Goal: Transaction & Acquisition: Book appointment/travel/reservation

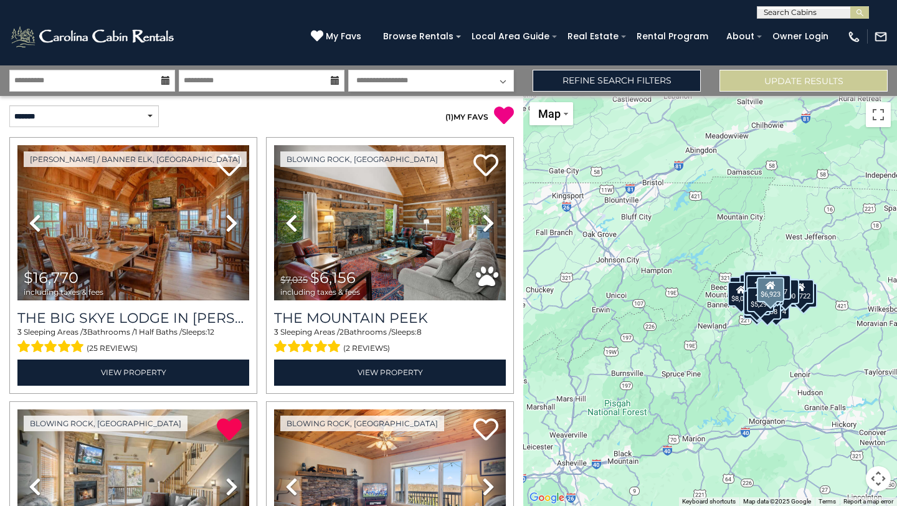
select select "*"
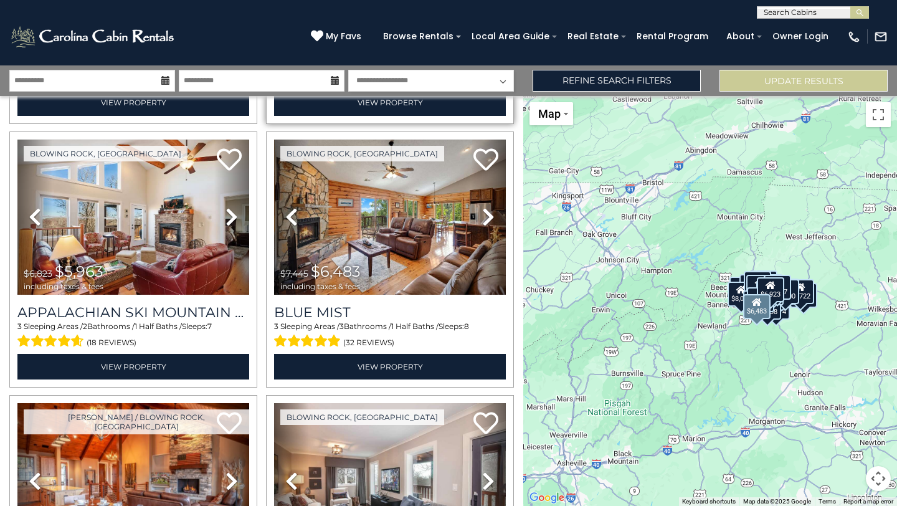
scroll to position [1322, 0]
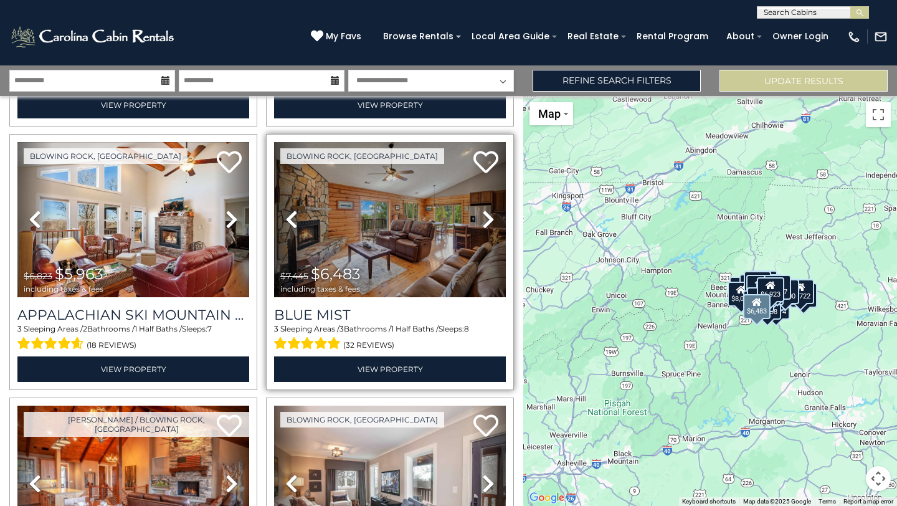
click at [482, 209] on icon at bounding box center [488, 219] width 12 height 20
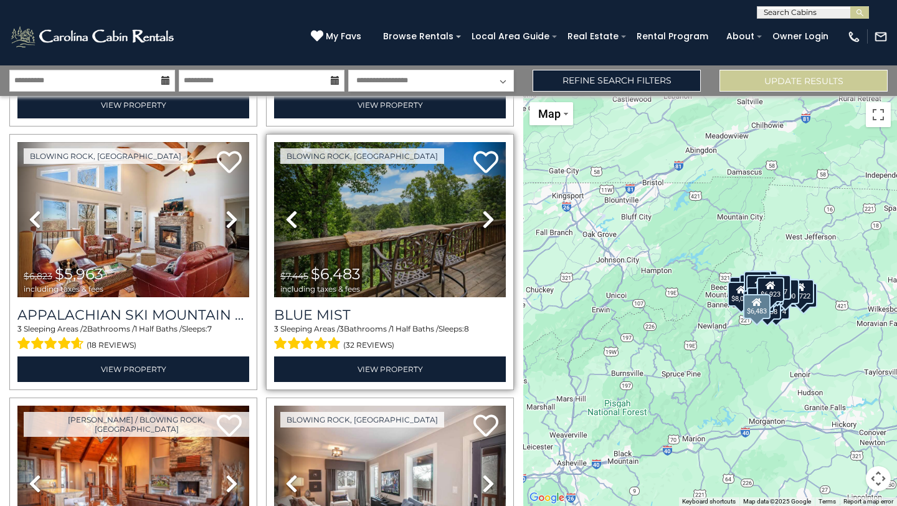
click at [482, 209] on icon at bounding box center [488, 219] width 12 height 20
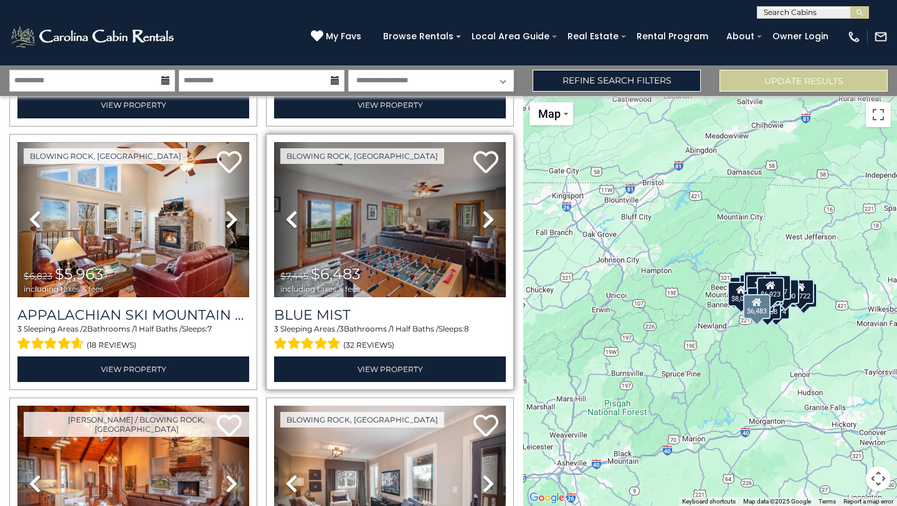
click at [482, 209] on icon at bounding box center [488, 219] width 12 height 20
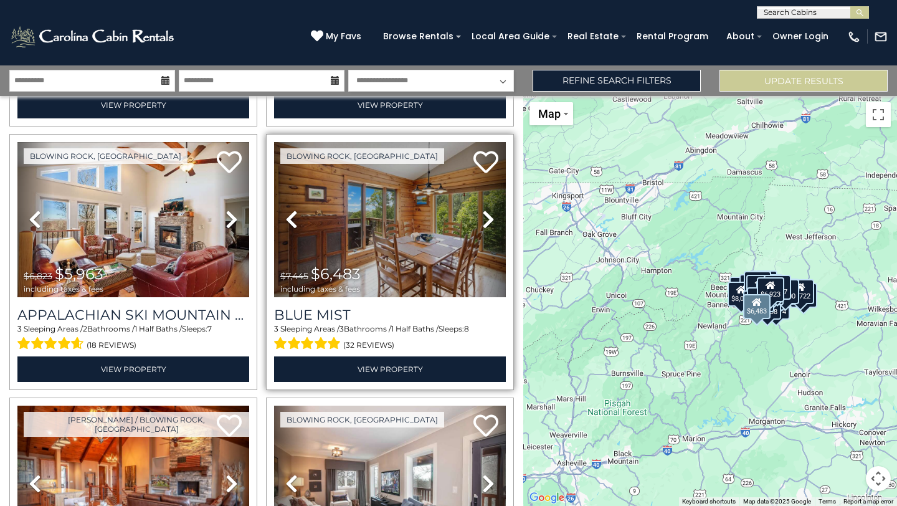
click at [482, 209] on icon at bounding box center [488, 219] width 12 height 20
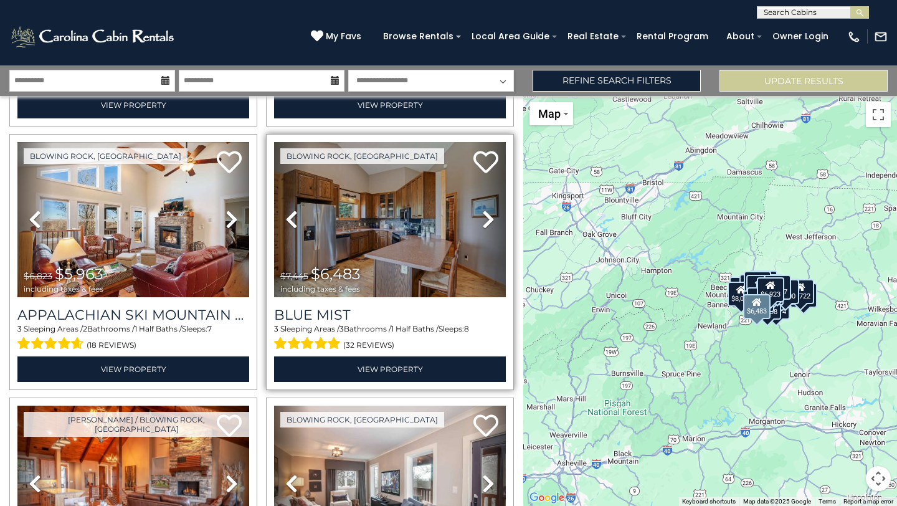
click at [482, 209] on icon at bounding box center [488, 219] width 12 height 20
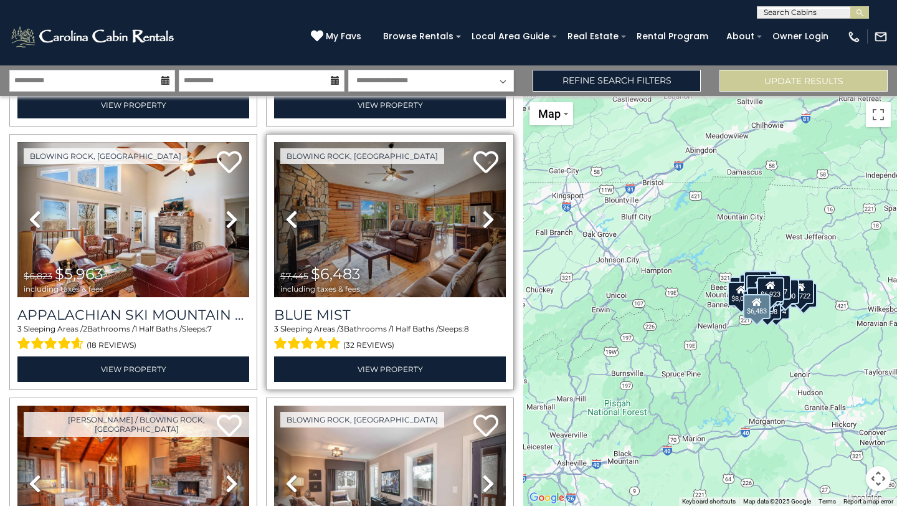
click at [482, 209] on icon at bounding box center [488, 219] width 12 height 20
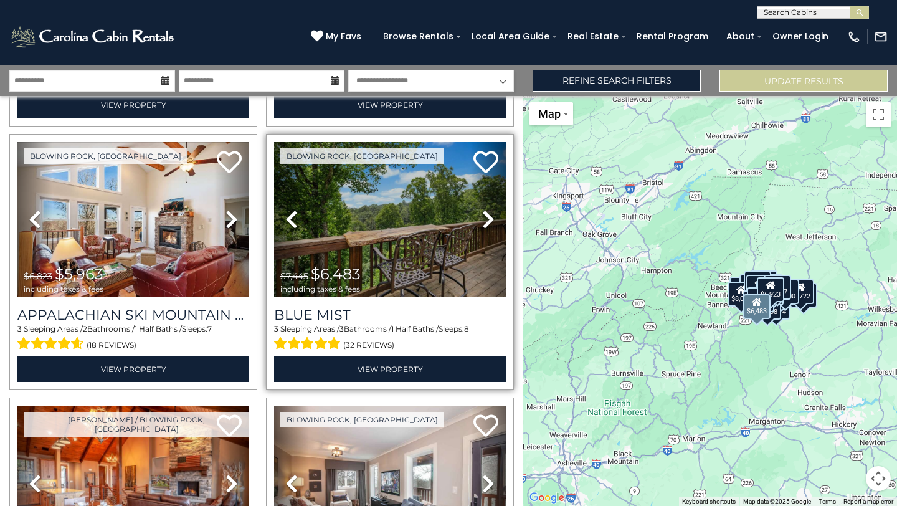
click at [482, 209] on icon at bounding box center [488, 219] width 12 height 20
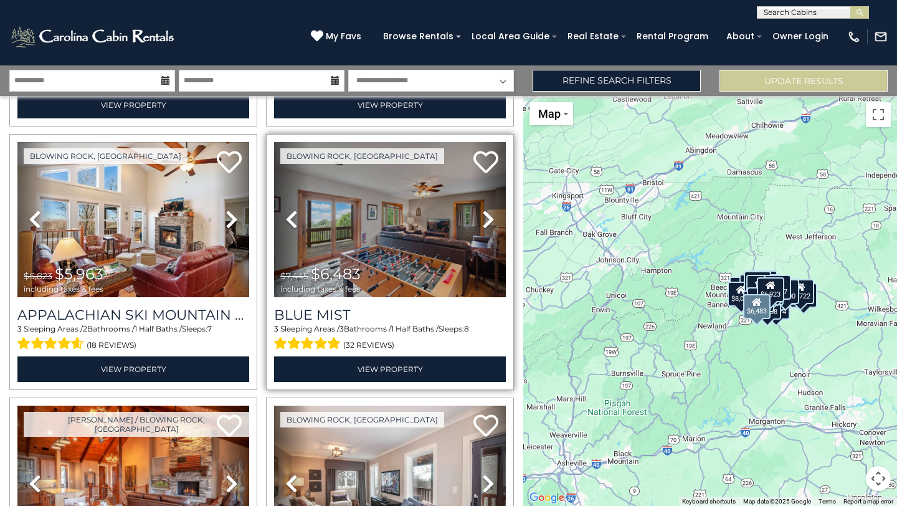
click at [482, 209] on icon at bounding box center [488, 219] width 12 height 20
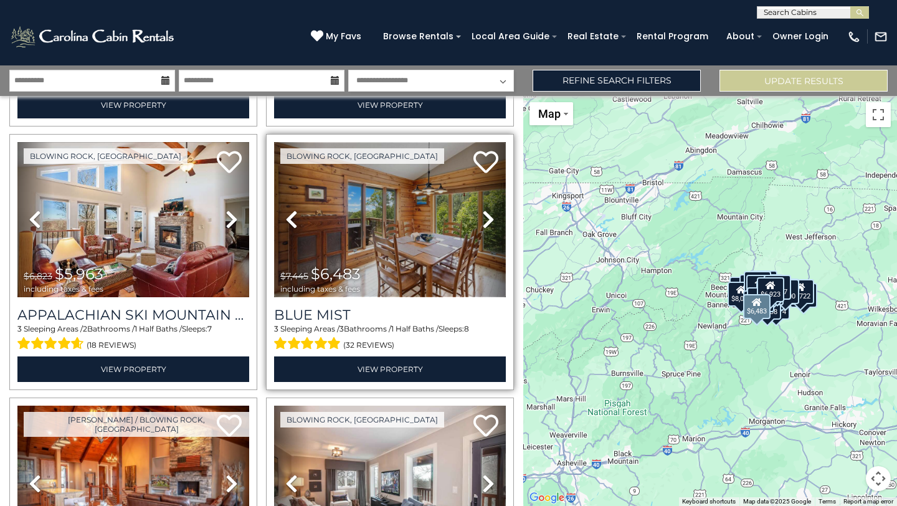
click at [407, 231] on img at bounding box center [390, 219] width 232 height 155
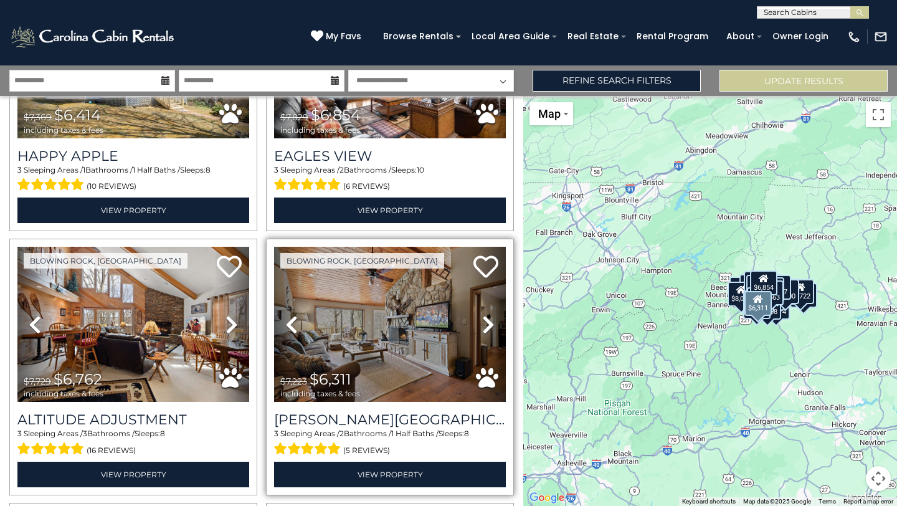
scroll to position [2016, 0]
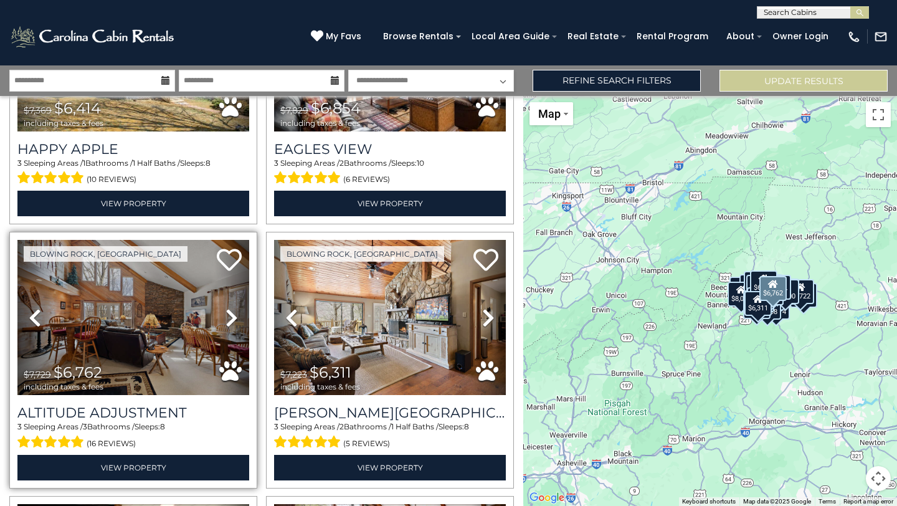
click at [228, 308] on icon at bounding box center [232, 318] width 12 height 20
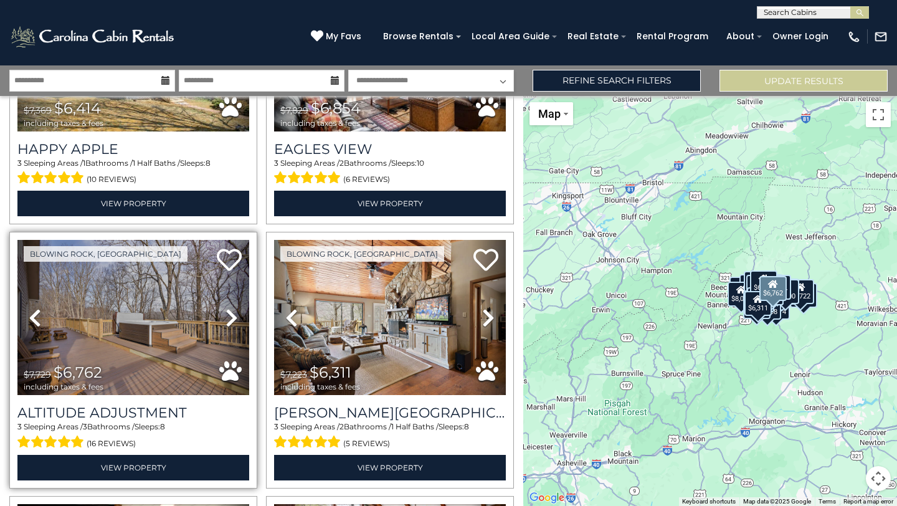
click at [228, 308] on icon at bounding box center [232, 318] width 12 height 20
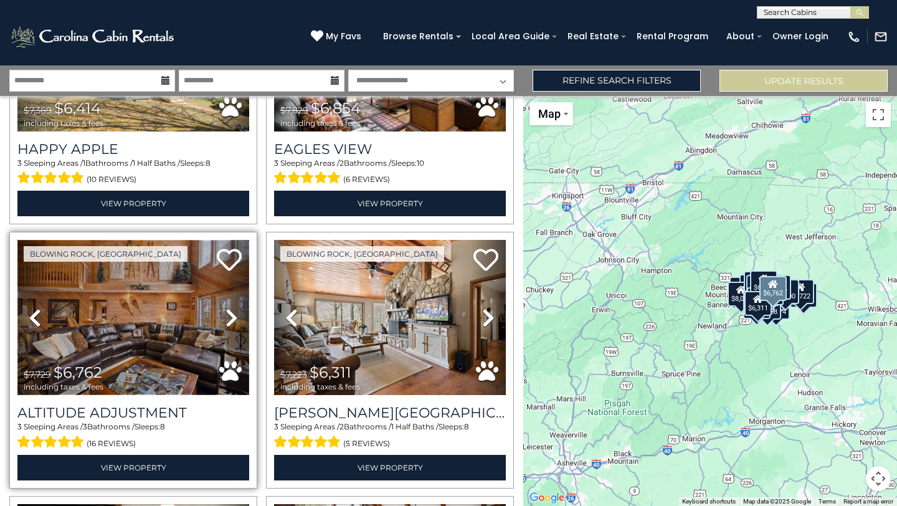
click at [106, 299] on img at bounding box center [133, 317] width 232 height 155
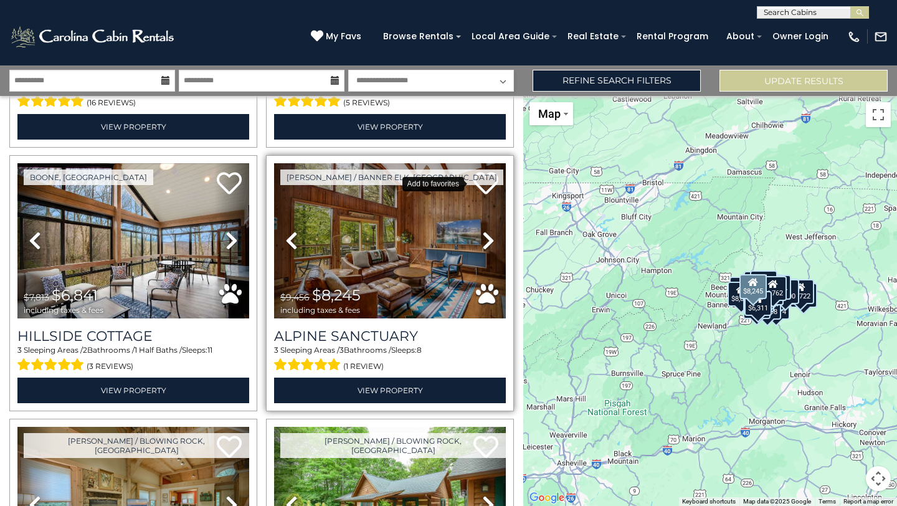
scroll to position [2402, 0]
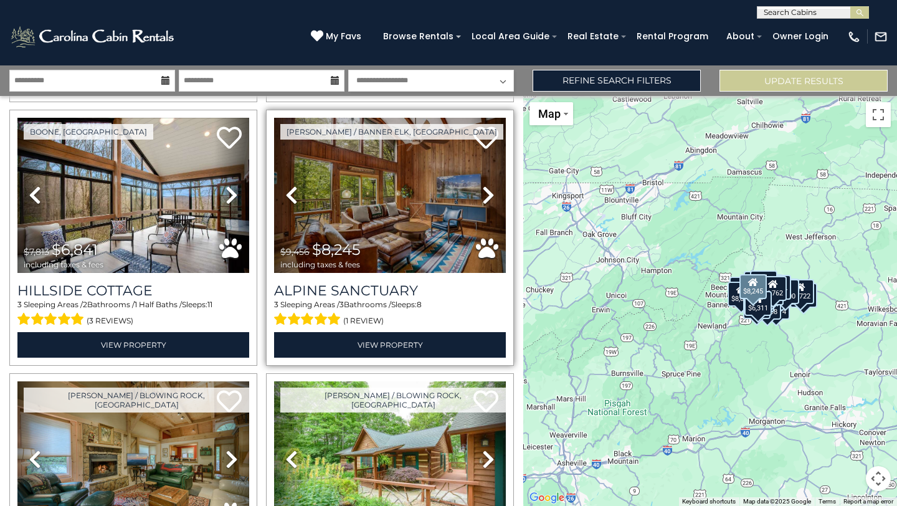
click at [482, 185] on icon at bounding box center [488, 195] width 12 height 20
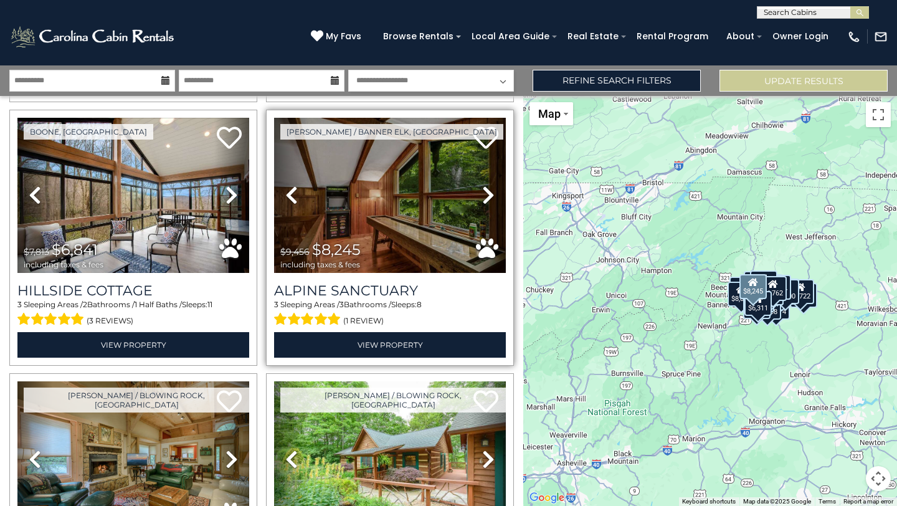
click at [482, 185] on icon at bounding box center [488, 195] width 12 height 20
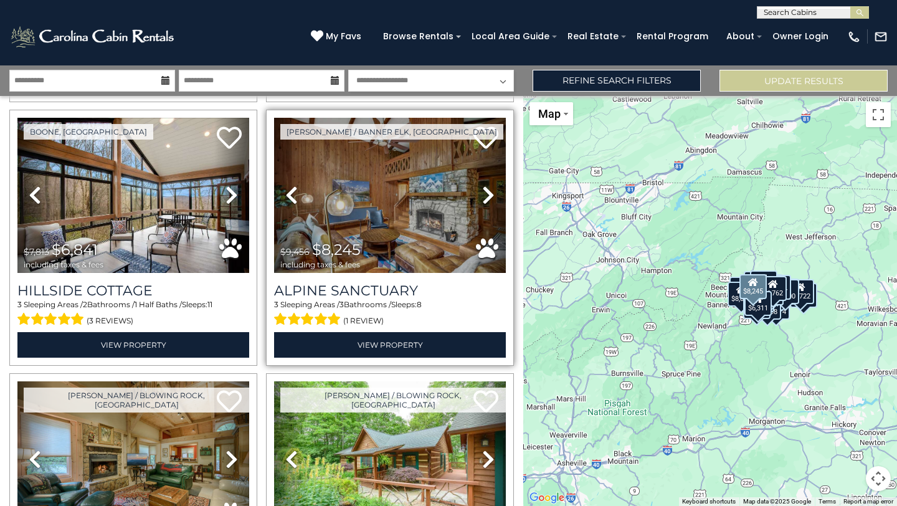
click at [482, 185] on icon at bounding box center [488, 195] width 12 height 20
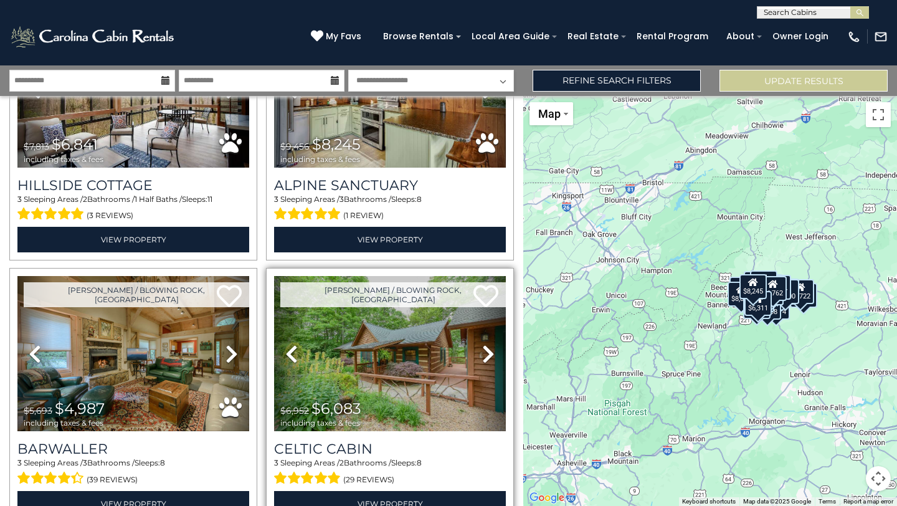
scroll to position [2549, 0]
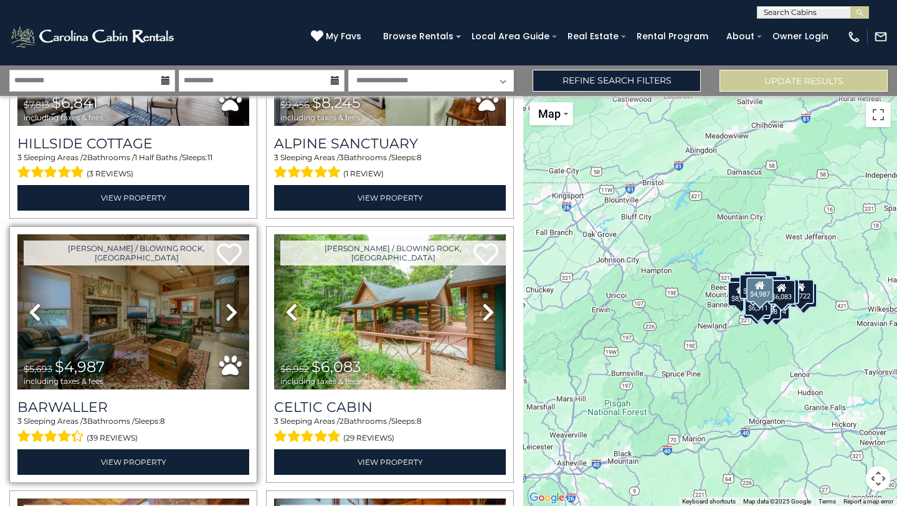
click at [226, 302] on icon at bounding box center [232, 312] width 12 height 20
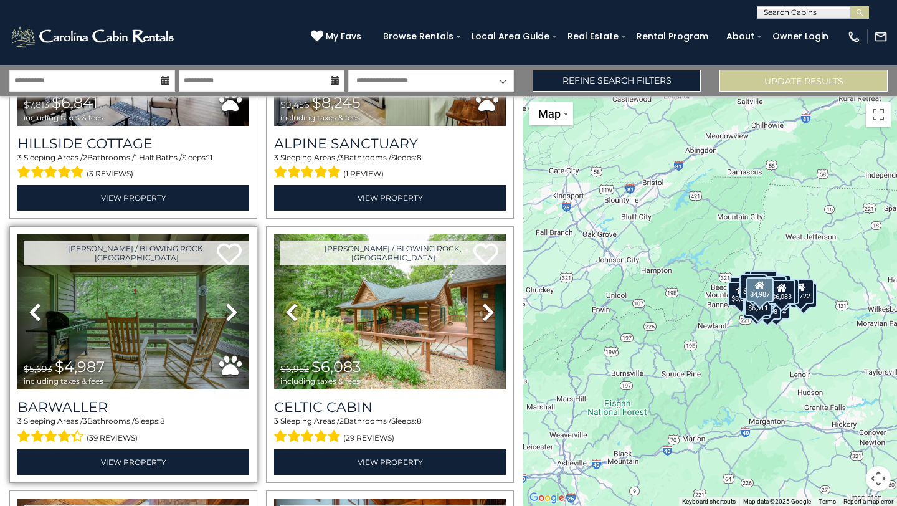
click at [226, 302] on icon at bounding box center [232, 312] width 12 height 20
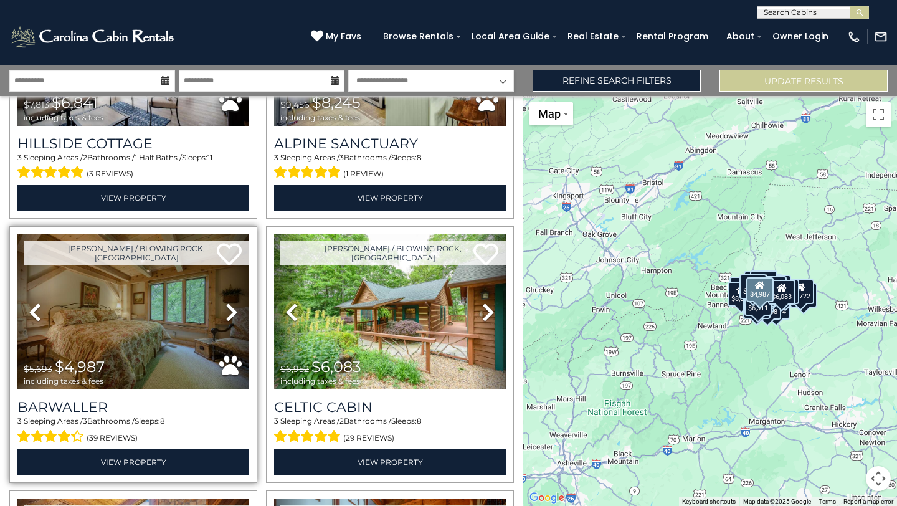
click at [226, 302] on icon at bounding box center [232, 312] width 12 height 20
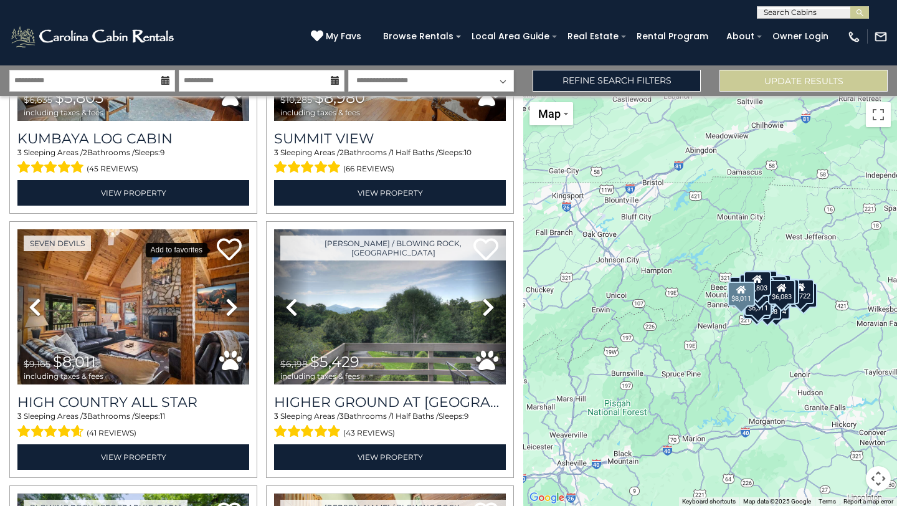
scroll to position [3087, 0]
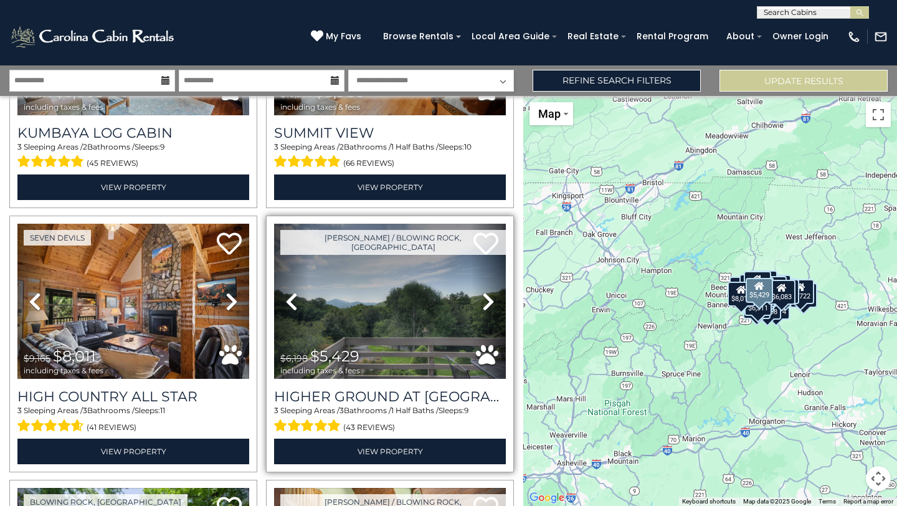
click at [482, 292] on icon at bounding box center [488, 302] width 12 height 20
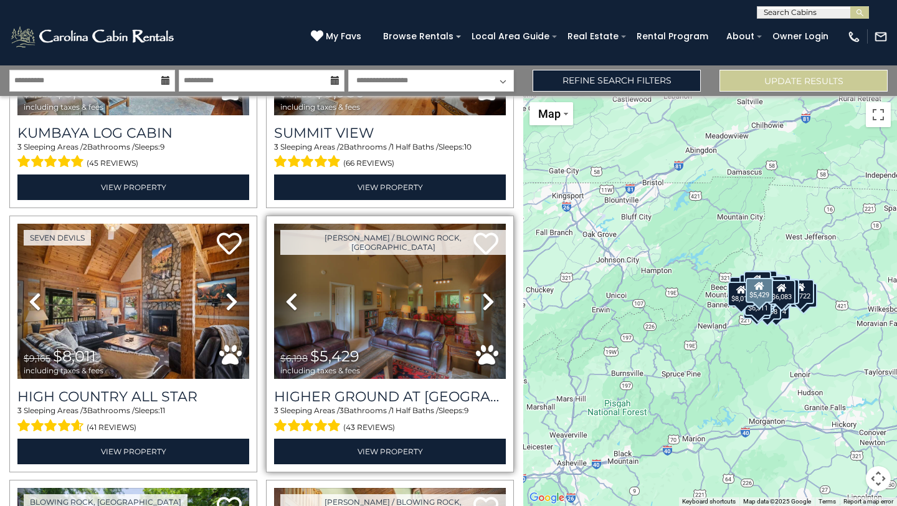
click at [482, 292] on icon at bounding box center [488, 302] width 12 height 20
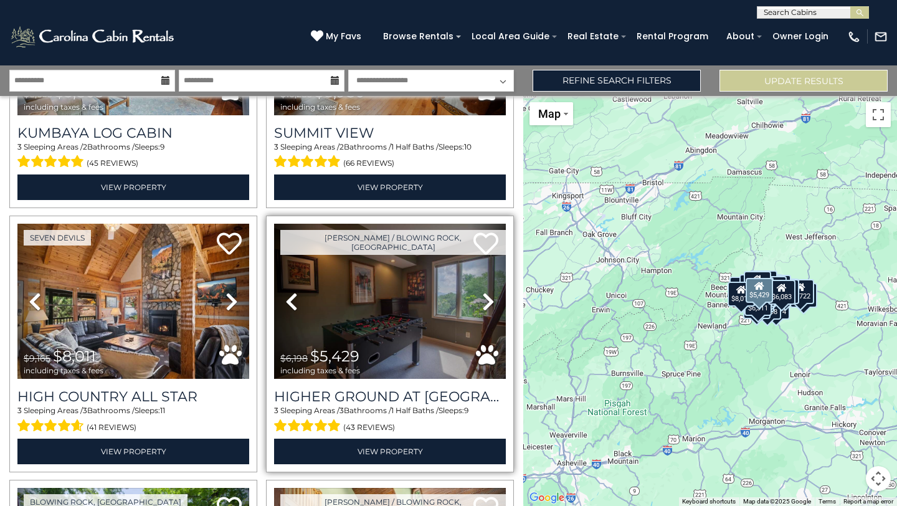
click at [482, 292] on icon at bounding box center [488, 302] width 12 height 20
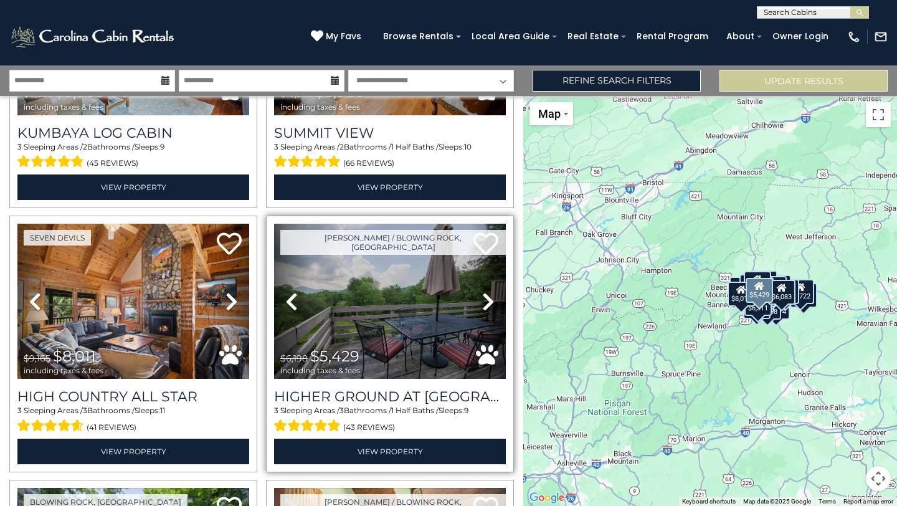
click at [482, 292] on icon at bounding box center [488, 302] width 12 height 20
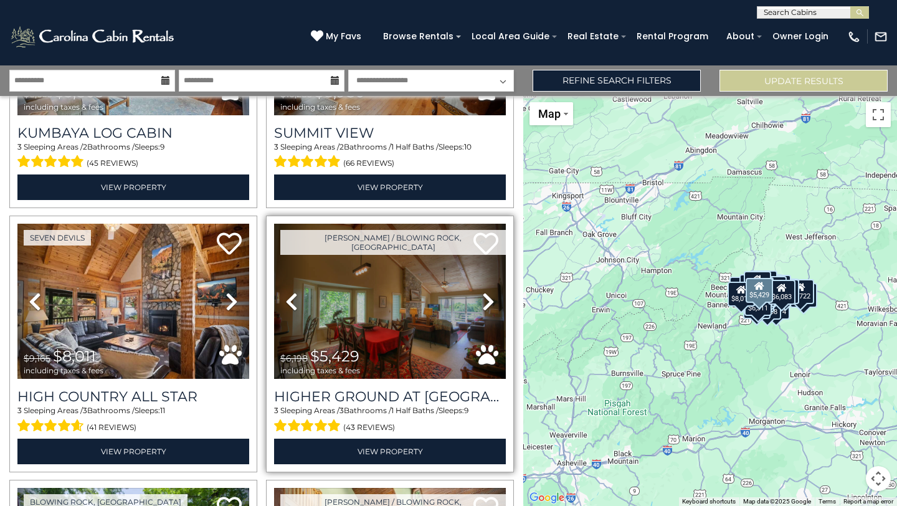
click at [482, 292] on icon at bounding box center [488, 302] width 12 height 20
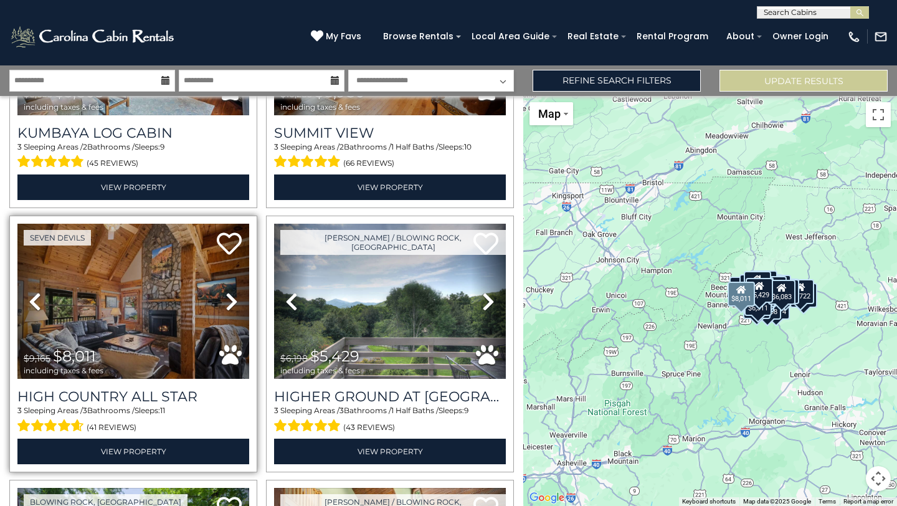
click at [226, 292] on icon at bounding box center [232, 302] width 12 height 20
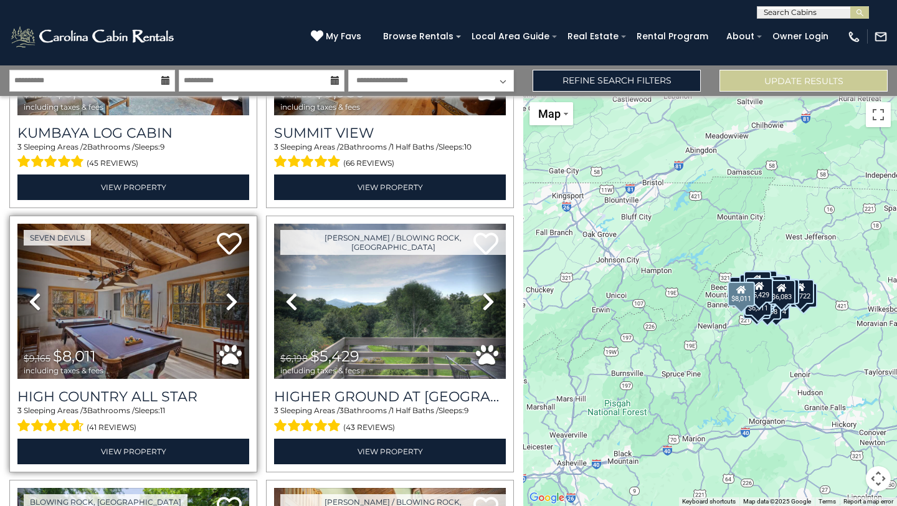
click at [226, 292] on icon at bounding box center [232, 302] width 12 height 20
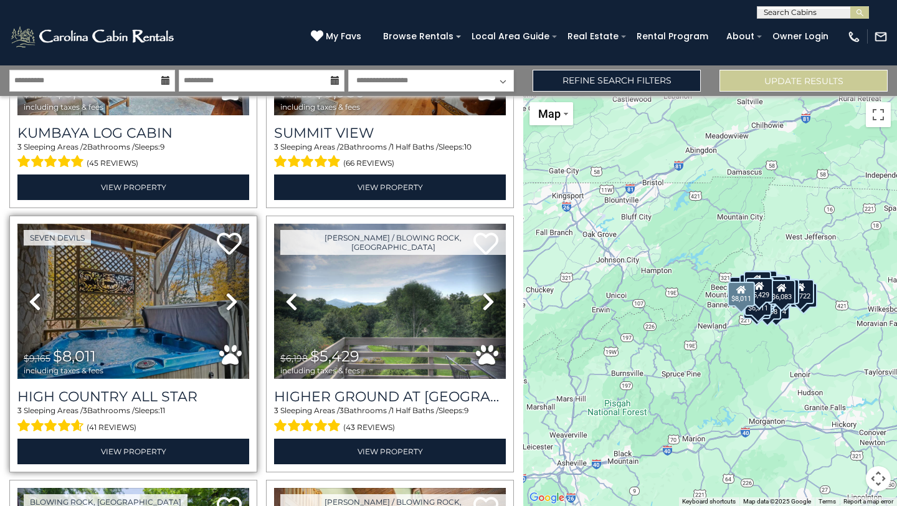
click at [168, 279] on img at bounding box center [133, 301] width 232 height 155
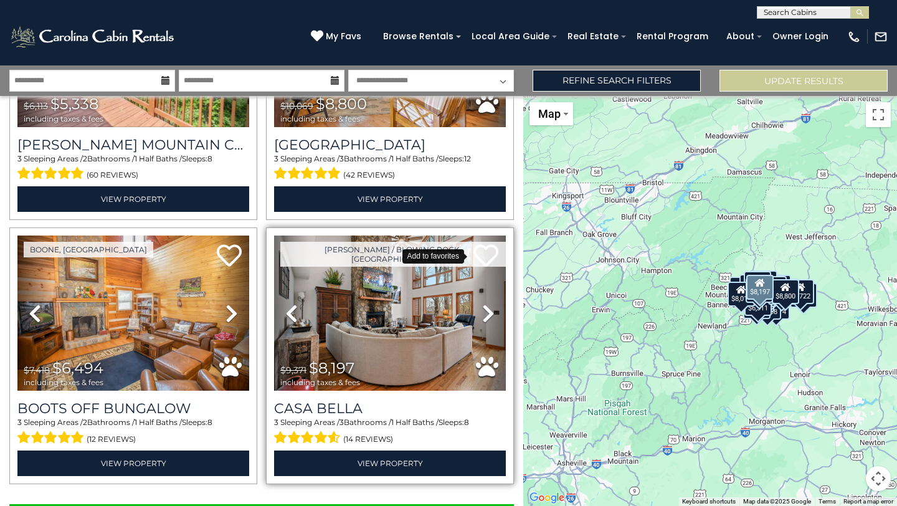
scroll to position [3622, 0]
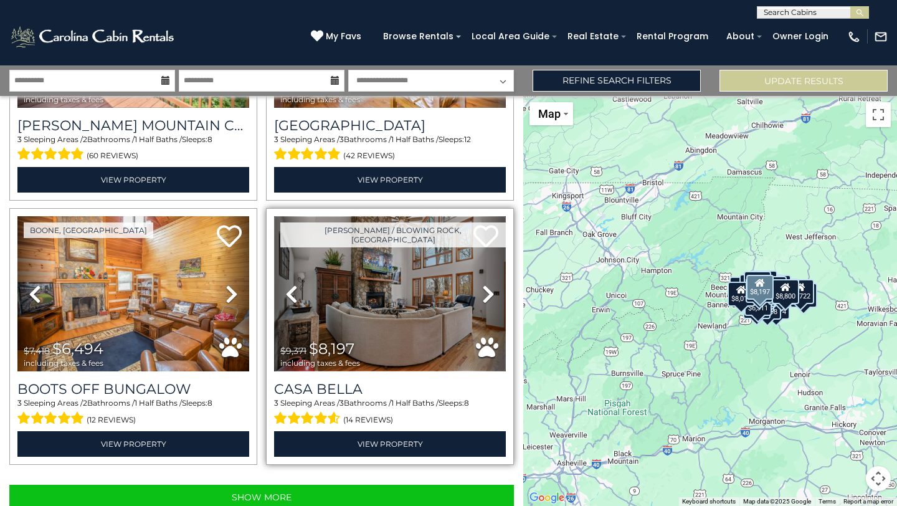
click at [399, 267] on img at bounding box center [390, 293] width 232 height 155
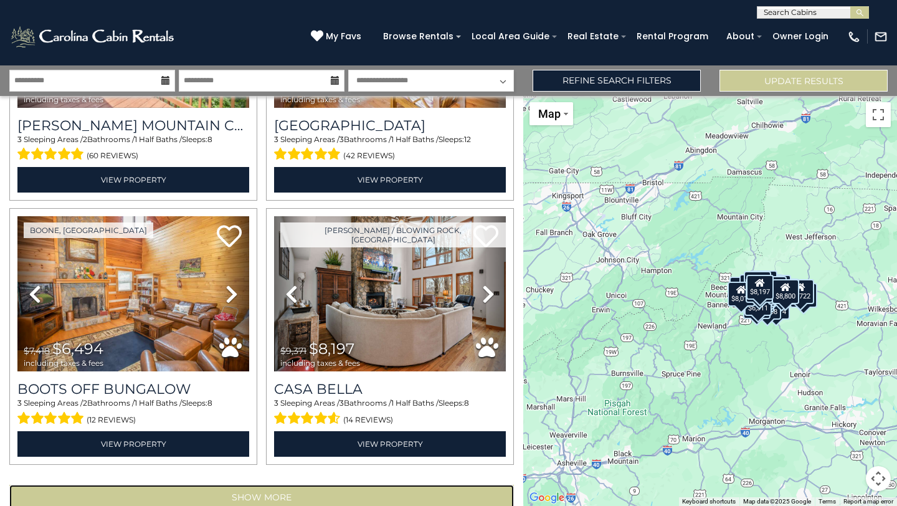
click at [271, 485] on button "Show More" at bounding box center [261, 497] width 505 height 25
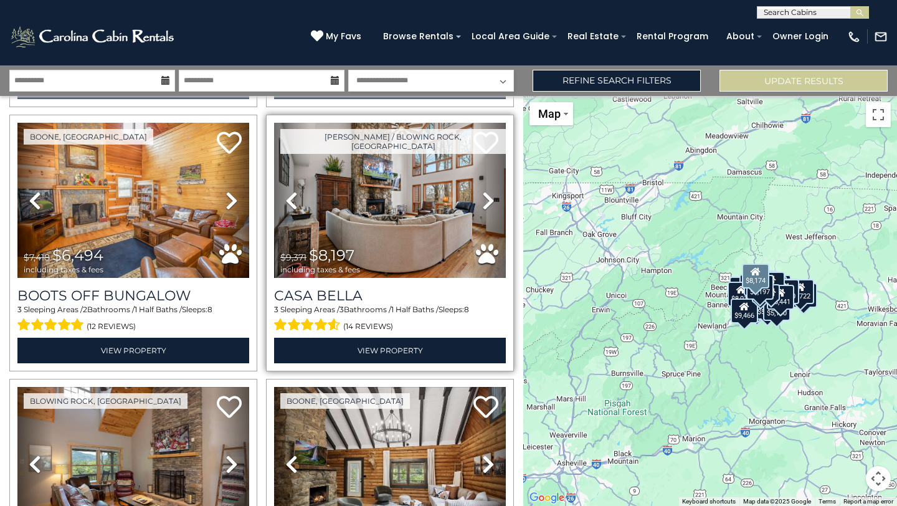
scroll to position [3888, 0]
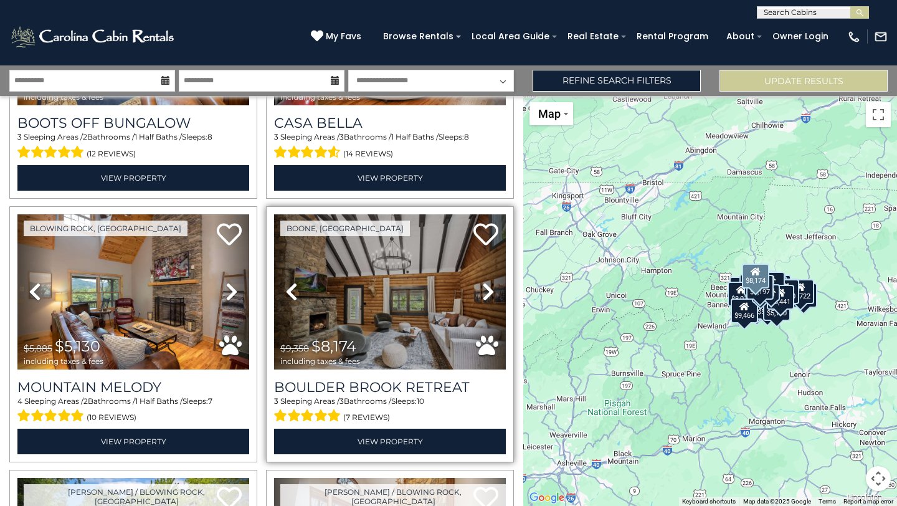
click at [482, 282] on icon at bounding box center [488, 292] width 12 height 20
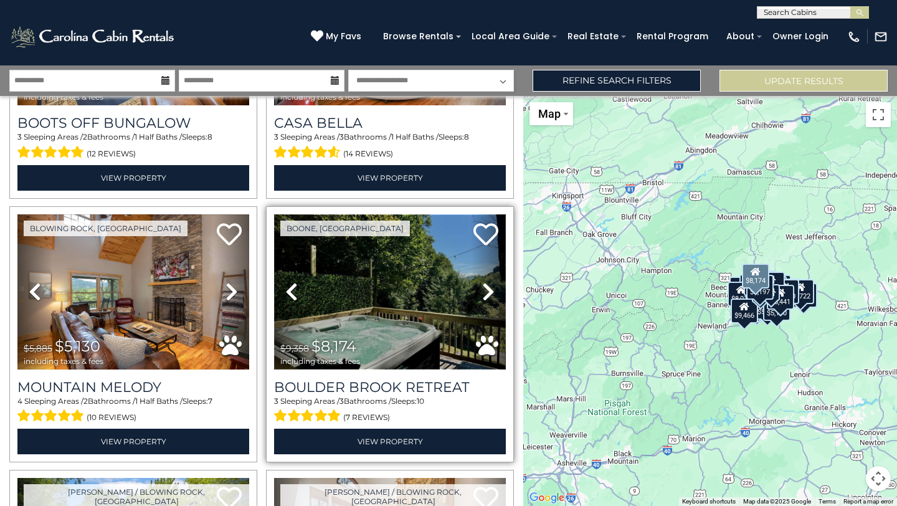
click at [387, 262] on img at bounding box center [390, 291] width 232 height 155
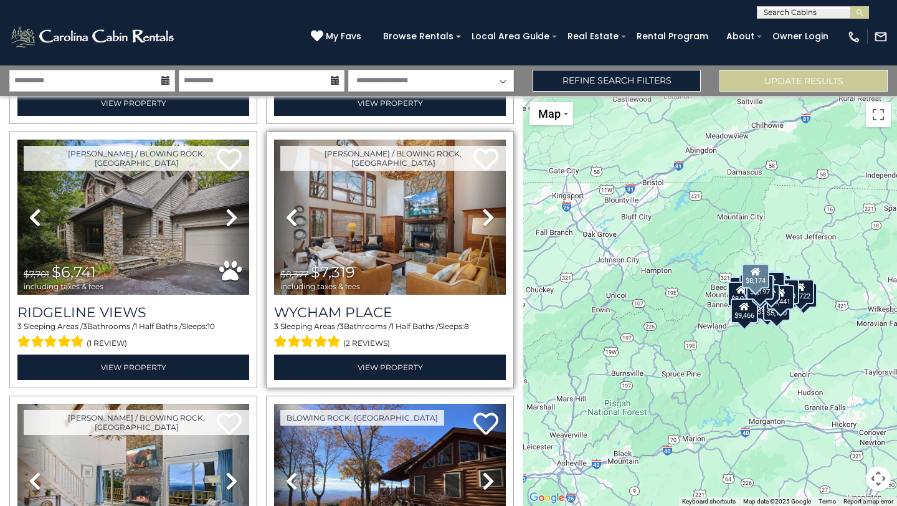
scroll to position [4241, 0]
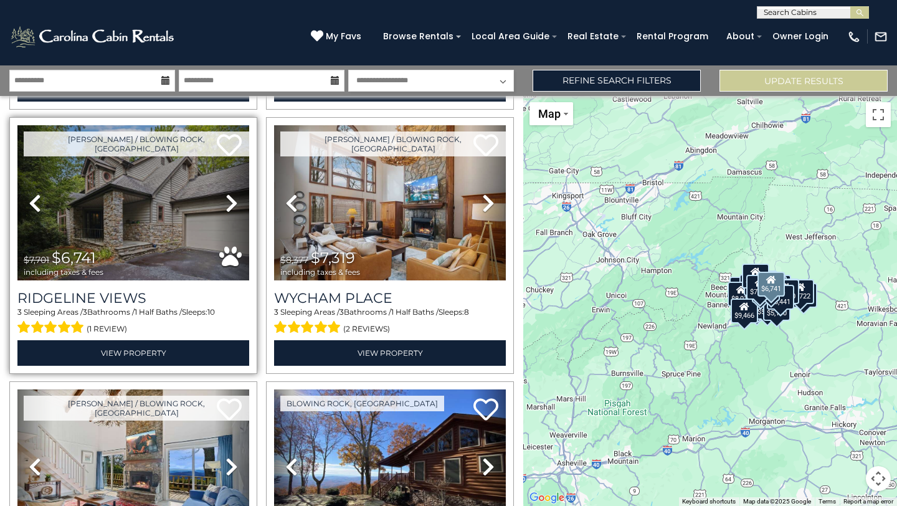
click at [227, 193] on icon at bounding box center [232, 203] width 12 height 20
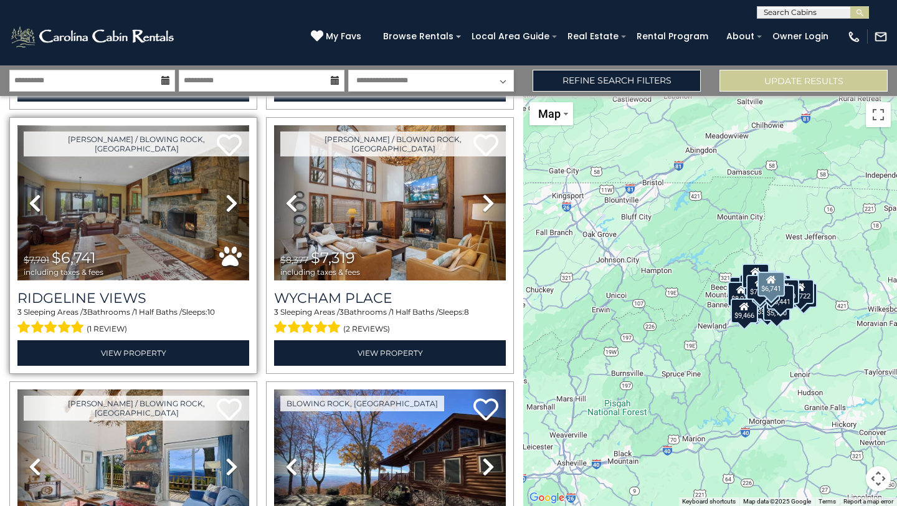
click at [159, 179] on img at bounding box center [133, 202] width 232 height 155
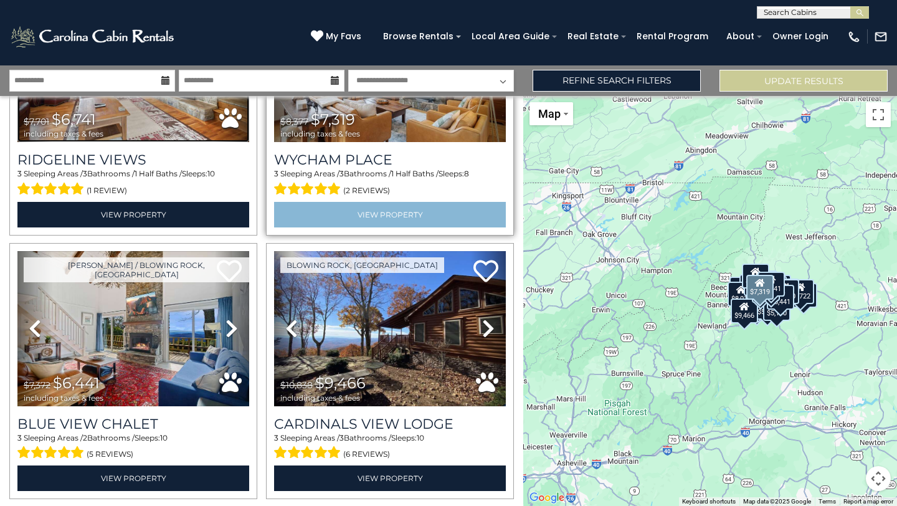
scroll to position [4436, 0]
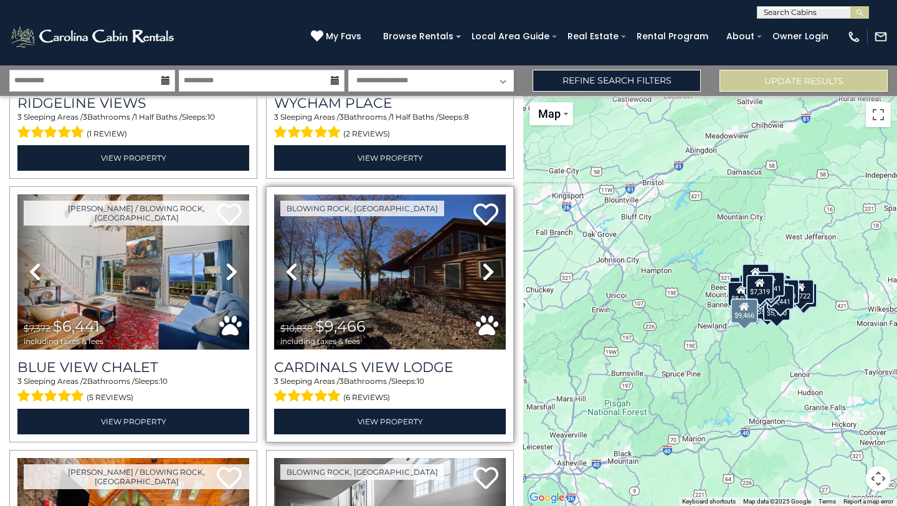
click at [429, 237] on img at bounding box center [390, 271] width 232 height 155
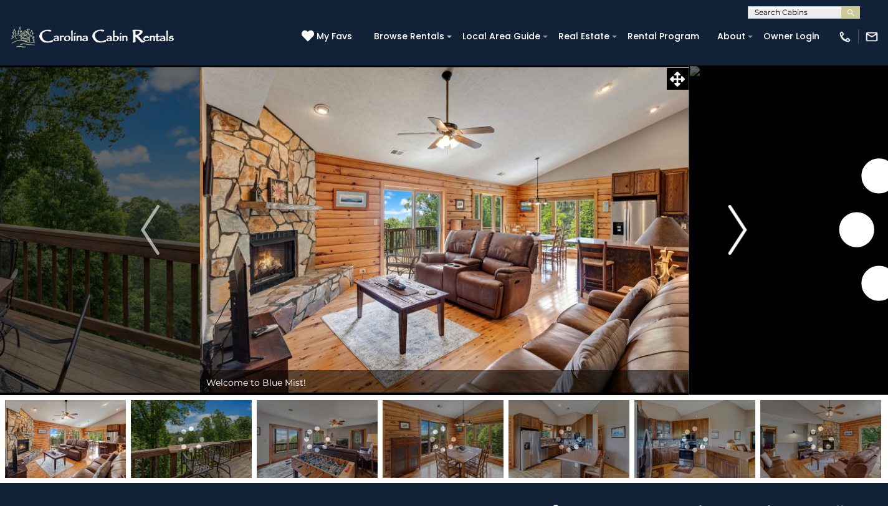
click at [745, 230] on img "Next" at bounding box center [737, 230] width 19 height 50
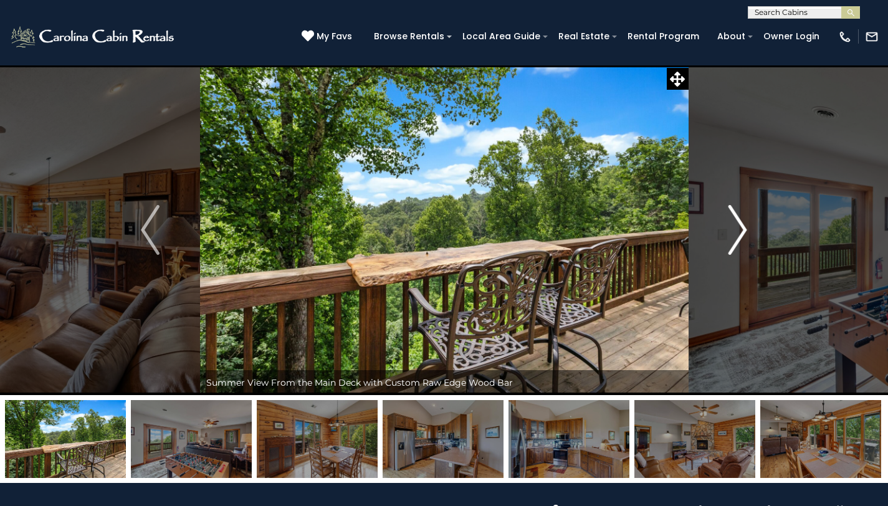
click at [739, 227] on img "Next" at bounding box center [737, 230] width 19 height 50
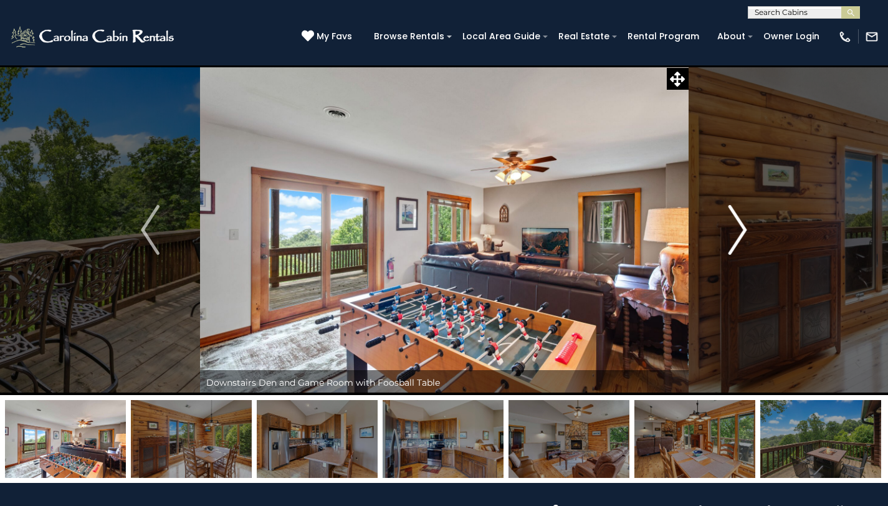
click at [745, 225] on img "Next" at bounding box center [737, 230] width 19 height 50
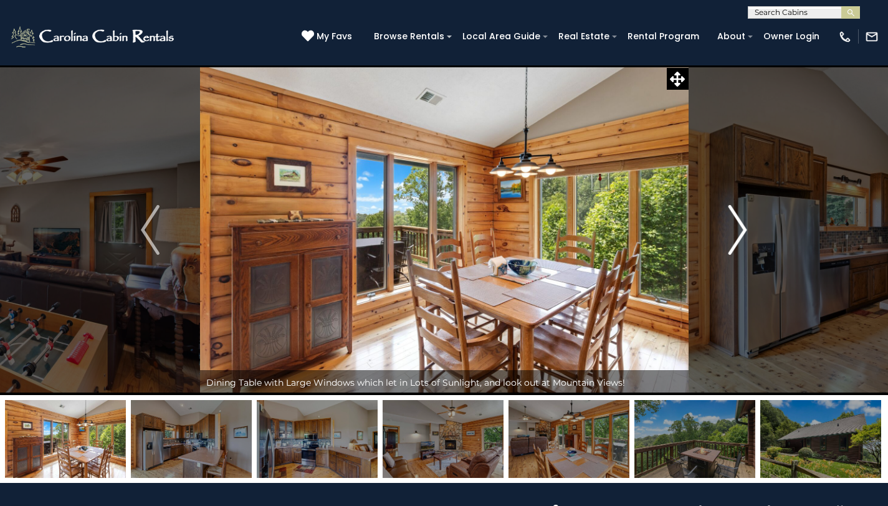
click at [745, 226] on img "Next" at bounding box center [737, 230] width 19 height 50
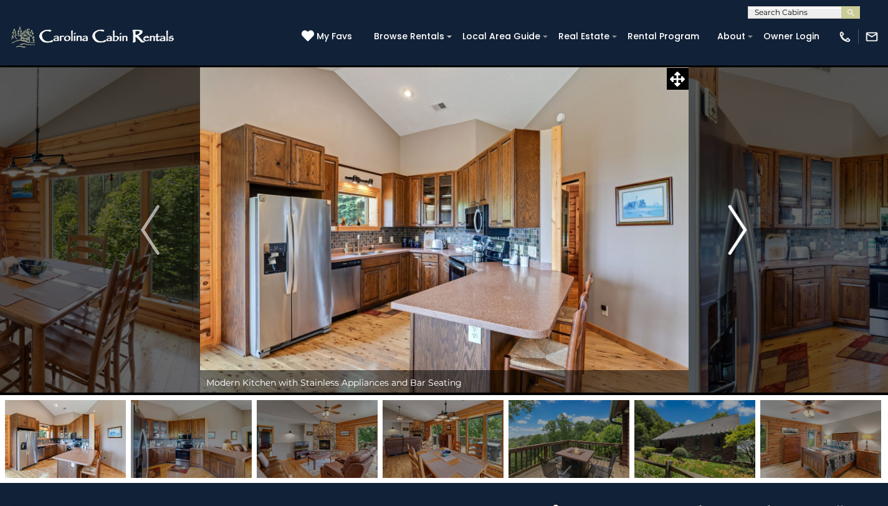
click at [744, 226] on img "Next" at bounding box center [737, 230] width 19 height 50
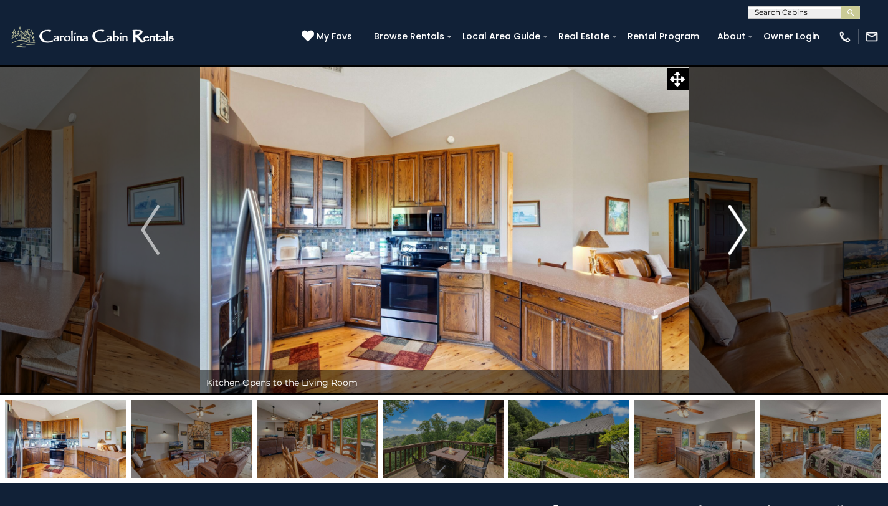
click at [744, 226] on img "Next" at bounding box center [737, 230] width 19 height 50
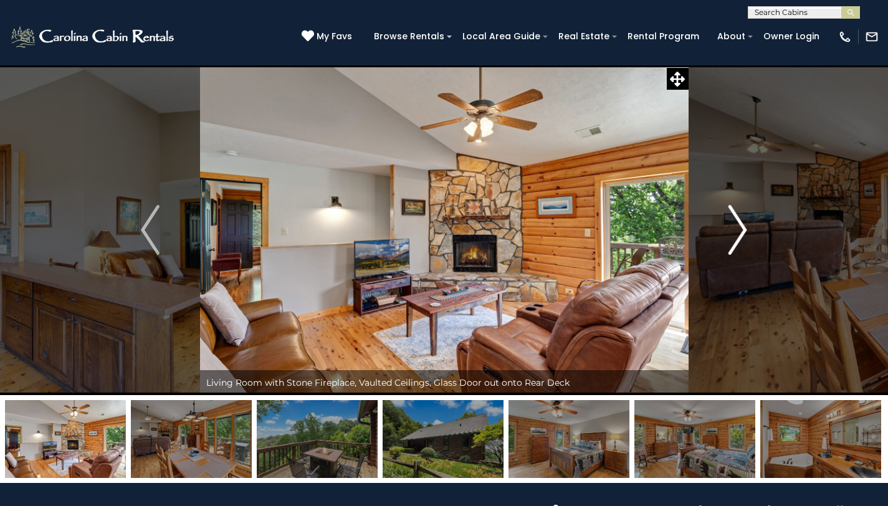
click at [744, 226] on img "Next" at bounding box center [737, 230] width 19 height 50
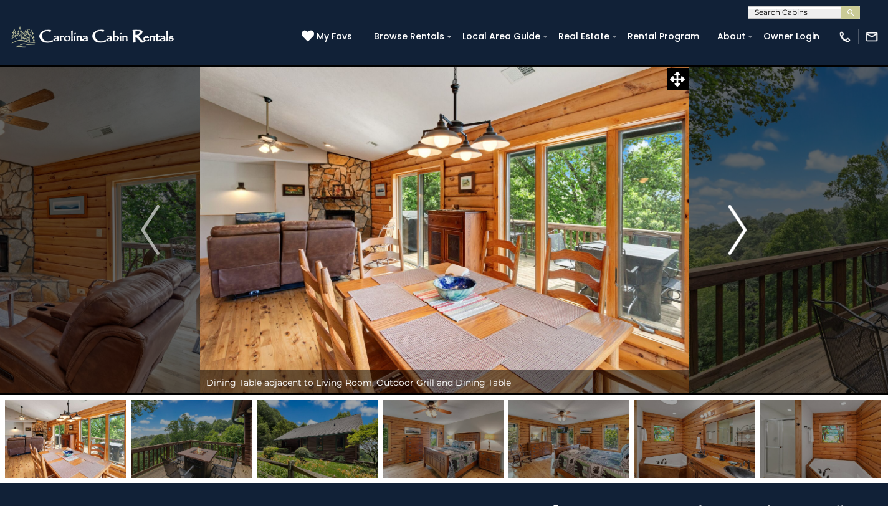
click at [737, 226] on img "Next" at bounding box center [737, 230] width 19 height 50
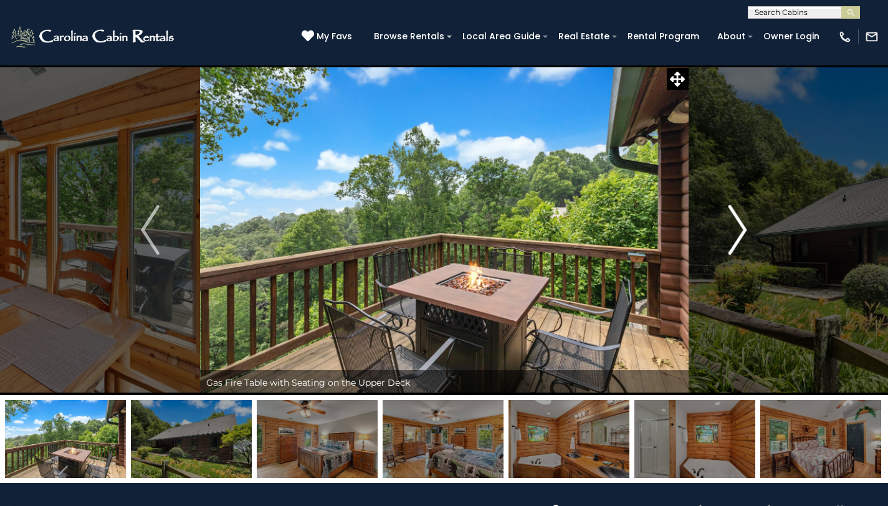
click at [737, 226] on img "Next" at bounding box center [737, 230] width 19 height 50
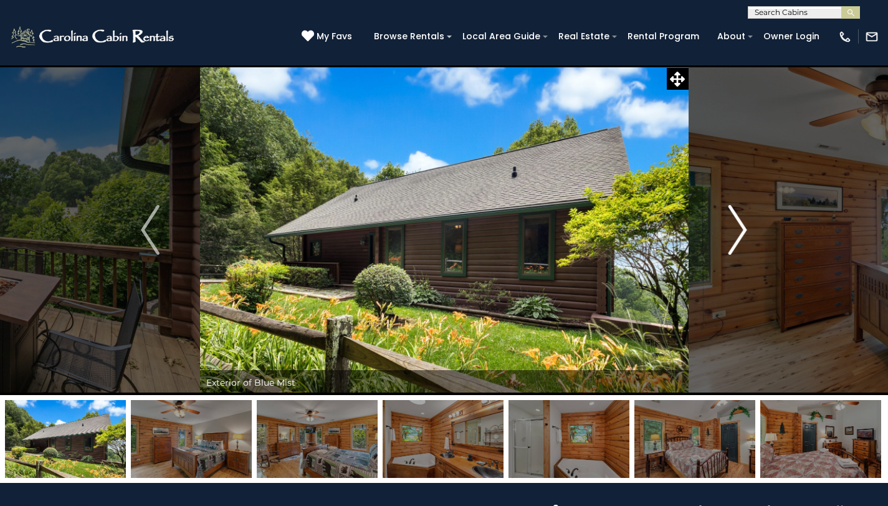
click at [737, 226] on img "Next" at bounding box center [737, 230] width 19 height 50
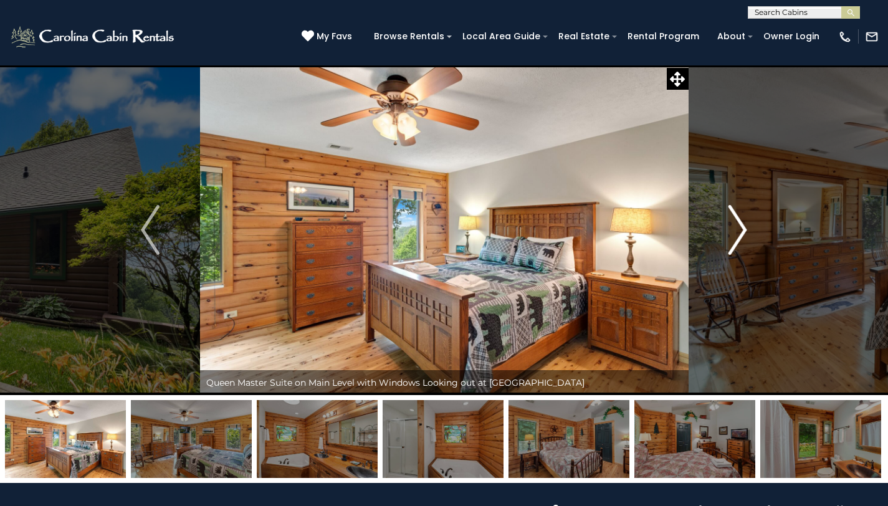
click at [737, 226] on img "Next" at bounding box center [737, 230] width 19 height 50
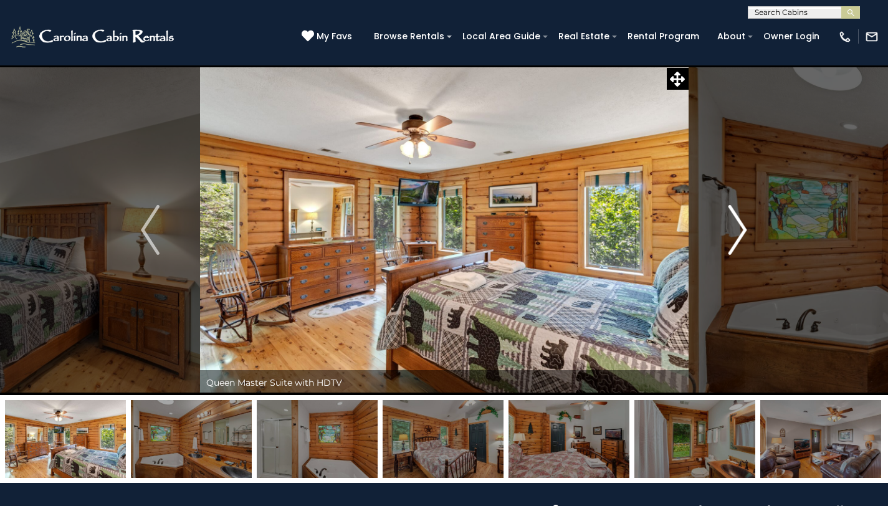
click at [737, 226] on img "Next" at bounding box center [737, 230] width 19 height 50
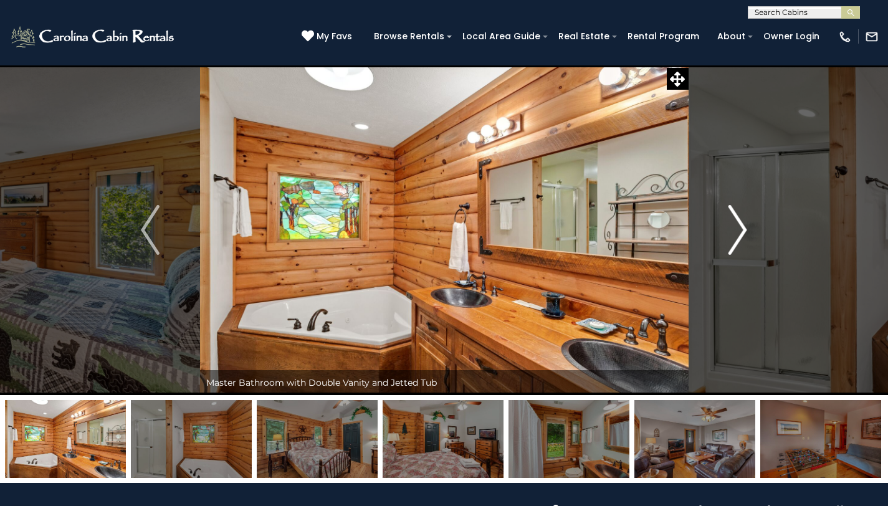
click at [737, 226] on img "Next" at bounding box center [737, 230] width 19 height 50
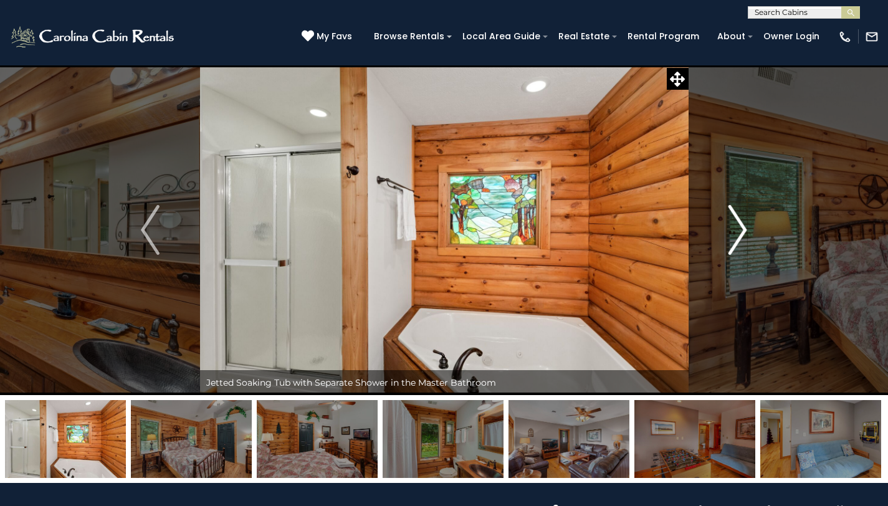
click at [737, 226] on img "Next" at bounding box center [737, 230] width 19 height 50
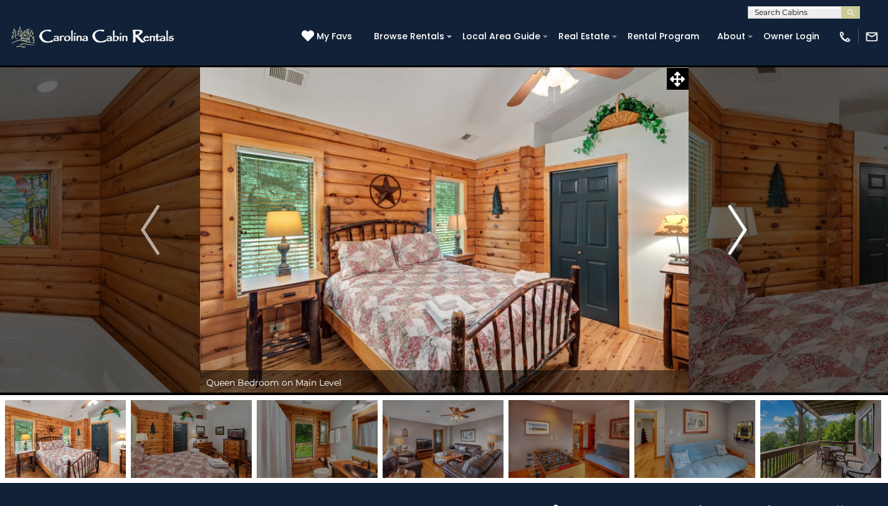
click at [735, 226] on img "Next" at bounding box center [737, 230] width 19 height 50
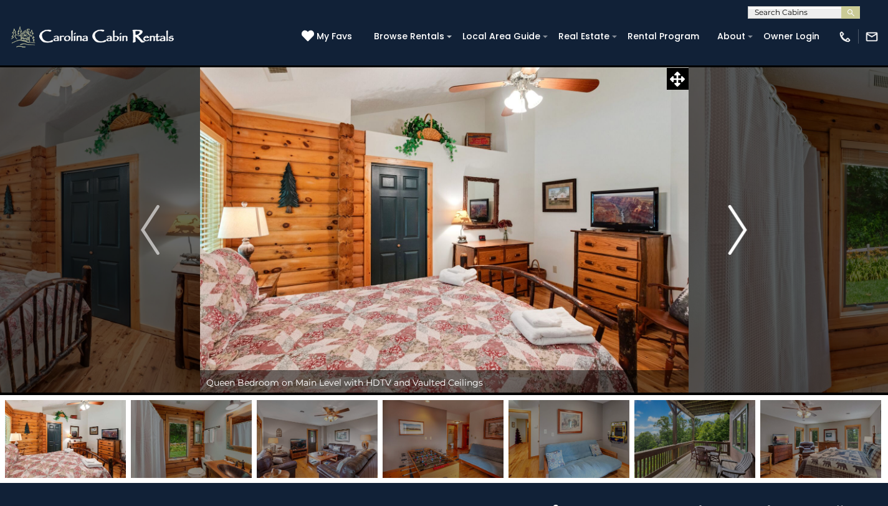
click at [734, 226] on img "Next" at bounding box center [737, 230] width 19 height 50
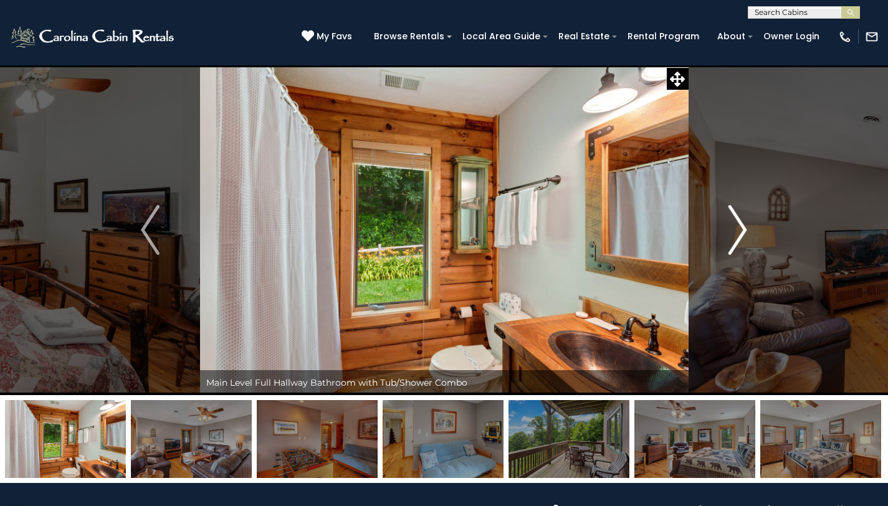
click at [734, 226] on img "Next" at bounding box center [737, 230] width 19 height 50
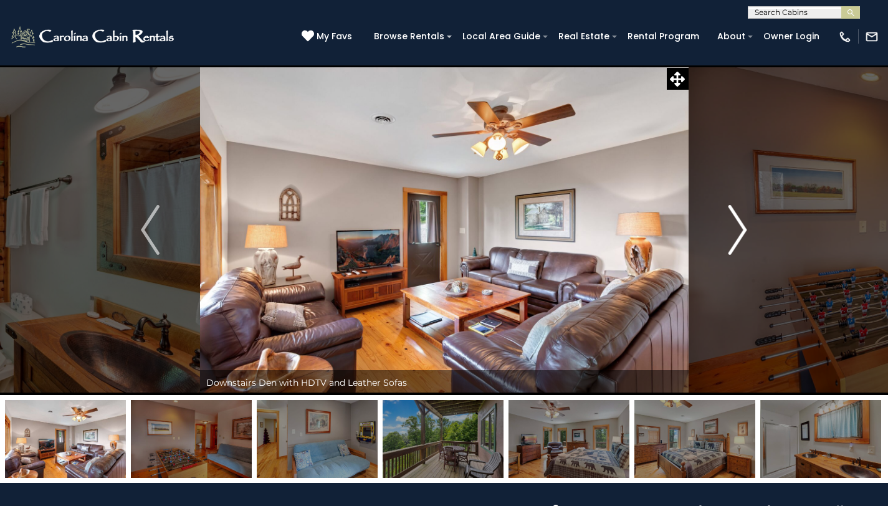
click at [734, 226] on img "Next" at bounding box center [737, 230] width 19 height 50
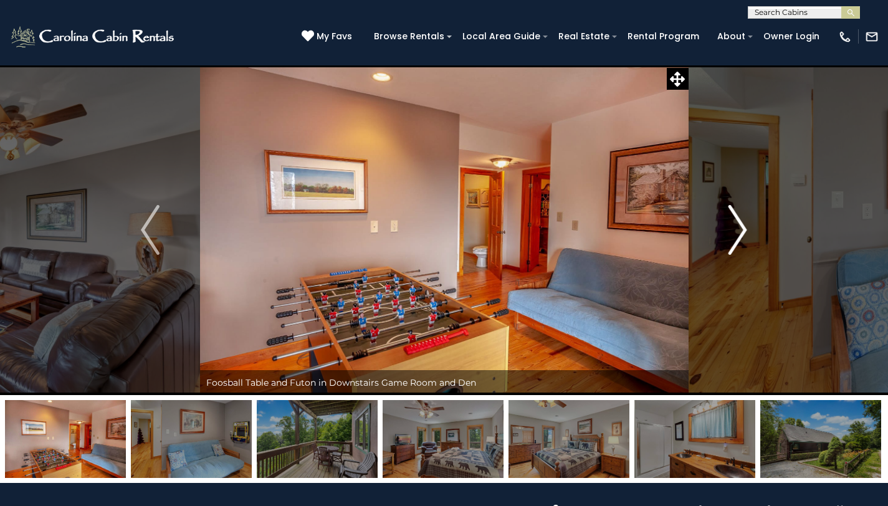
click at [734, 226] on img "Next" at bounding box center [737, 230] width 19 height 50
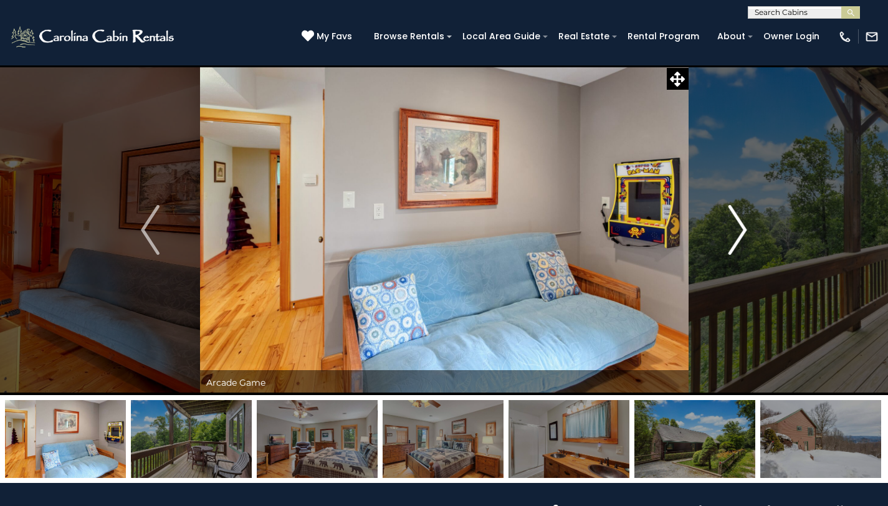
click at [734, 226] on img "Next" at bounding box center [737, 230] width 19 height 50
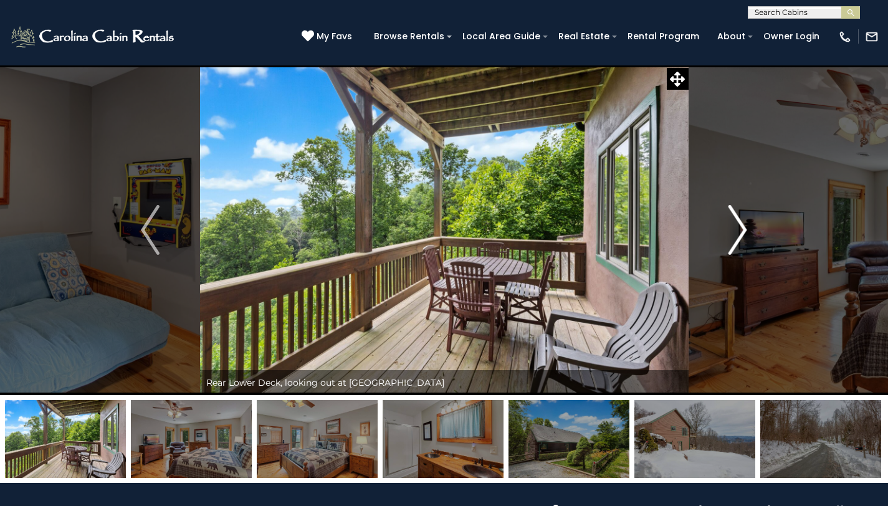
click at [734, 226] on img "Next" at bounding box center [737, 230] width 19 height 50
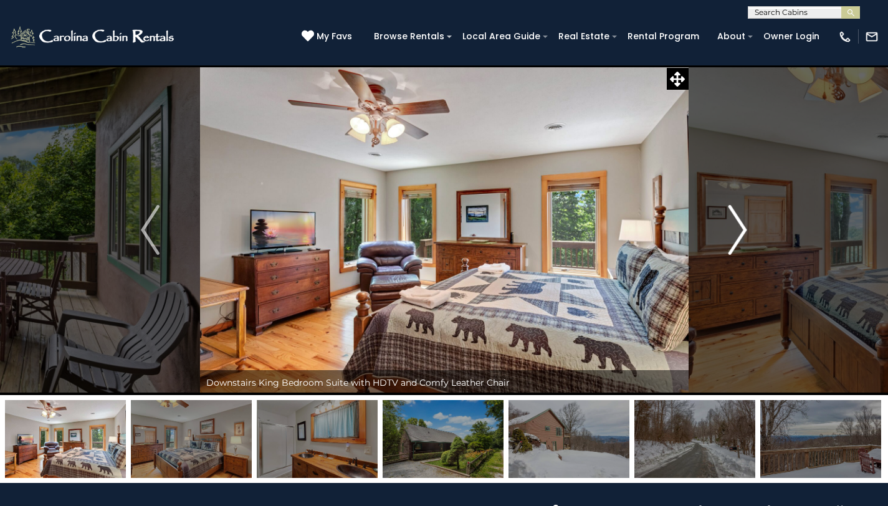
click at [734, 226] on img "Next" at bounding box center [737, 230] width 19 height 50
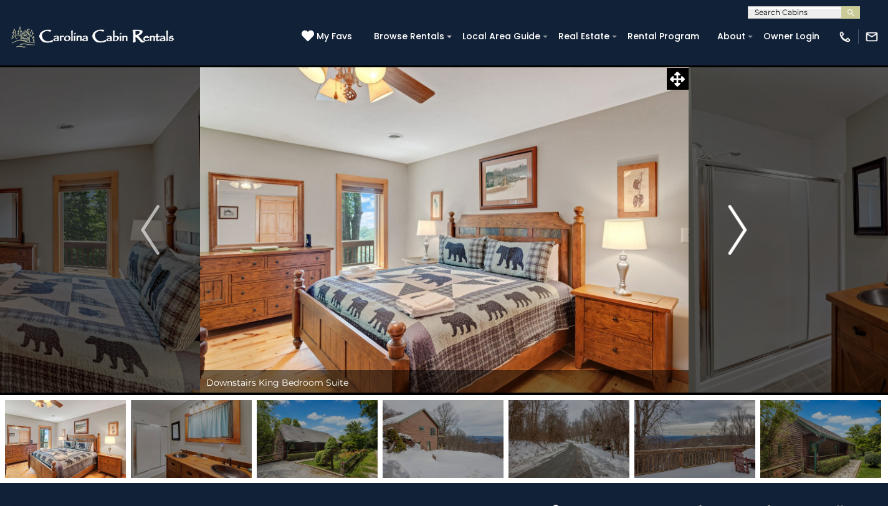
click at [734, 226] on img "Next" at bounding box center [737, 230] width 19 height 50
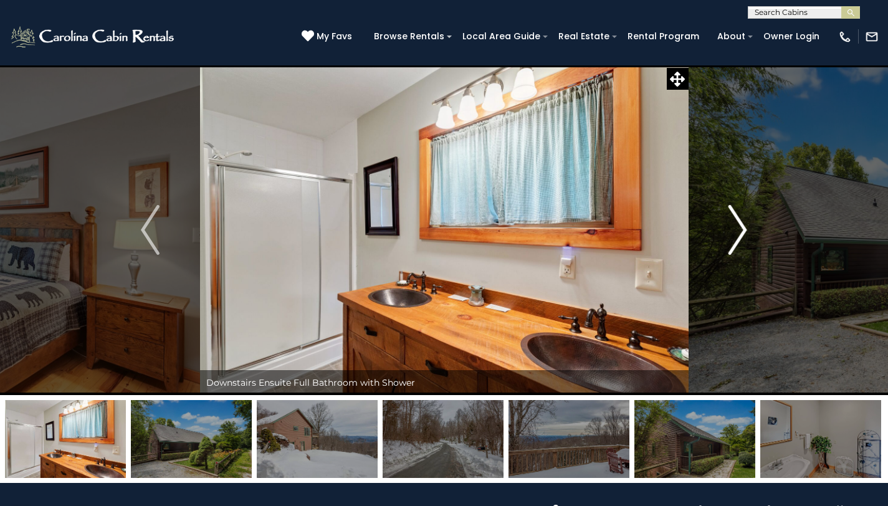
click at [734, 226] on img "Next" at bounding box center [737, 230] width 19 height 50
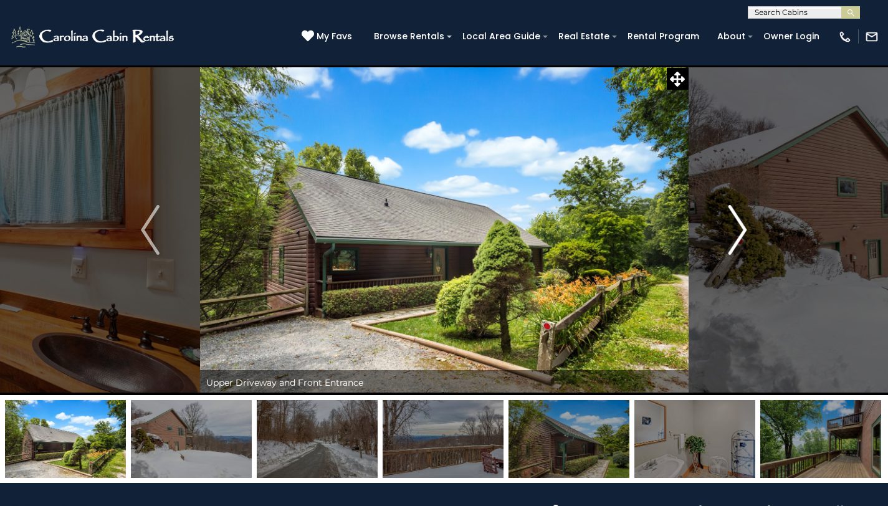
click at [734, 226] on img "Next" at bounding box center [737, 230] width 19 height 50
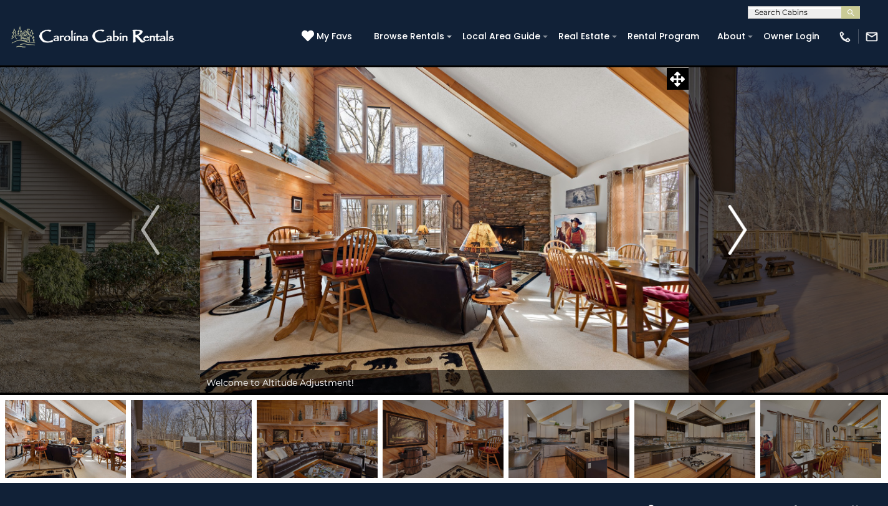
click at [735, 226] on img "Next" at bounding box center [737, 230] width 19 height 50
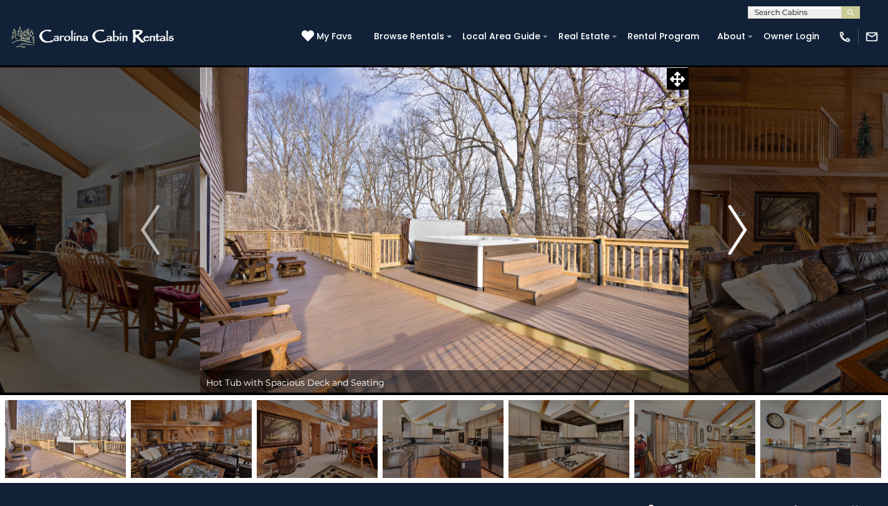
click at [735, 226] on img "Next" at bounding box center [737, 230] width 19 height 50
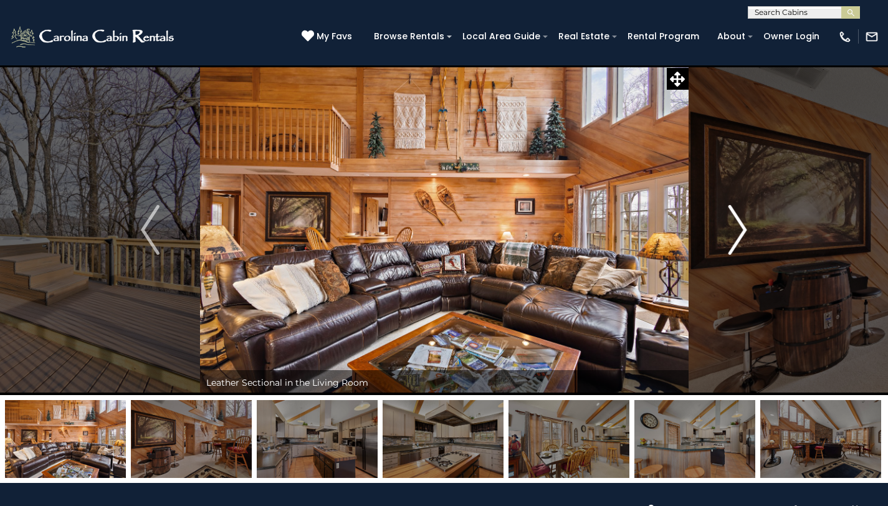
click at [735, 226] on img "Next" at bounding box center [737, 230] width 19 height 50
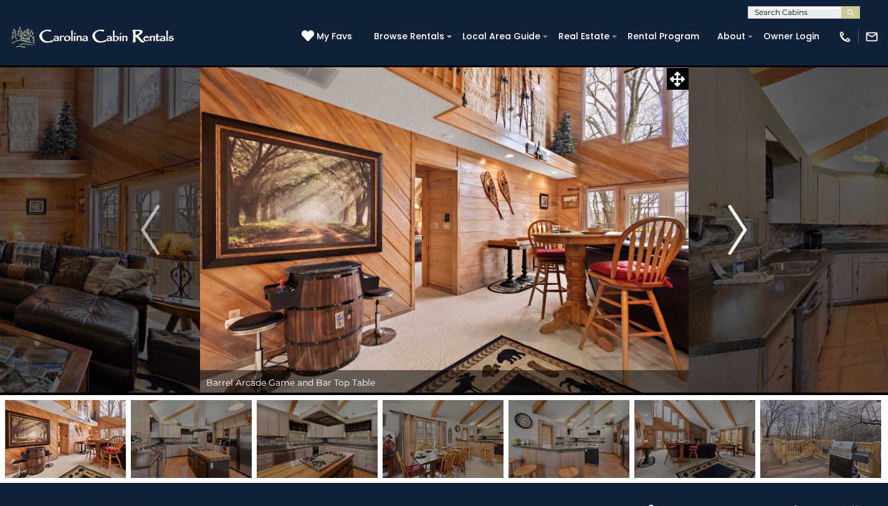
click at [735, 226] on img "Next" at bounding box center [737, 230] width 19 height 50
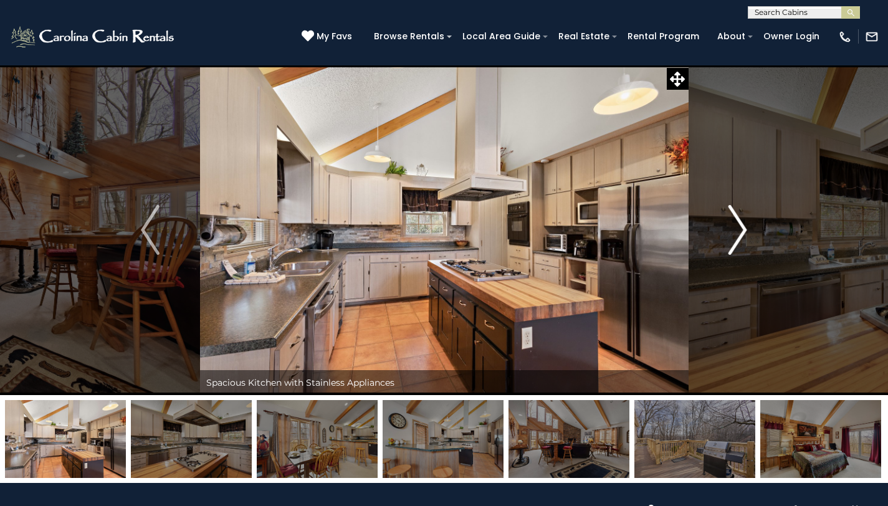
click at [735, 226] on img "Next" at bounding box center [737, 230] width 19 height 50
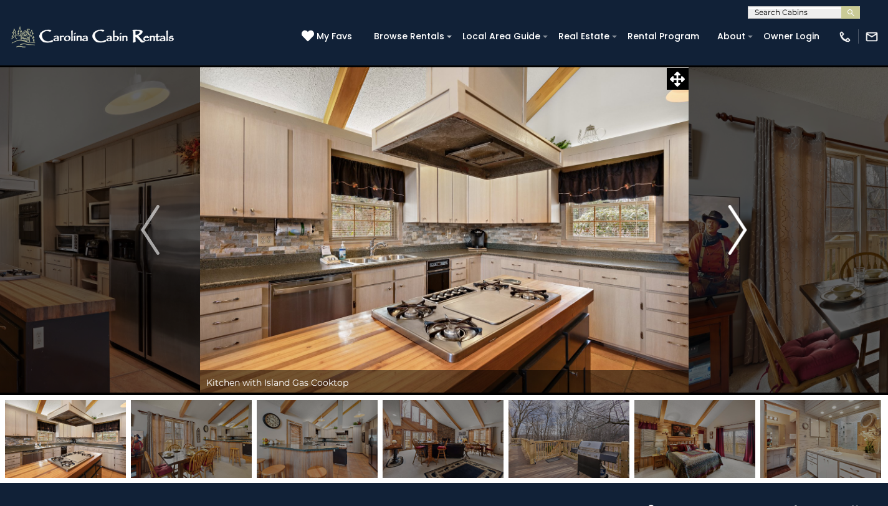
click at [735, 226] on img "Next" at bounding box center [737, 230] width 19 height 50
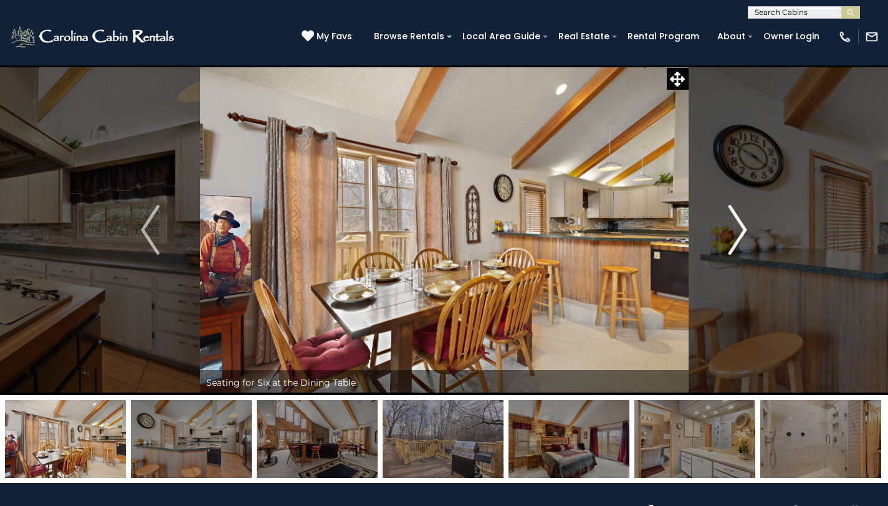
click at [735, 226] on img "Next" at bounding box center [737, 230] width 19 height 50
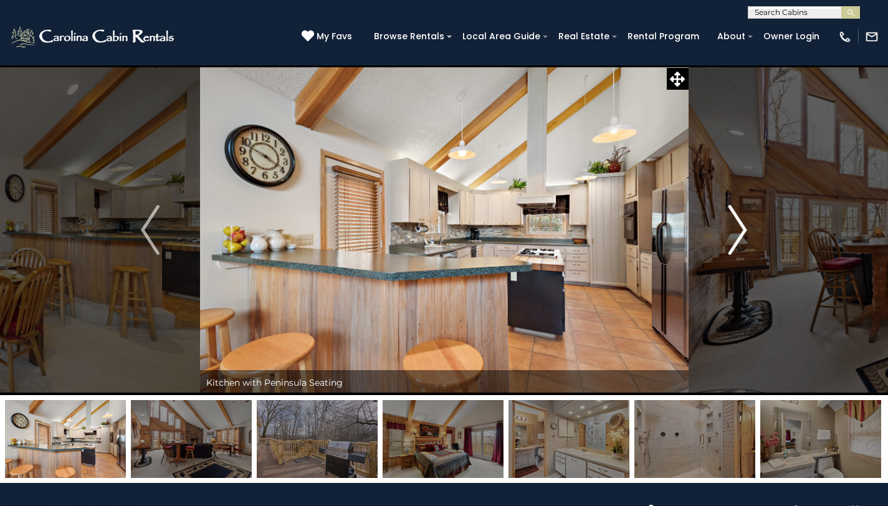
click at [735, 226] on img "Next" at bounding box center [737, 230] width 19 height 50
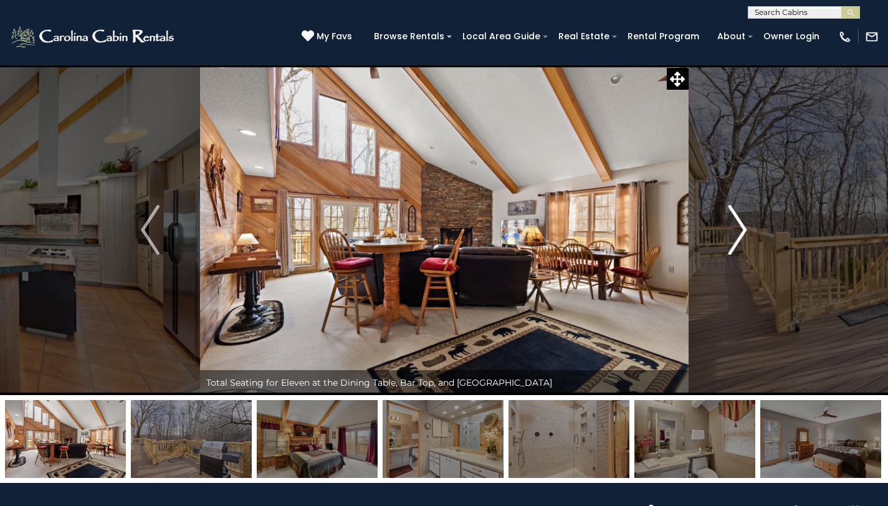
click at [735, 226] on img "Next" at bounding box center [737, 230] width 19 height 50
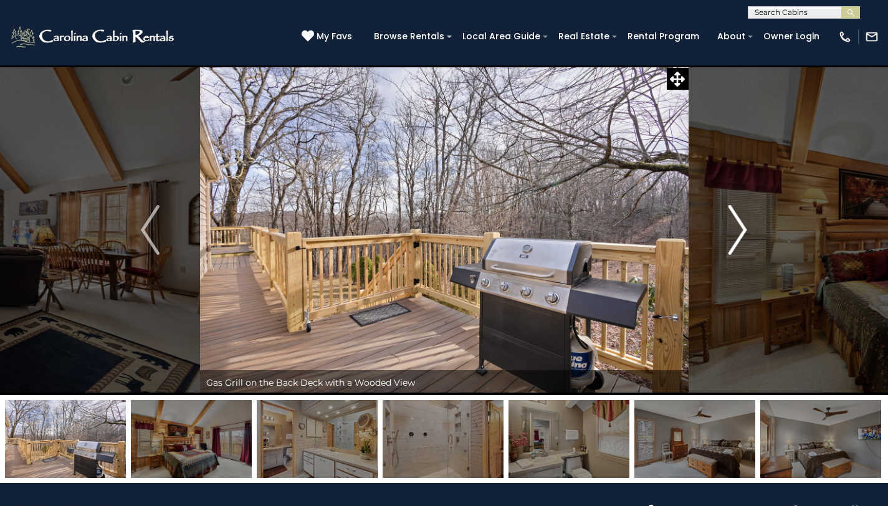
click at [735, 226] on img "Next" at bounding box center [737, 230] width 19 height 50
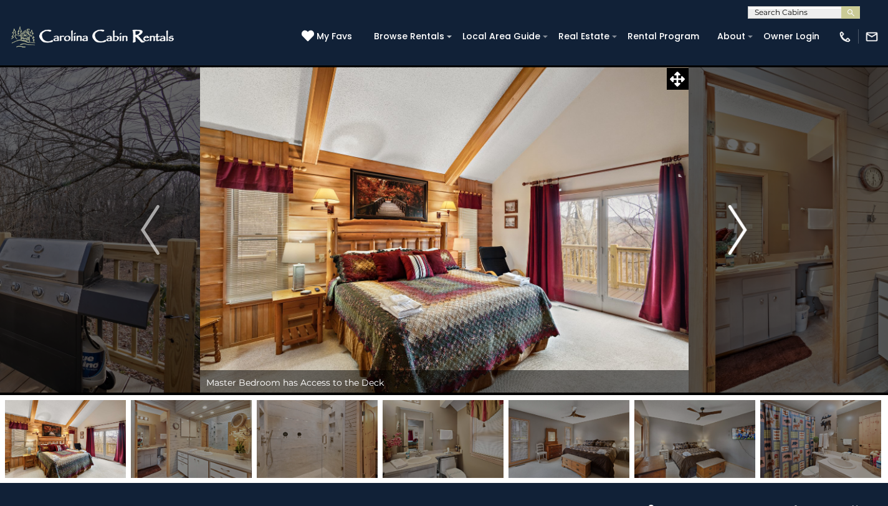
click at [735, 226] on img "Next" at bounding box center [737, 230] width 19 height 50
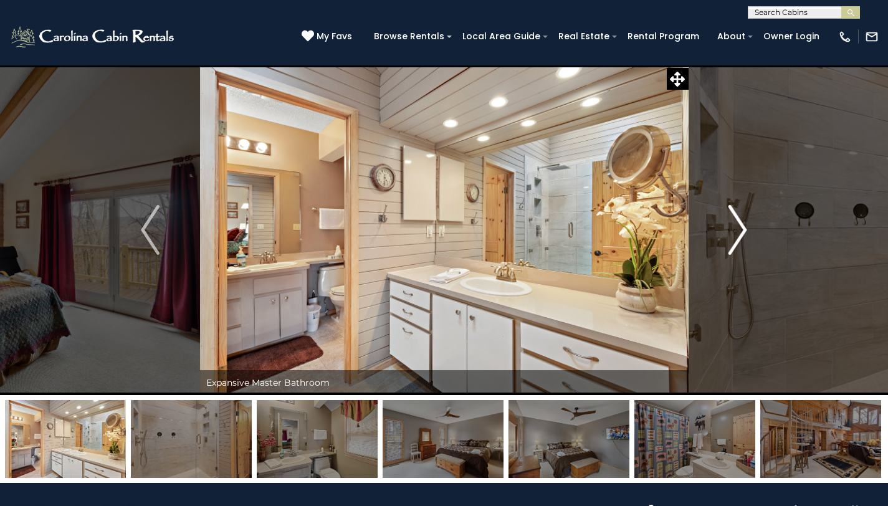
click at [735, 226] on img "Next" at bounding box center [737, 230] width 19 height 50
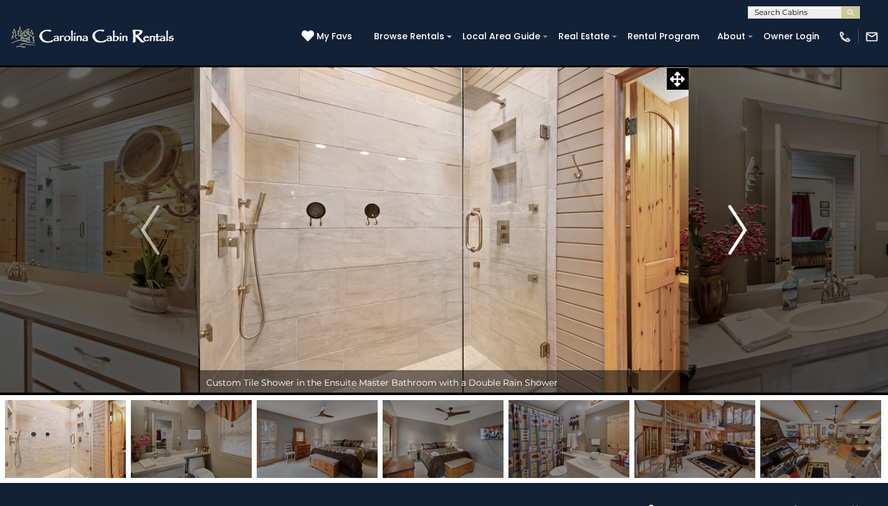
click at [735, 226] on img "Next" at bounding box center [737, 230] width 19 height 50
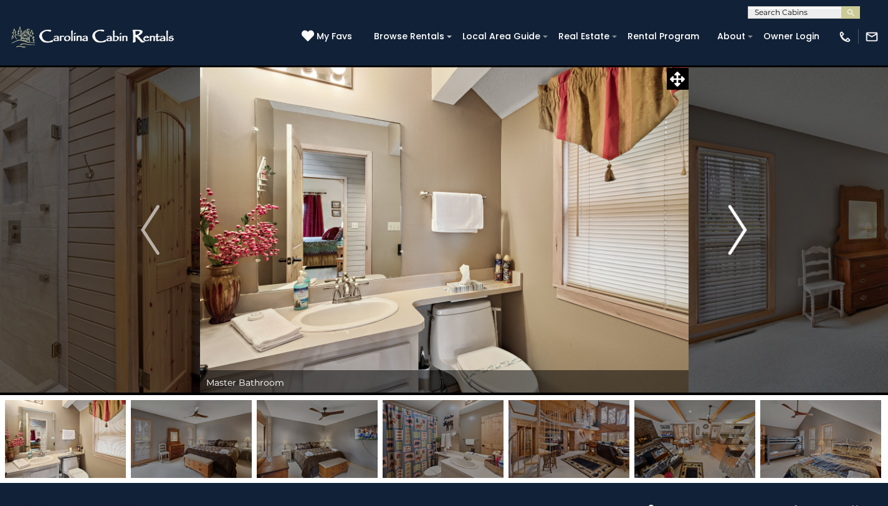
click at [735, 226] on img "Next" at bounding box center [737, 230] width 19 height 50
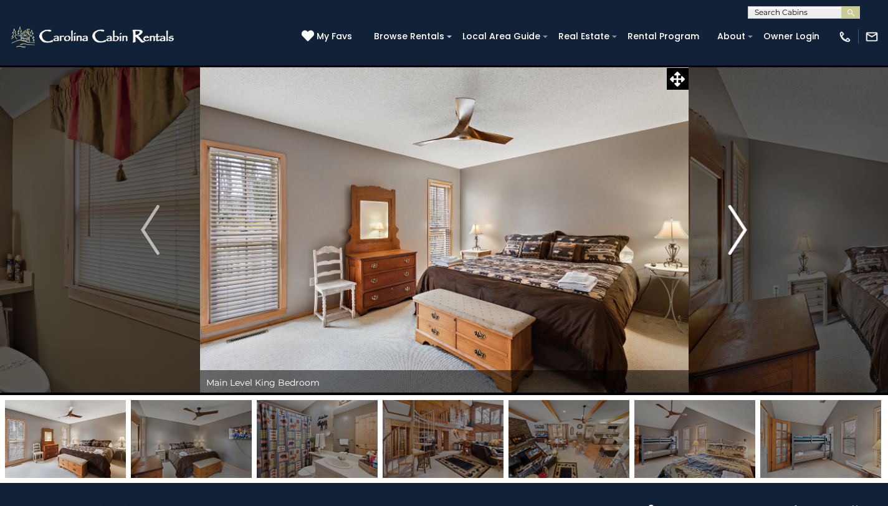
click at [735, 226] on img "Next" at bounding box center [737, 230] width 19 height 50
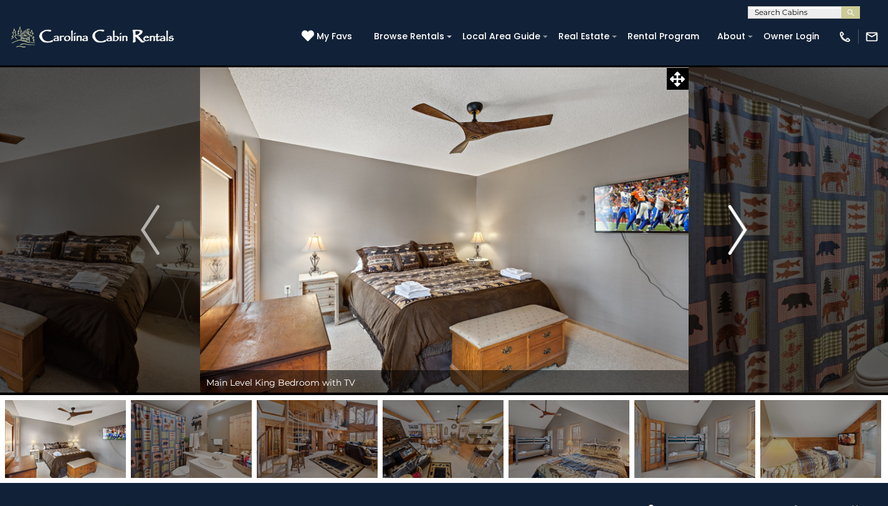
click at [735, 226] on img "Next" at bounding box center [737, 230] width 19 height 50
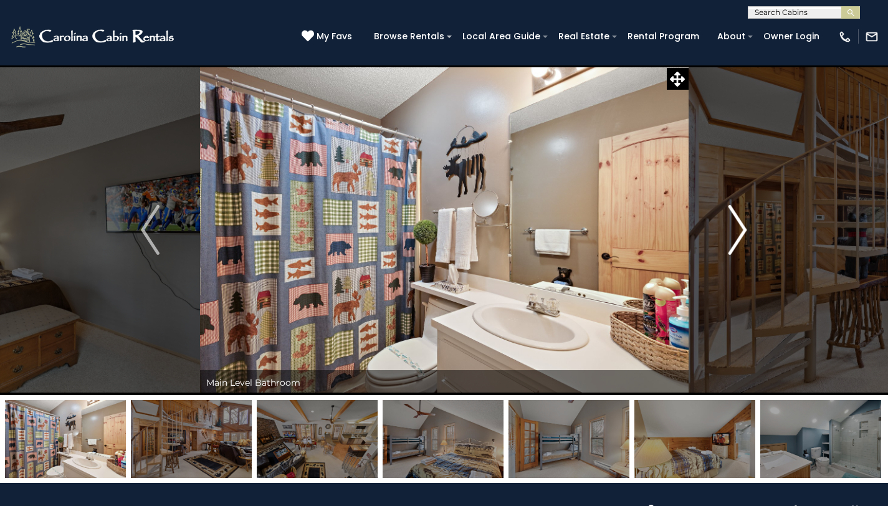
click at [735, 226] on img "Next" at bounding box center [737, 230] width 19 height 50
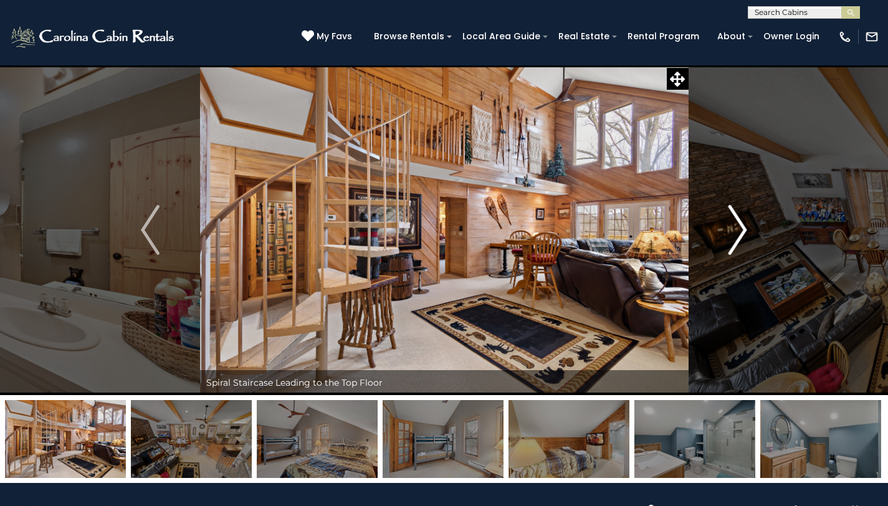
click at [735, 226] on img "Next" at bounding box center [737, 230] width 19 height 50
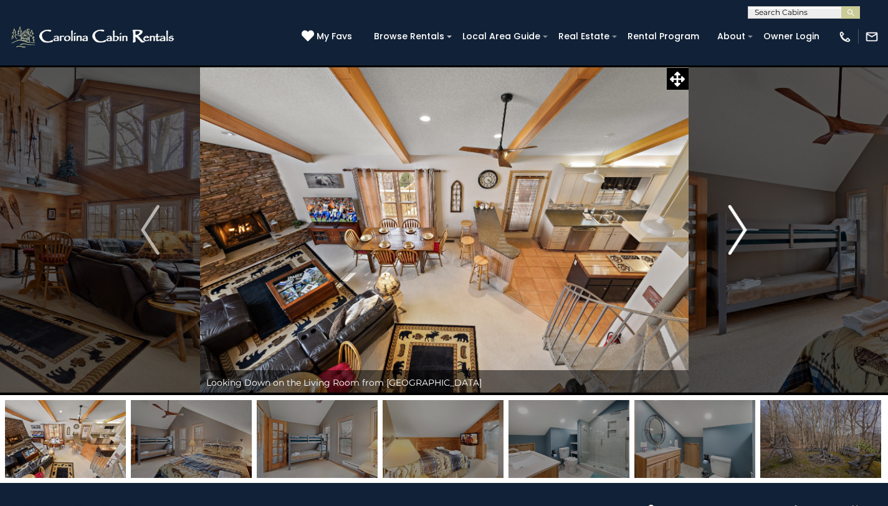
click at [735, 226] on img "Next" at bounding box center [737, 230] width 19 height 50
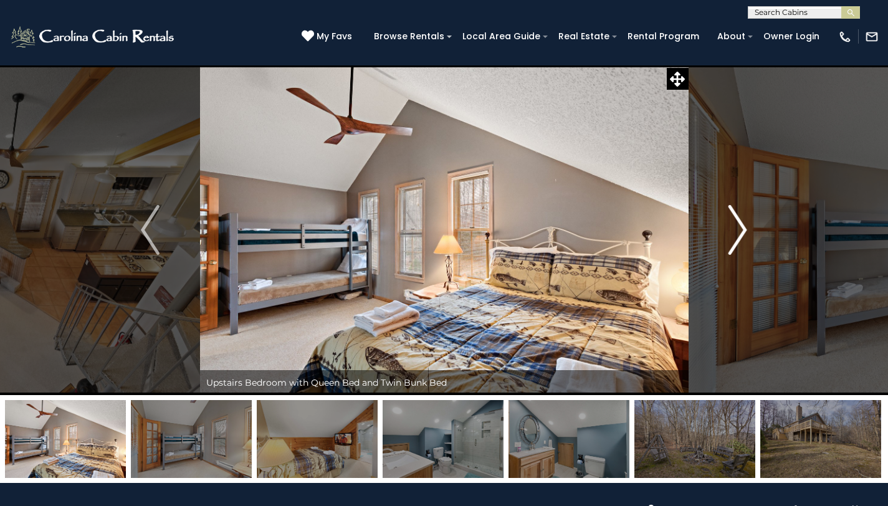
click at [735, 226] on img "Next" at bounding box center [737, 230] width 19 height 50
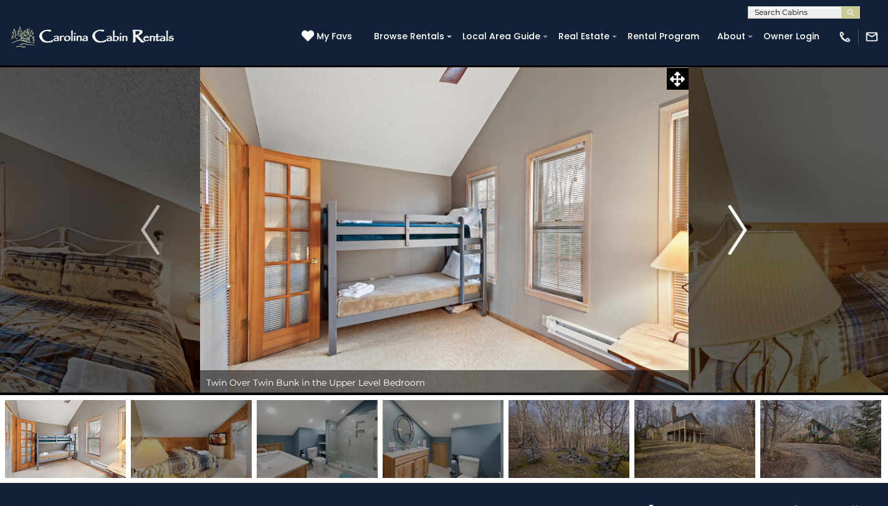
click at [735, 226] on img "Next" at bounding box center [737, 230] width 19 height 50
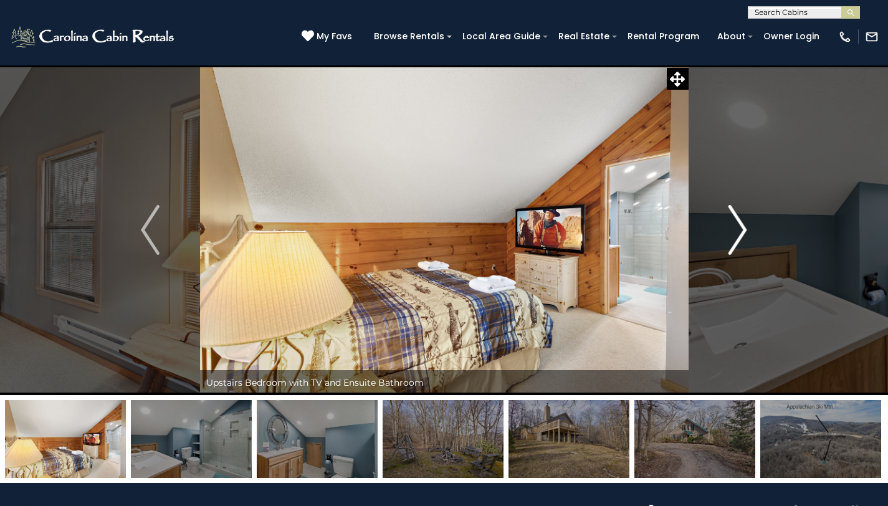
click at [735, 226] on img "Next" at bounding box center [737, 230] width 19 height 50
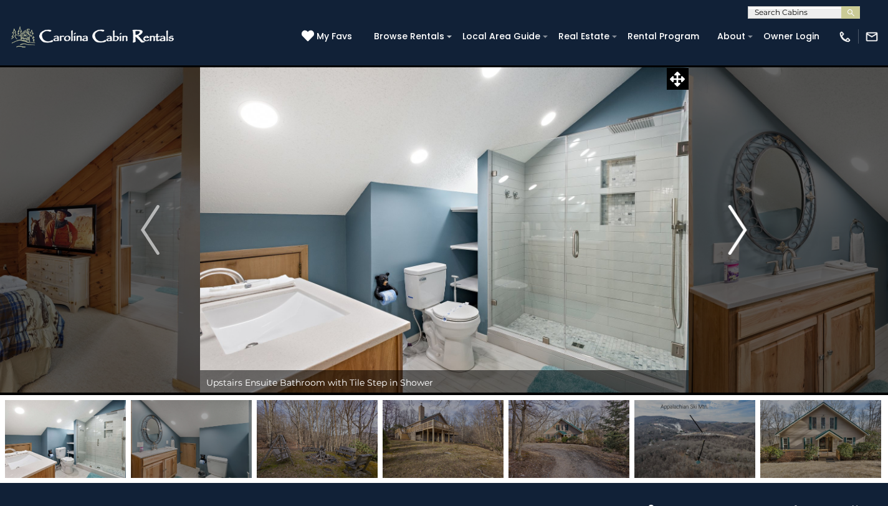
click at [735, 226] on img "Next" at bounding box center [737, 230] width 19 height 50
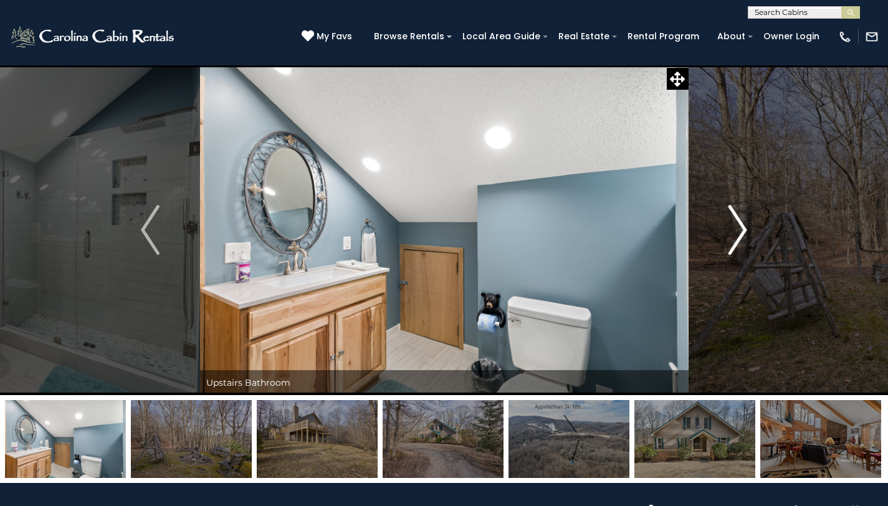
click at [735, 226] on img "Next" at bounding box center [737, 230] width 19 height 50
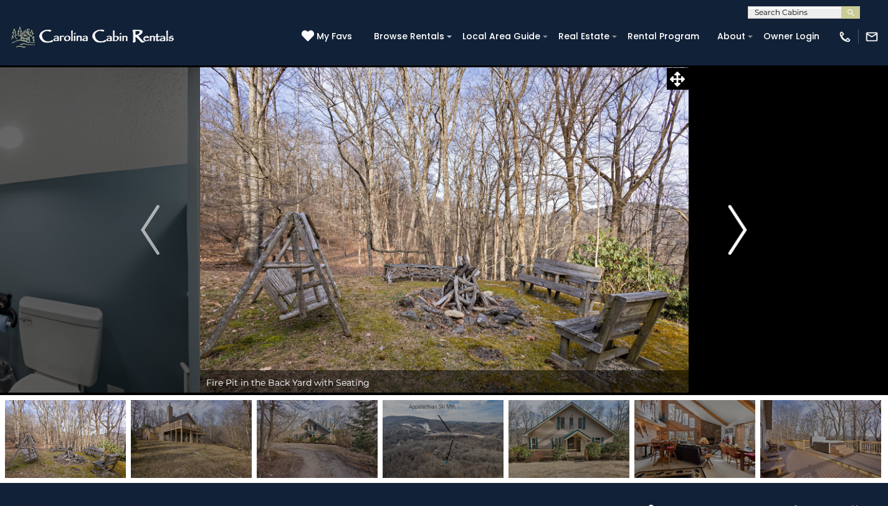
click at [735, 226] on img "Next" at bounding box center [737, 230] width 19 height 50
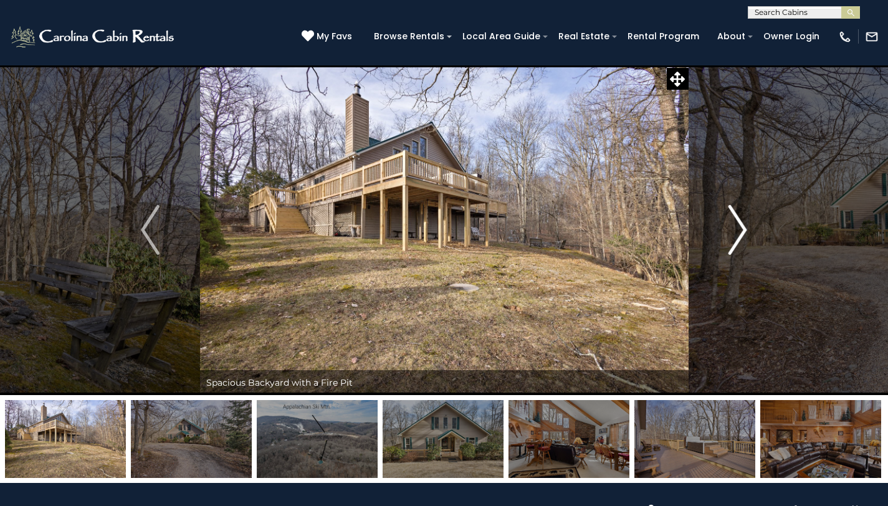
click at [735, 226] on img "Next" at bounding box center [737, 230] width 19 height 50
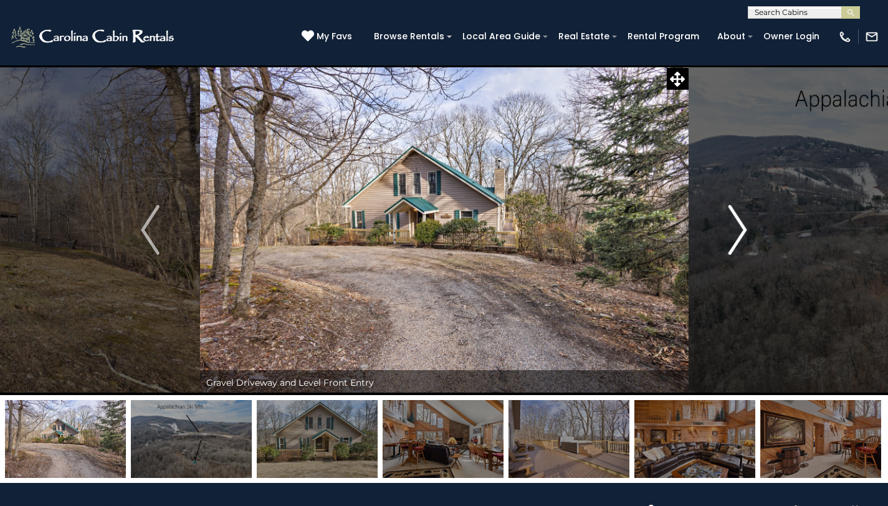
click at [735, 226] on img "Next" at bounding box center [737, 230] width 19 height 50
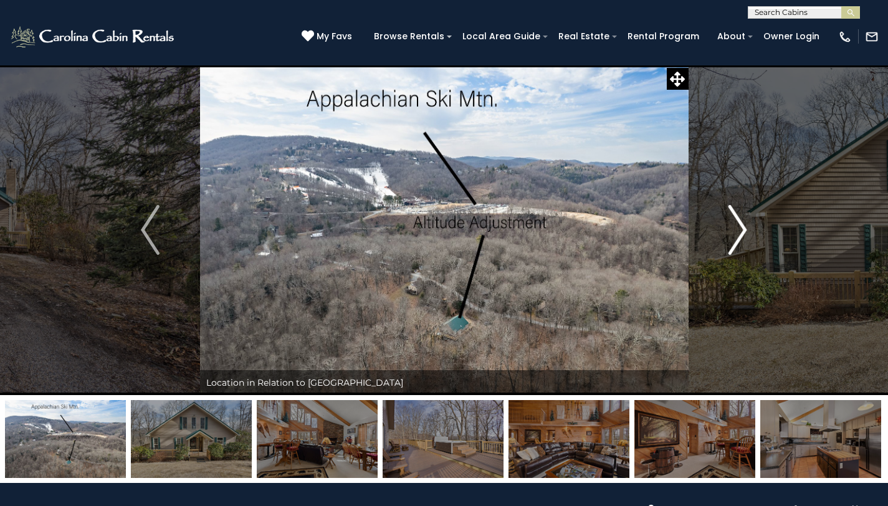
click at [735, 226] on img "Next" at bounding box center [737, 230] width 19 height 50
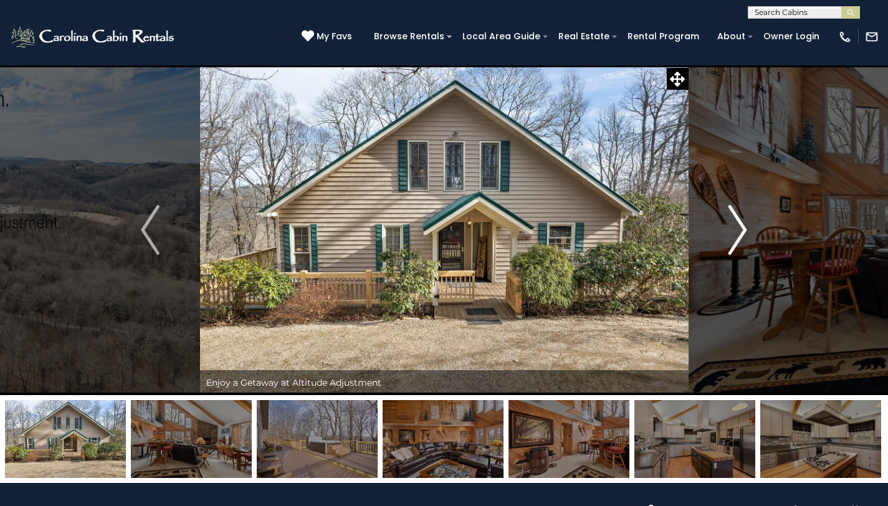
click at [735, 226] on img "Next" at bounding box center [737, 230] width 19 height 50
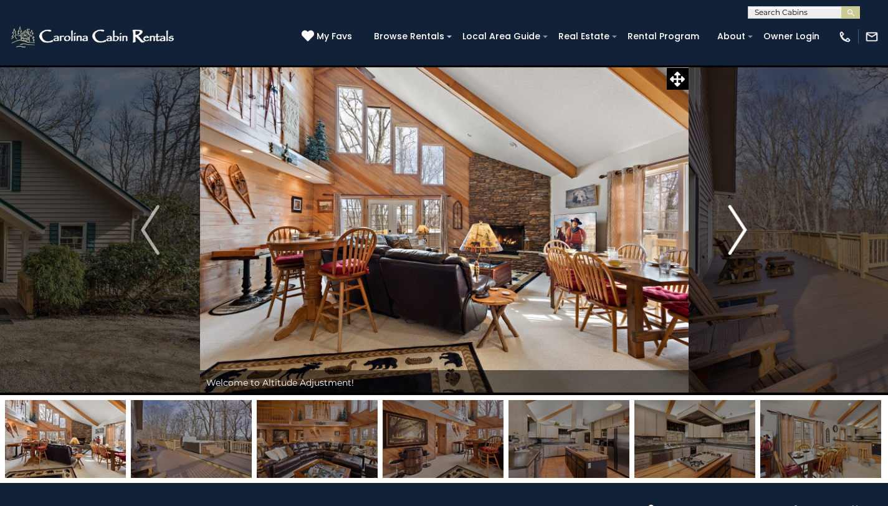
click at [735, 226] on img "Next" at bounding box center [737, 230] width 19 height 50
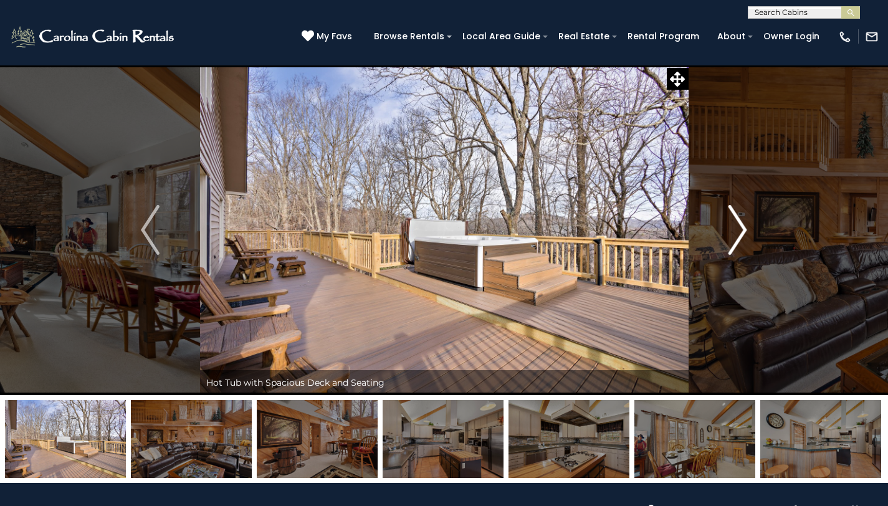
click at [735, 226] on img "Next" at bounding box center [737, 230] width 19 height 50
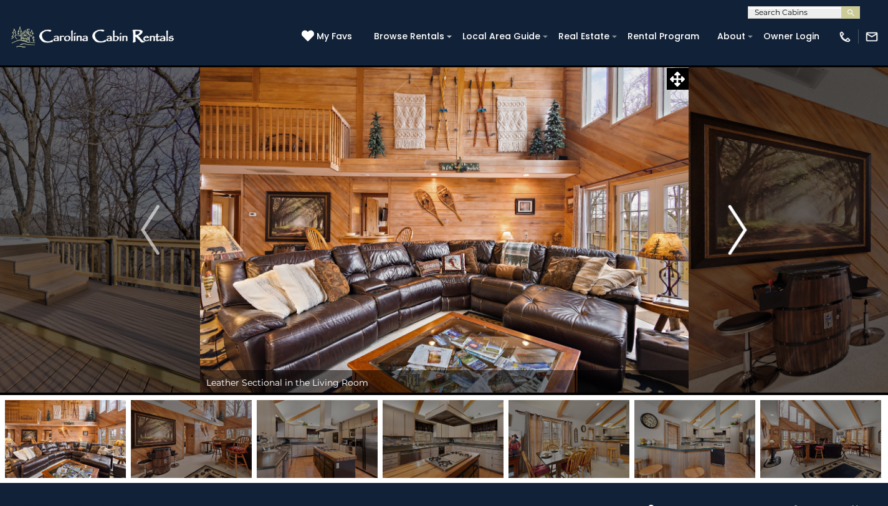
click at [735, 226] on img "Next" at bounding box center [737, 230] width 19 height 50
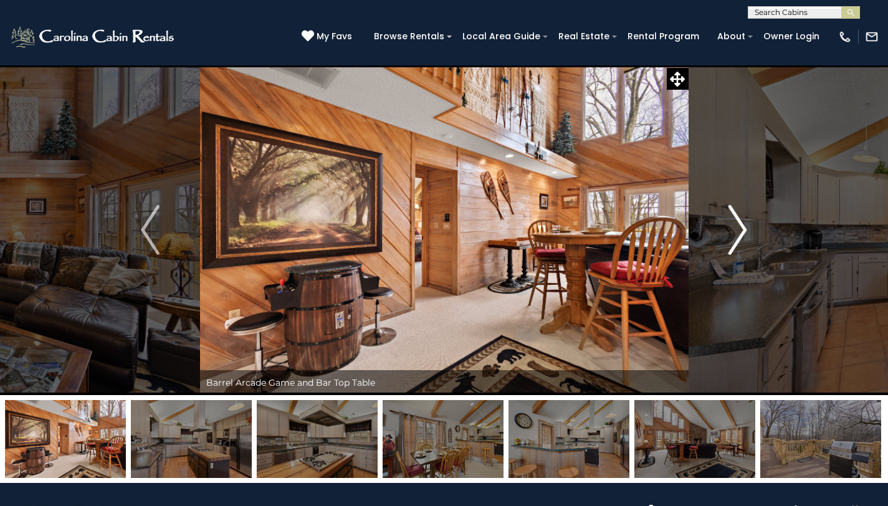
click at [735, 226] on img "Next" at bounding box center [737, 230] width 19 height 50
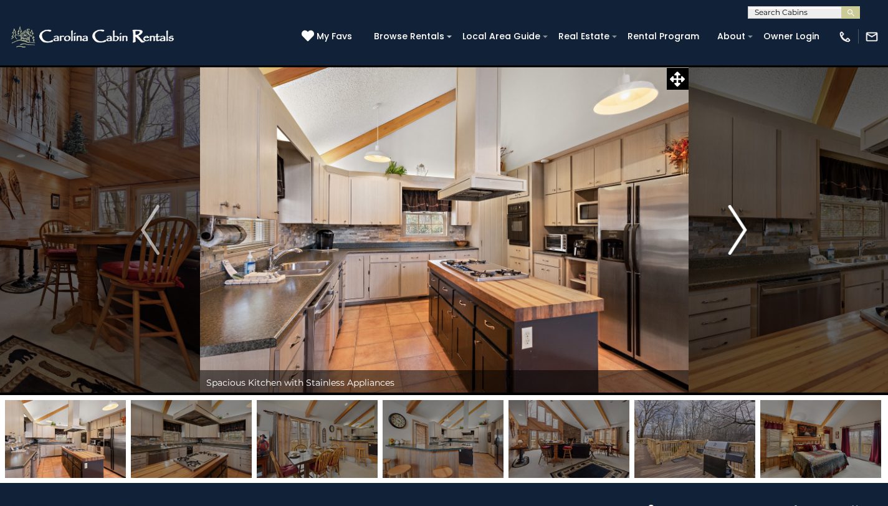
click at [735, 226] on img "Next" at bounding box center [737, 230] width 19 height 50
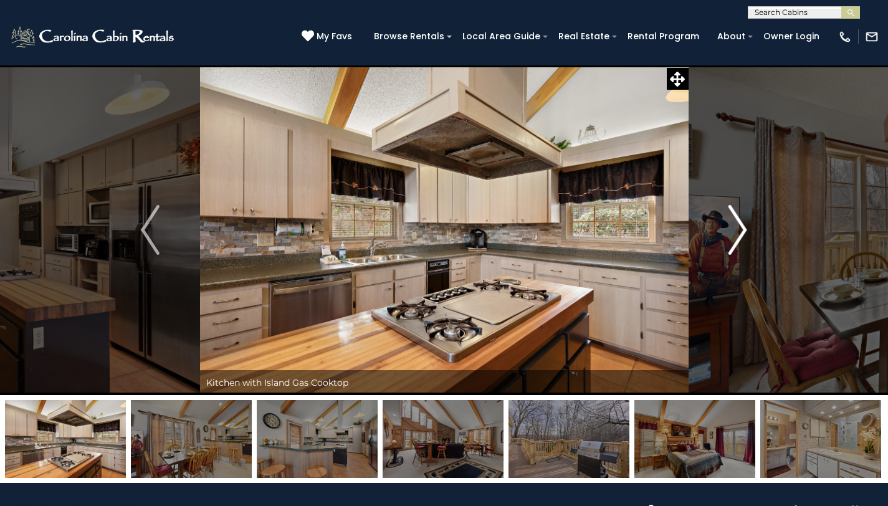
click at [735, 226] on img "Next" at bounding box center [737, 230] width 19 height 50
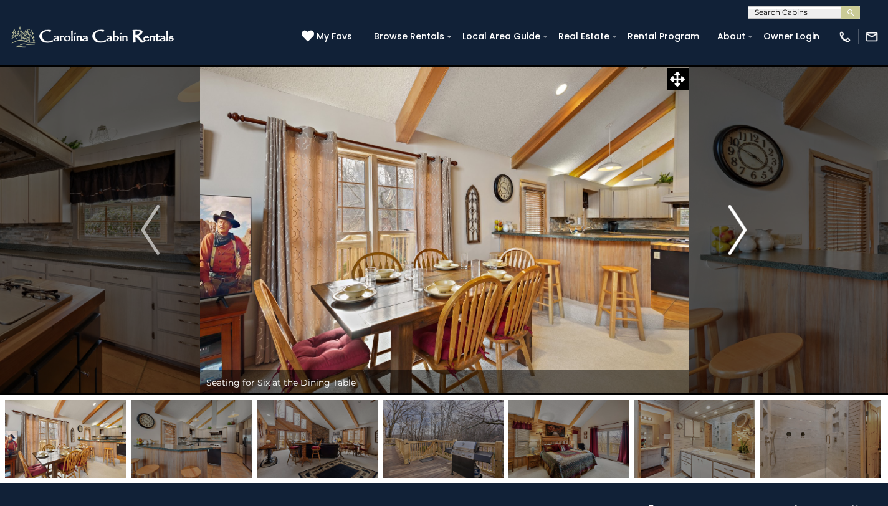
click at [735, 226] on img "Next" at bounding box center [737, 230] width 19 height 50
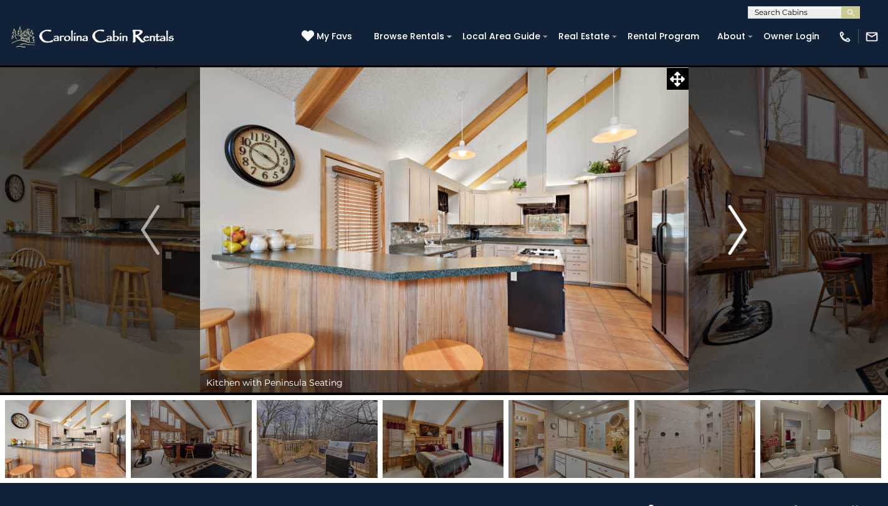
click at [735, 226] on img "Next" at bounding box center [737, 230] width 19 height 50
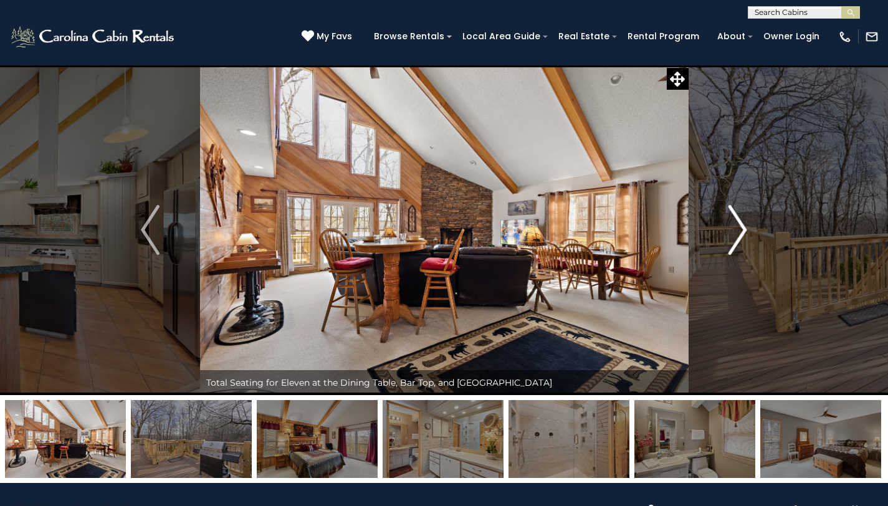
click at [735, 226] on img "Next" at bounding box center [737, 230] width 19 height 50
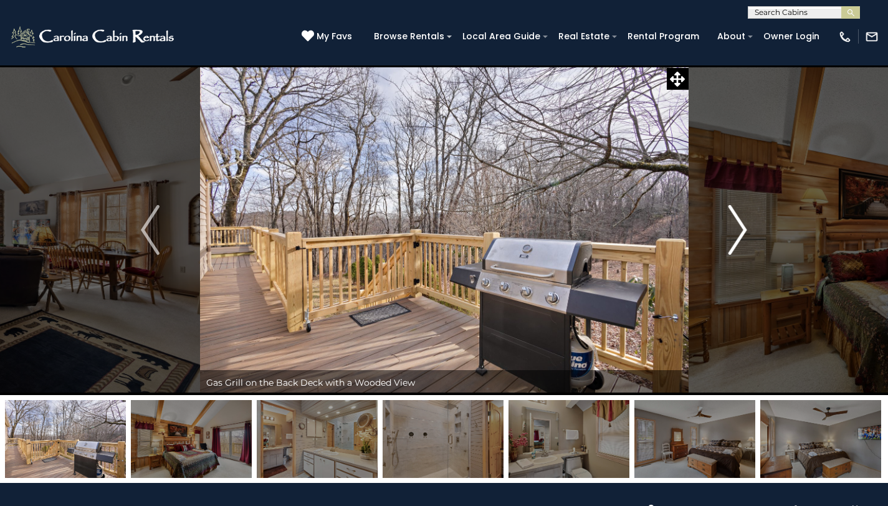
click at [735, 226] on img "Next" at bounding box center [737, 230] width 19 height 50
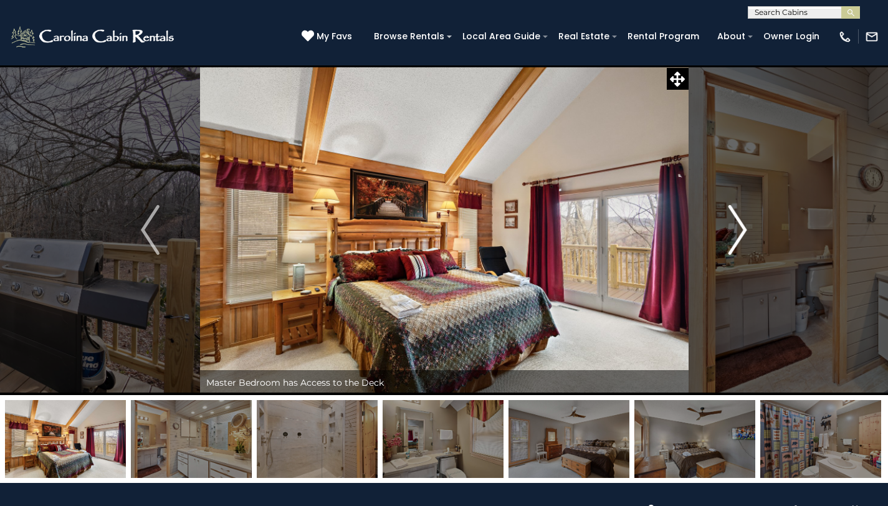
click at [735, 226] on img "Next" at bounding box center [737, 230] width 19 height 50
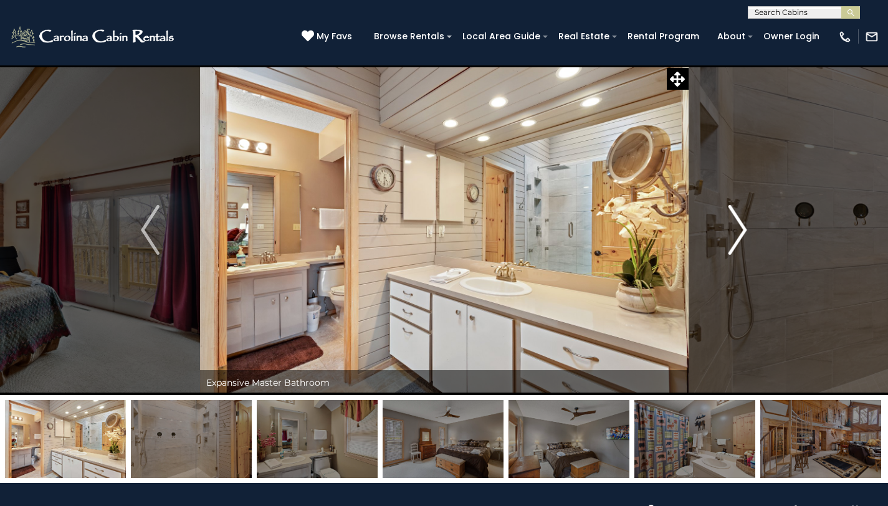
click at [735, 226] on img "Next" at bounding box center [737, 230] width 19 height 50
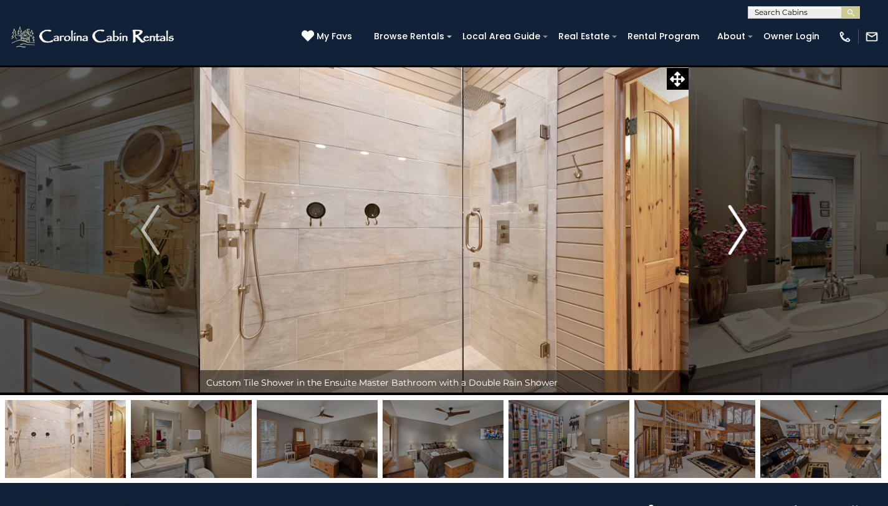
click at [735, 226] on img "Next" at bounding box center [737, 230] width 19 height 50
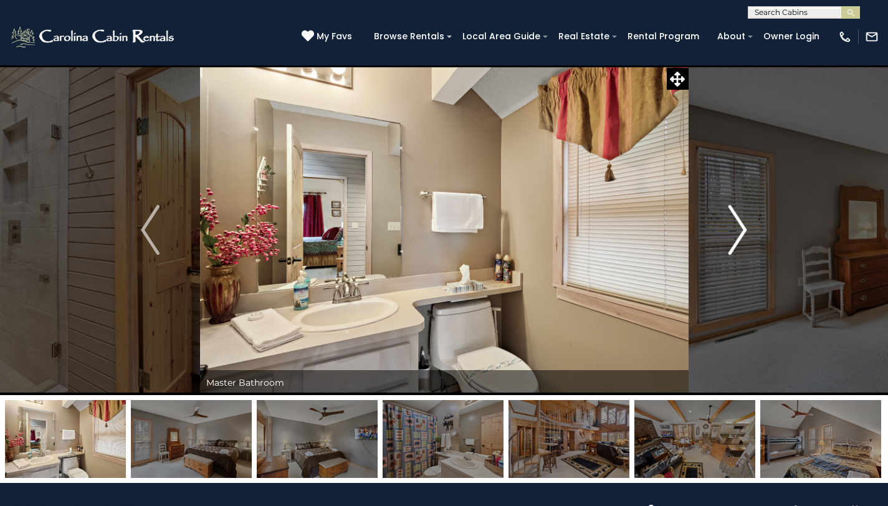
click at [735, 226] on img "Next" at bounding box center [737, 230] width 19 height 50
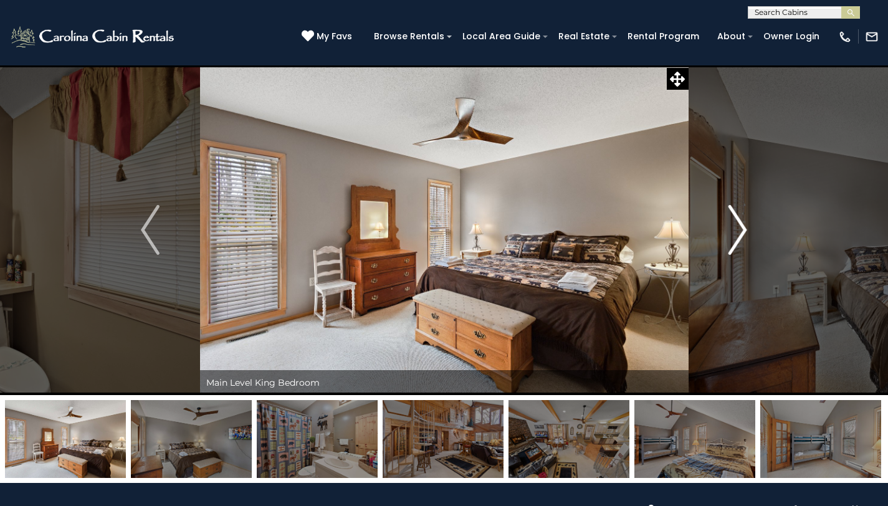
click at [735, 226] on img "Next" at bounding box center [737, 230] width 19 height 50
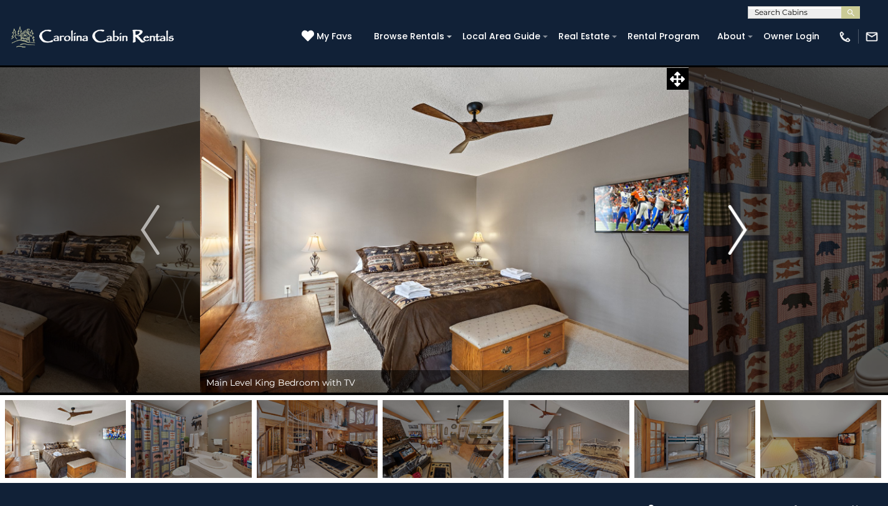
click at [735, 226] on img "Next" at bounding box center [737, 230] width 19 height 50
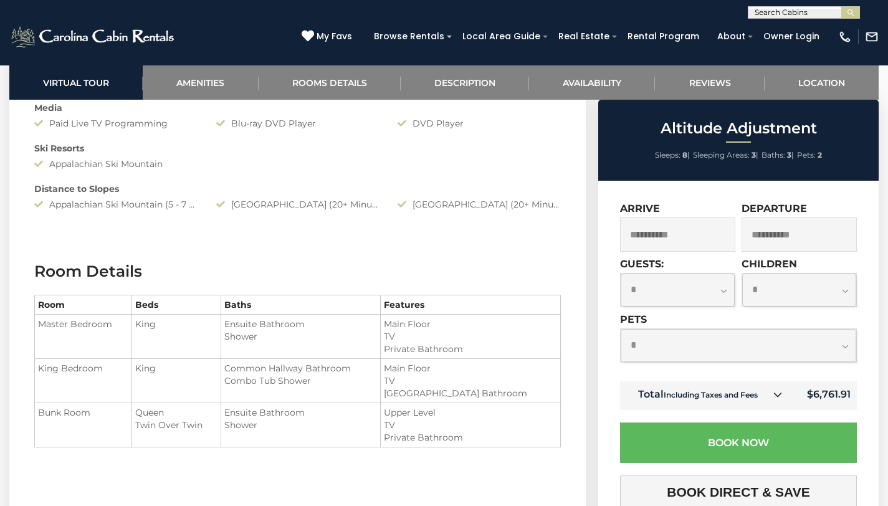
scroll to position [1296, 0]
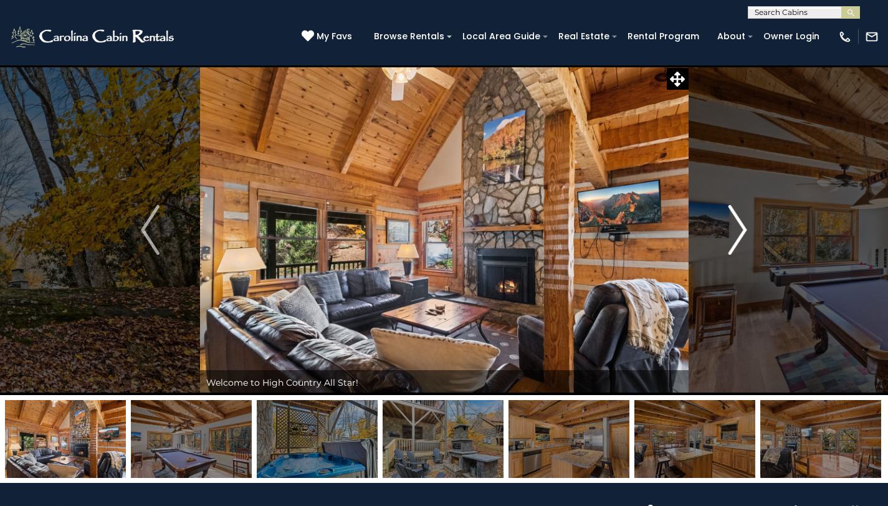
click at [741, 228] on img "Next" at bounding box center [737, 230] width 19 height 50
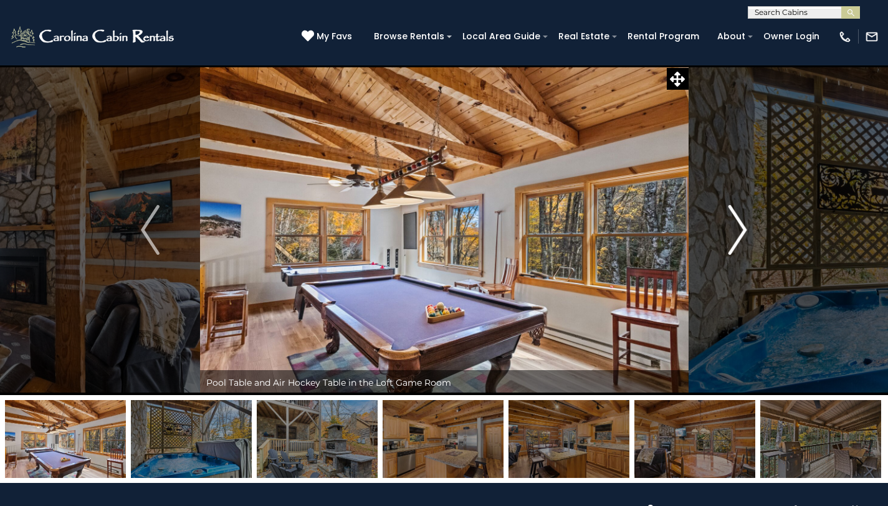
click at [741, 228] on img "Next" at bounding box center [737, 230] width 19 height 50
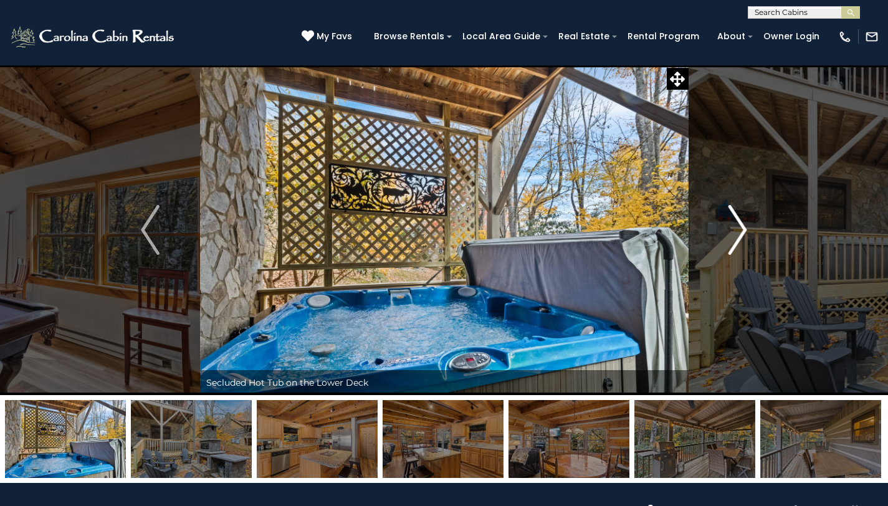
click at [741, 228] on img "Next" at bounding box center [737, 230] width 19 height 50
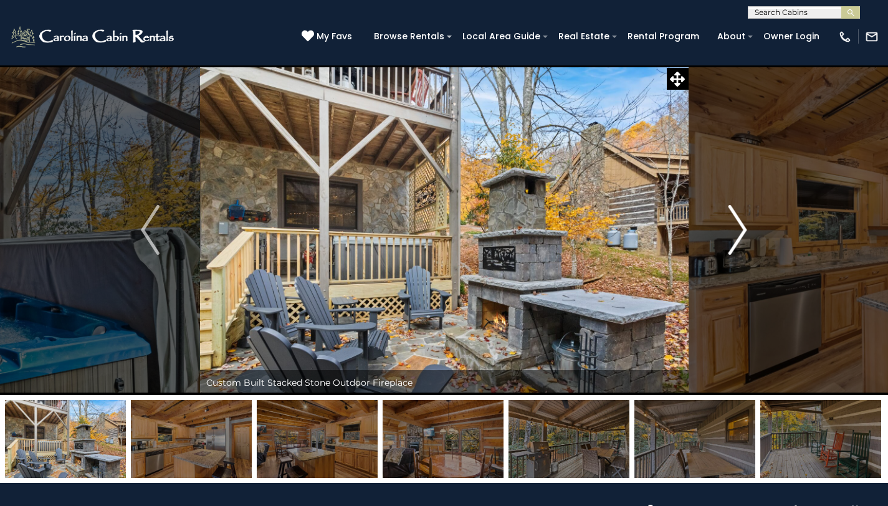
click at [741, 228] on img "Next" at bounding box center [737, 230] width 19 height 50
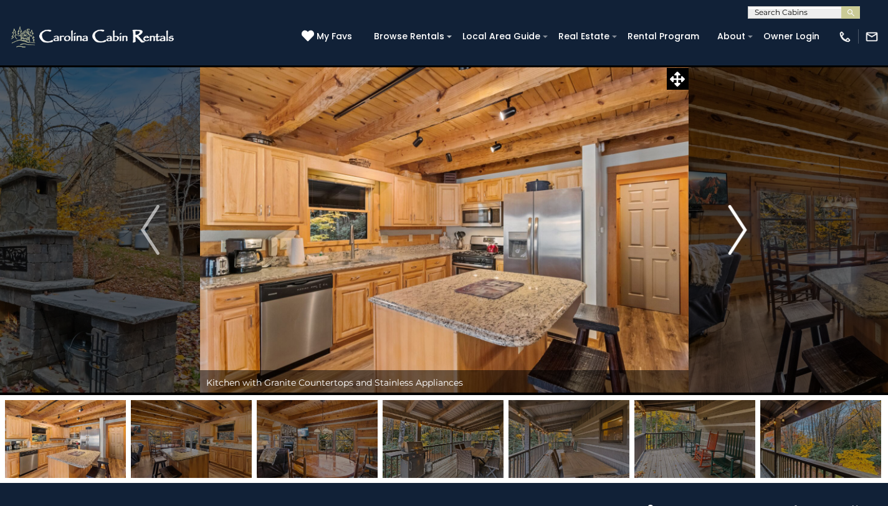
click at [741, 228] on img "Next" at bounding box center [737, 230] width 19 height 50
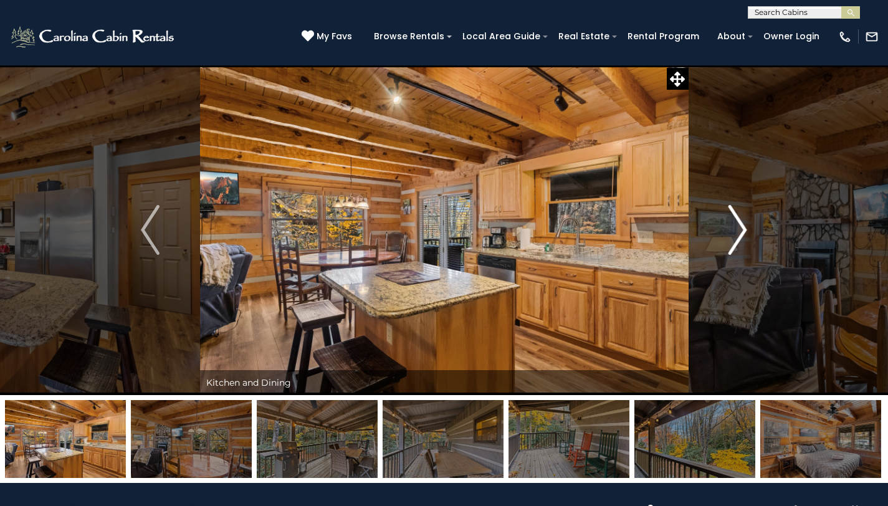
click at [741, 228] on img "Next" at bounding box center [737, 230] width 19 height 50
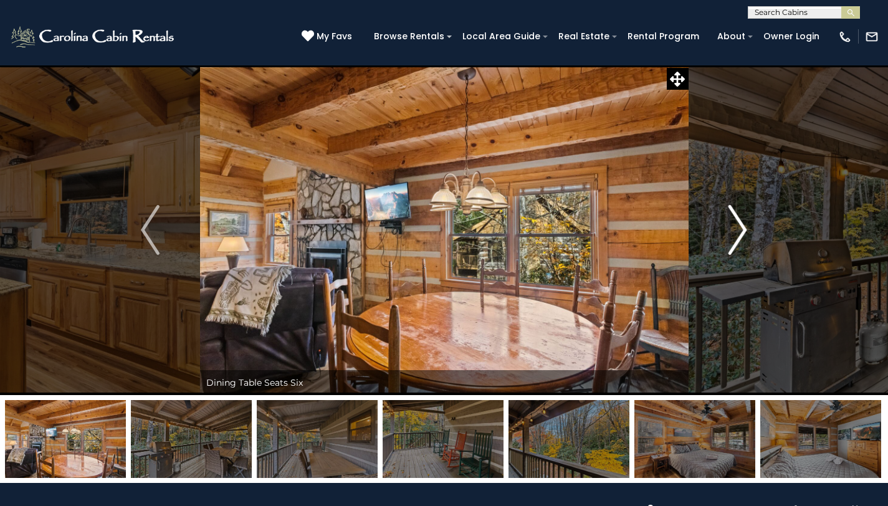
click at [741, 228] on img "Next" at bounding box center [737, 230] width 19 height 50
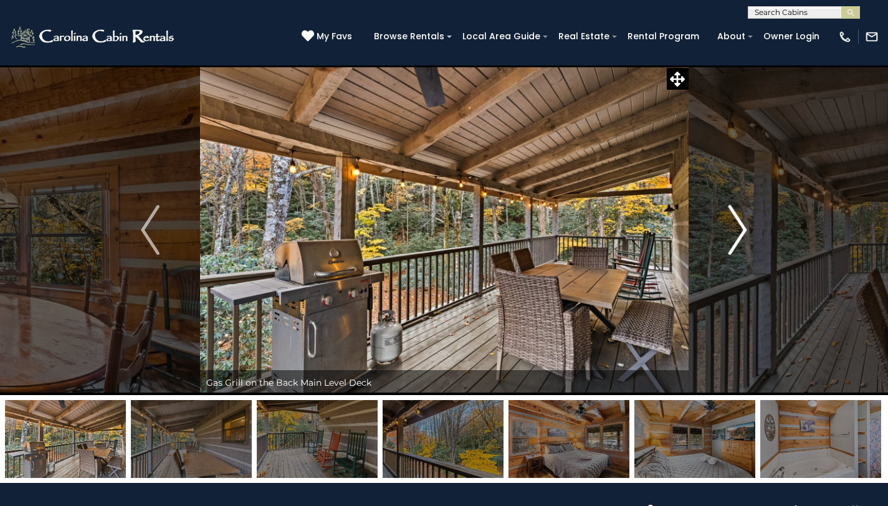
click at [741, 228] on img "Next" at bounding box center [737, 230] width 19 height 50
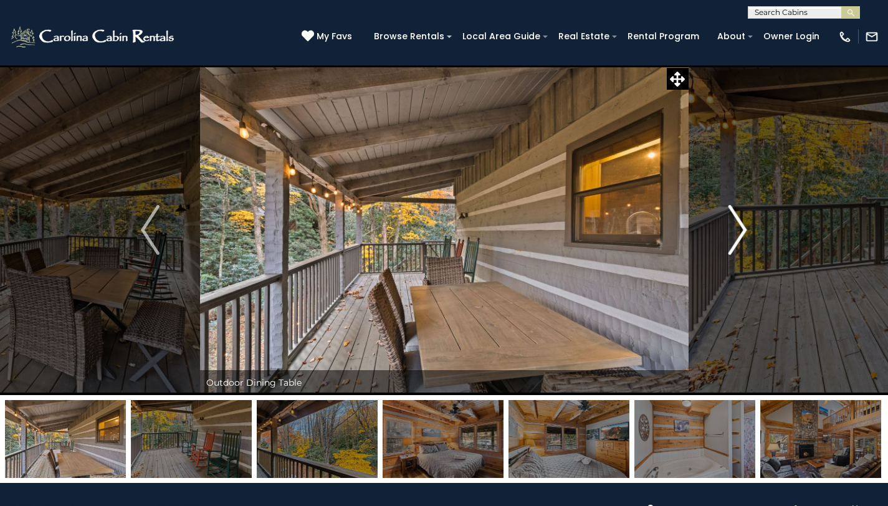
click at [741, 228] on img "Next" at bounding box center [737, 230] width 19 height 50
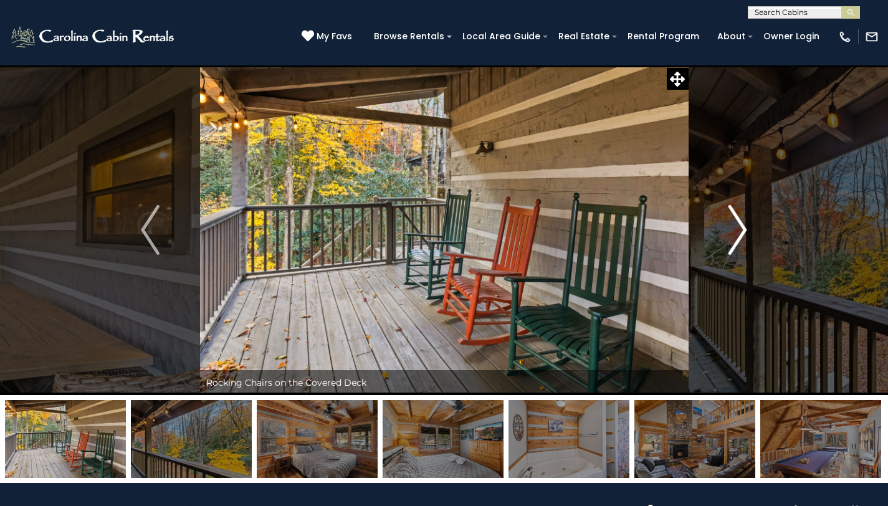
click at [741, 228] on img "Next" at bounding box center [737, 230] width 19 height 50
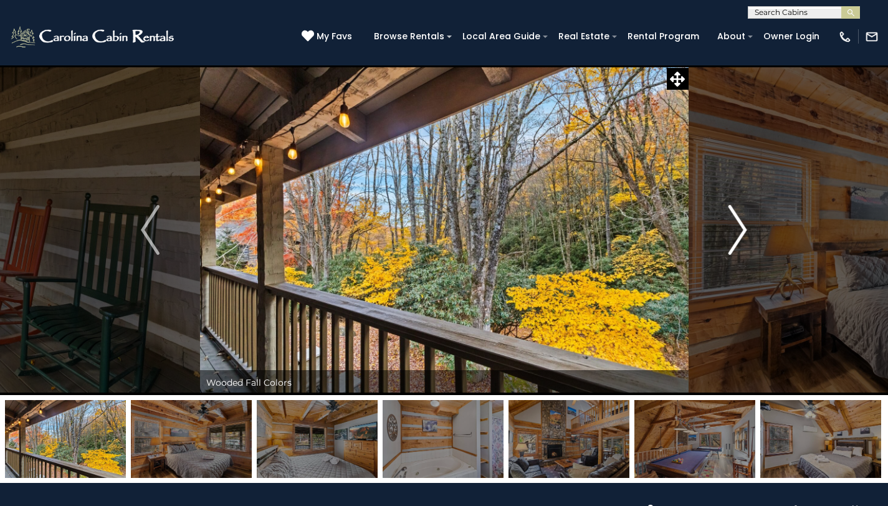
click at [741, 228] on img "Next" at bounding box center [737, 230] width 19 height 50
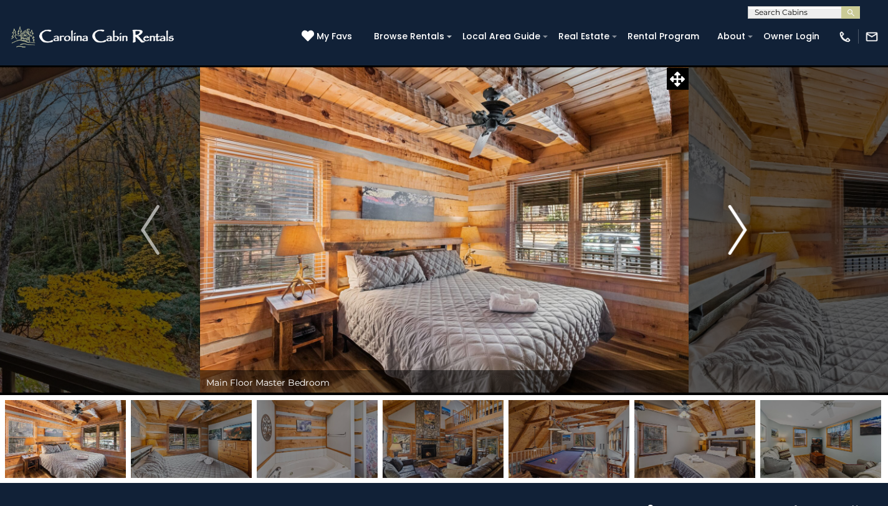
click at [741, 228] on img "Next" at bounding box center [737, 230] width 19 height 50
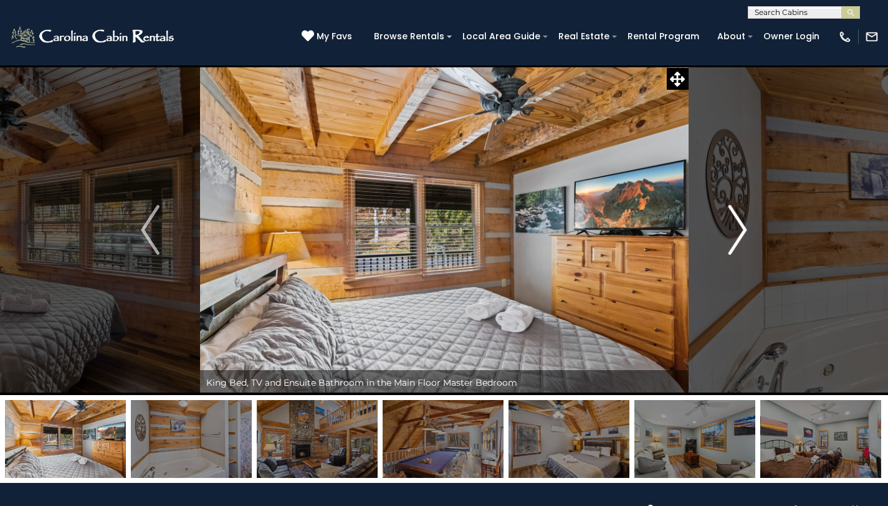
click at [741, 228] on img "Next" at bounding box center [737, 230] width 19 height 50
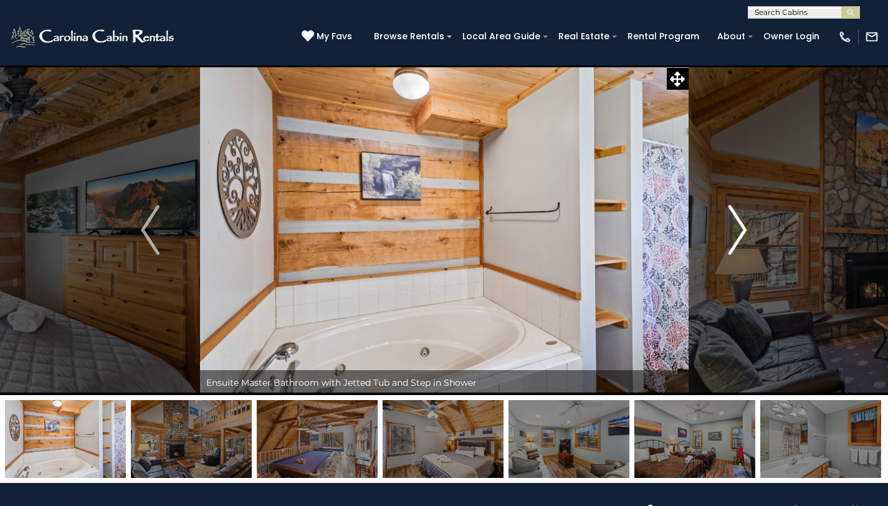
click at [741, 228] on img "Next" at bounding box center [737, 230] width 19 height 50
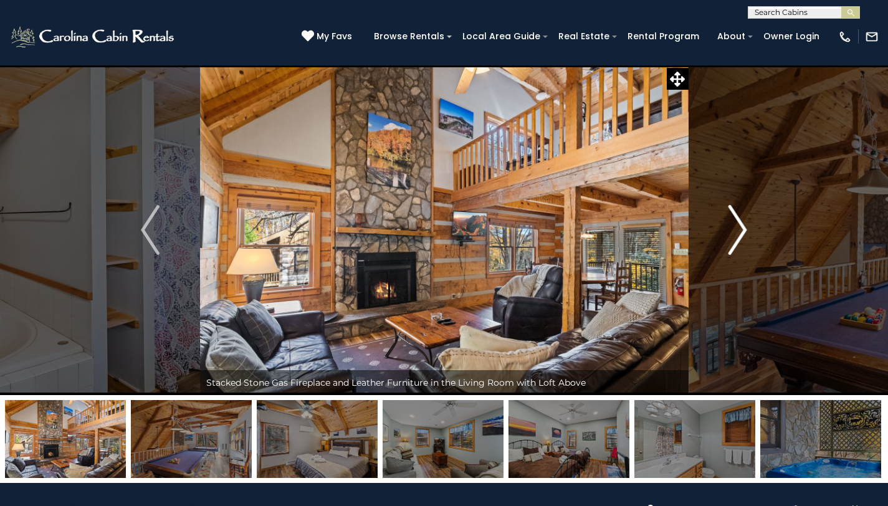
click at [741, 228] on img "Next" at bounding box center [737, 230] width 19 height 50
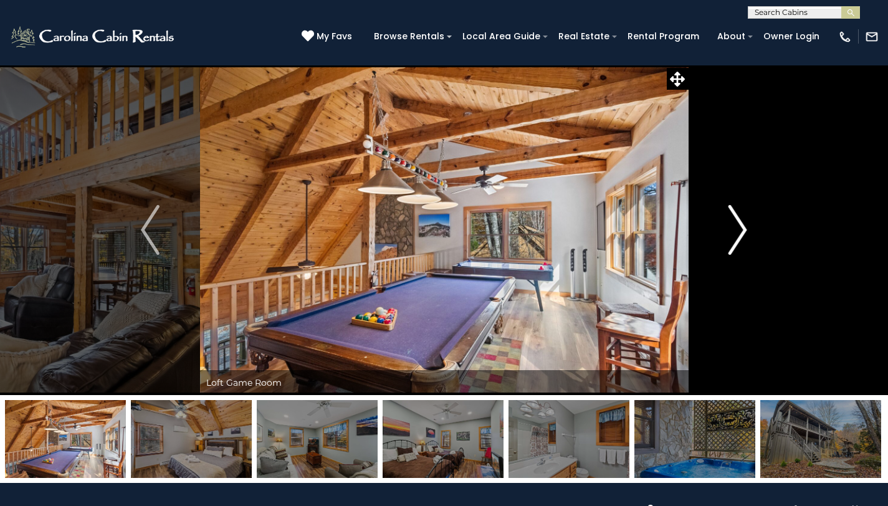
click at [741, 228] on img "Next" at bounding box center [737, 230] width 19 height 50
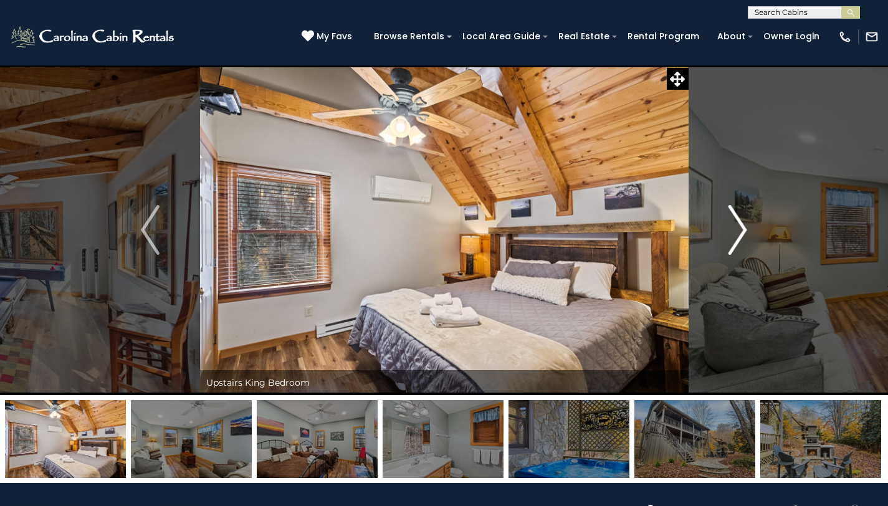
click at [741, 228] on img "Next" at bounding box center [737, 230] width 19 height 50
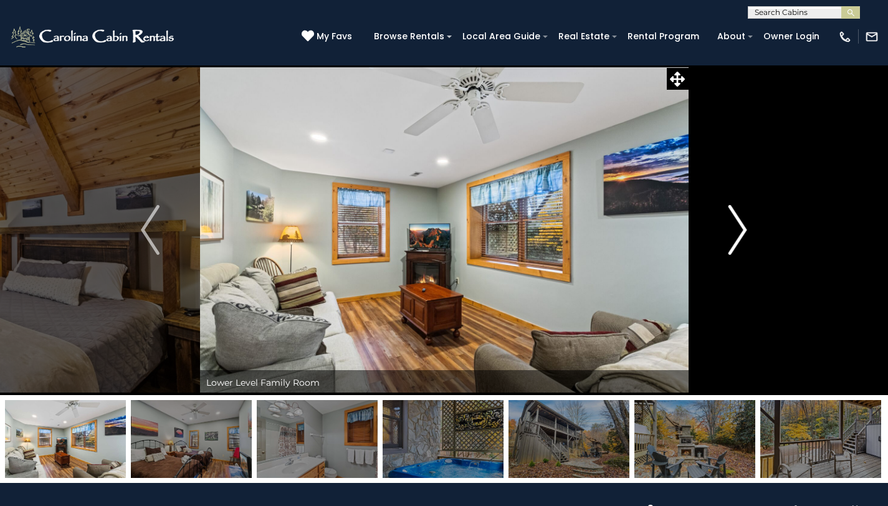
click at [741, 228] on img "Next" at bounding box center [737, 230] width 19 height 50
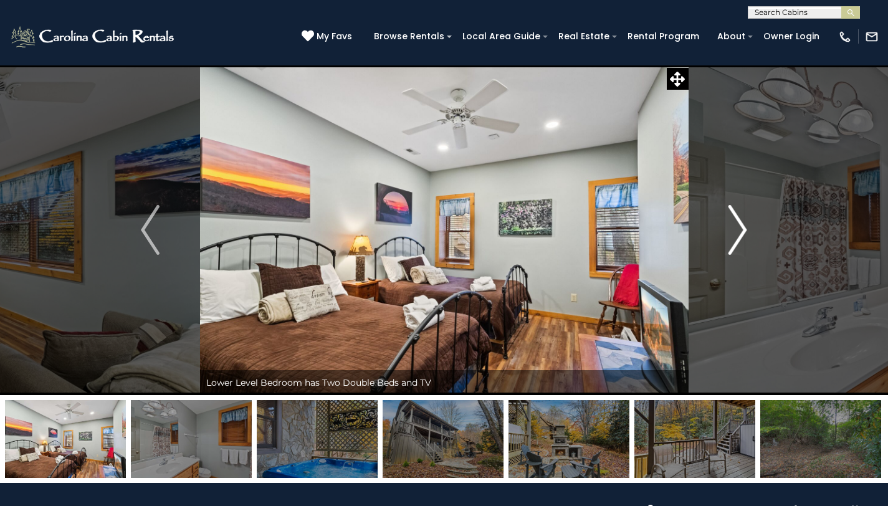
click at [741, 228] on img "Next" at bounding box center [737, 230] width 19 height 50
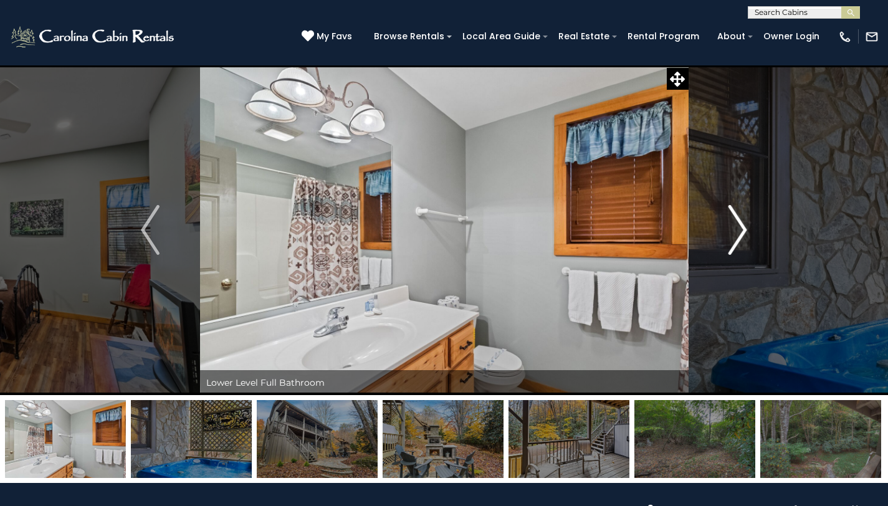
click at [741, 228] on img "Next" at bounding box center [737, 230] width 19 height 50
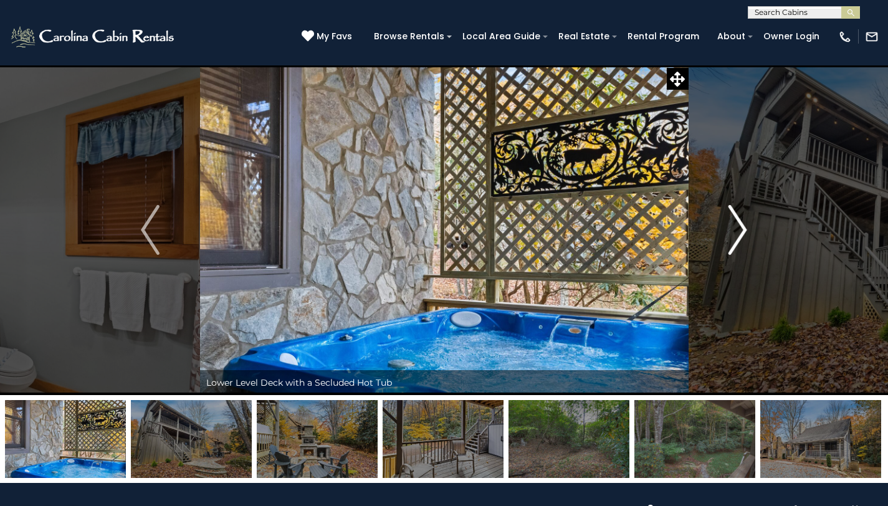
click at [741, 228] on img "Next" at bounding box center [737, 230] width 19 height 50
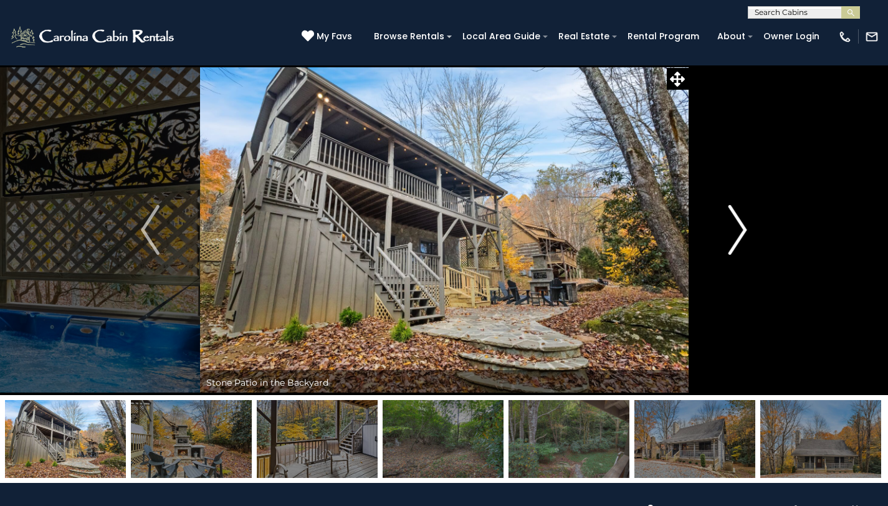
click at [741, 228] on img "Next" at bounding box center [737, 230] width 19 height 50
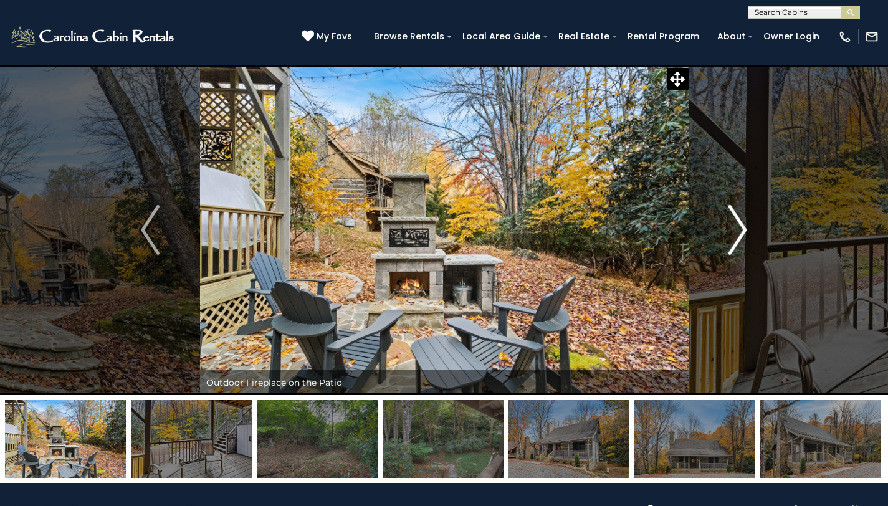
click at [741, 228] on img "Next" at bounding box center [737, 230] width 19 height 50
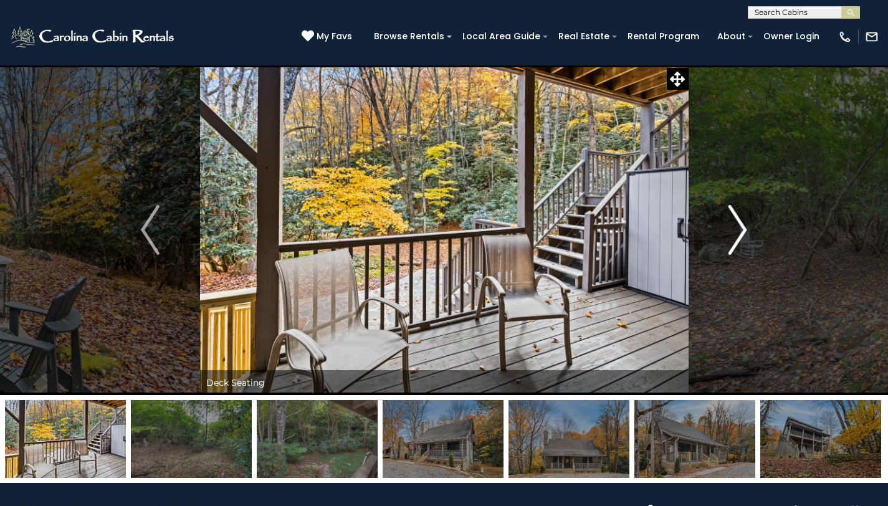
click at [741, 228] on img "Next" at bounding box center [737, 230] width 19 height 50
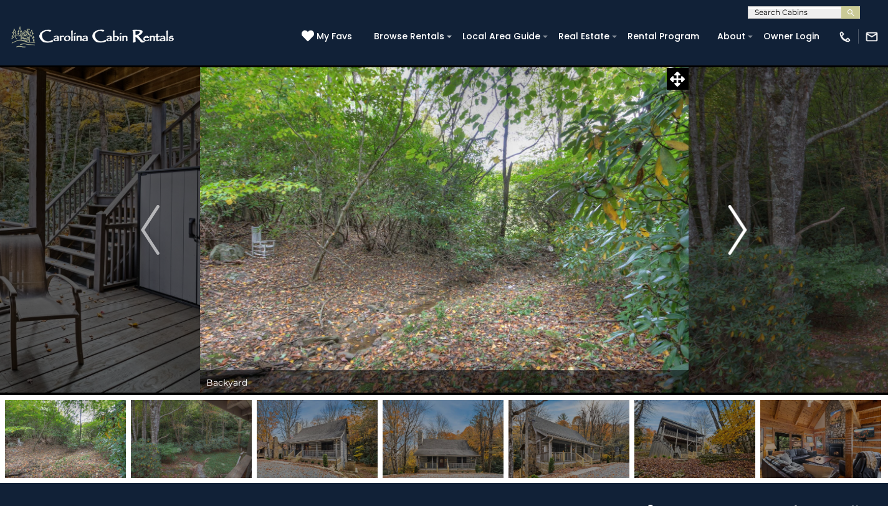
click at [741, 228] on img "Next" at bounding box center [737, 230] width 19 height 50
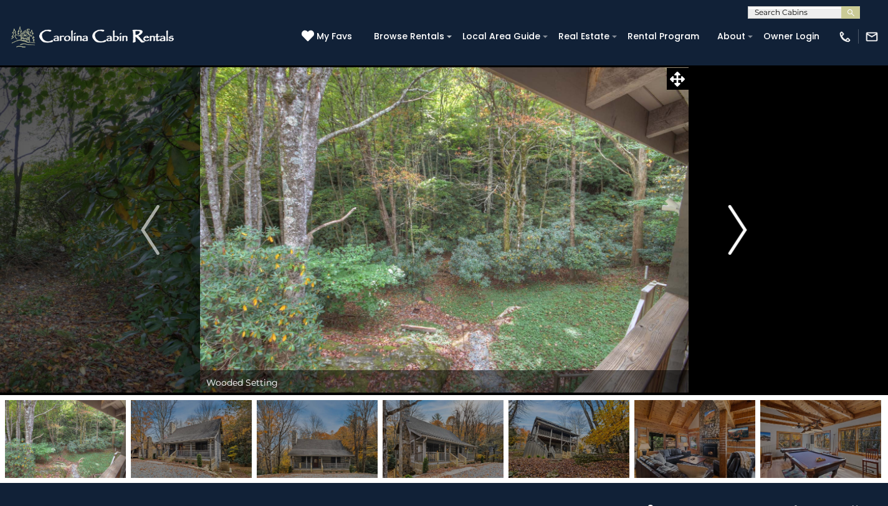
click at [741, 228] on img "Next" at bounding box center [737, 230] width 19 height 50
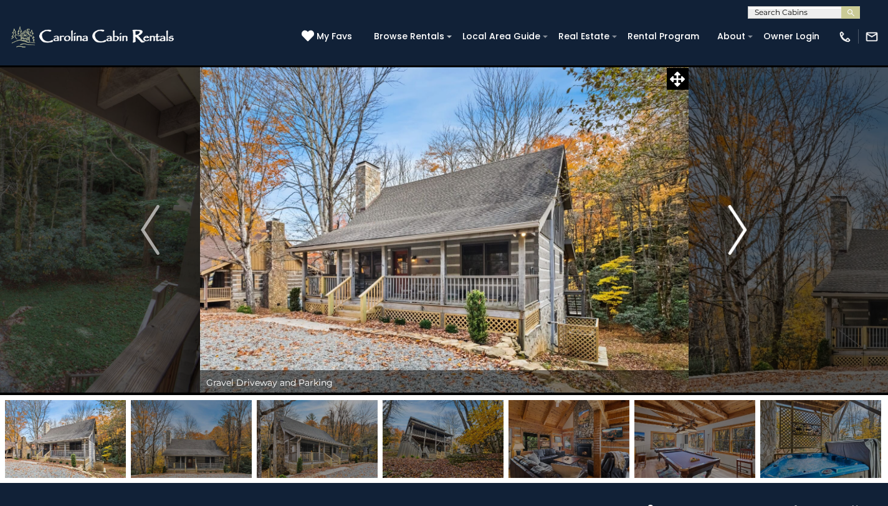
click at [741, 228] on img "Next" at bounding box center [737, 230] width 19 height 50
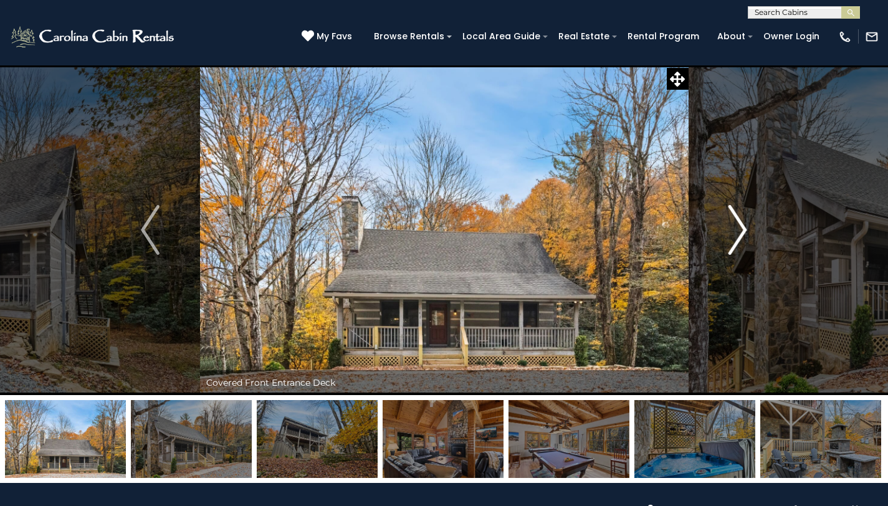
click at [741, 228] on img "Next" at bounding box center [737, 230] width 19 height 50
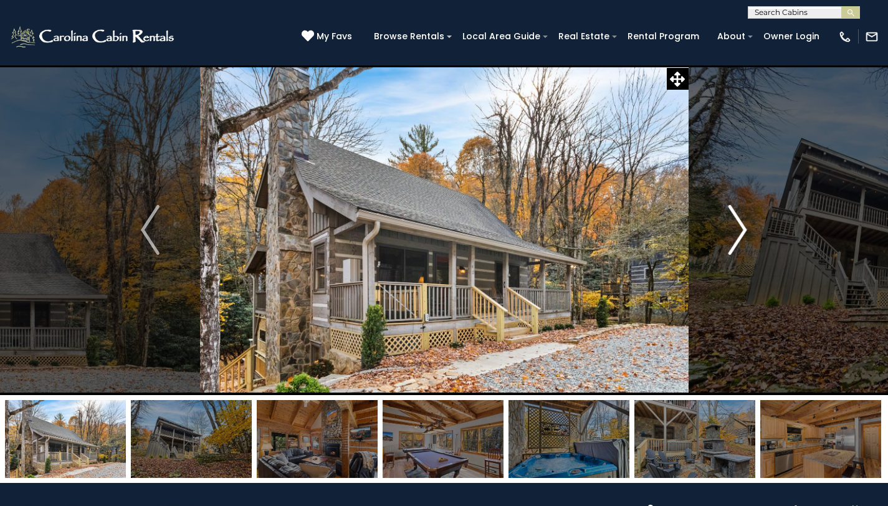
click at [741, 228] on img "Next" at bounding box center [737, 230] width 19 height 50
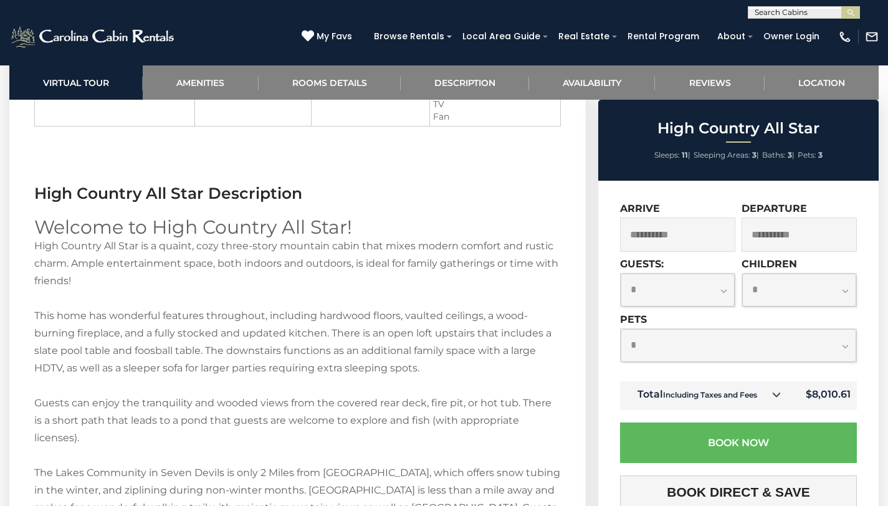
scroll to position [1469, 0]
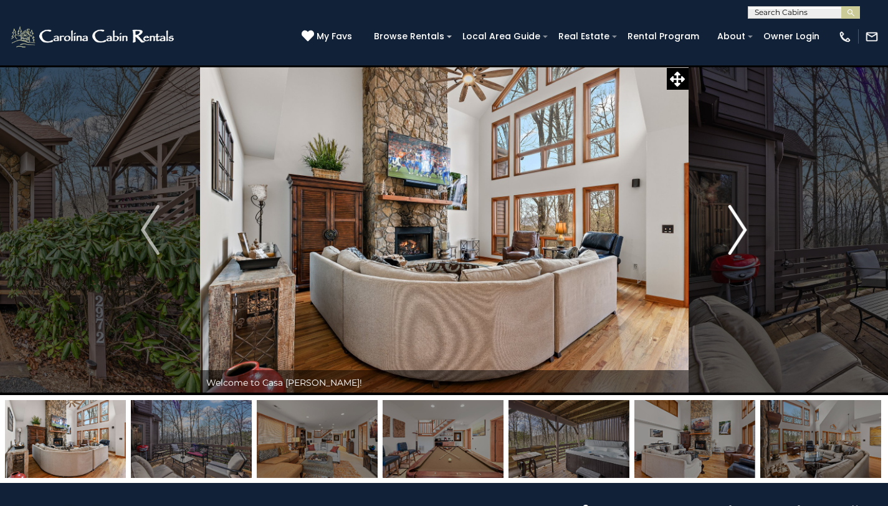
click at [741, 230] on img "Next" at bounding box center [737, 230] width 19 height 50
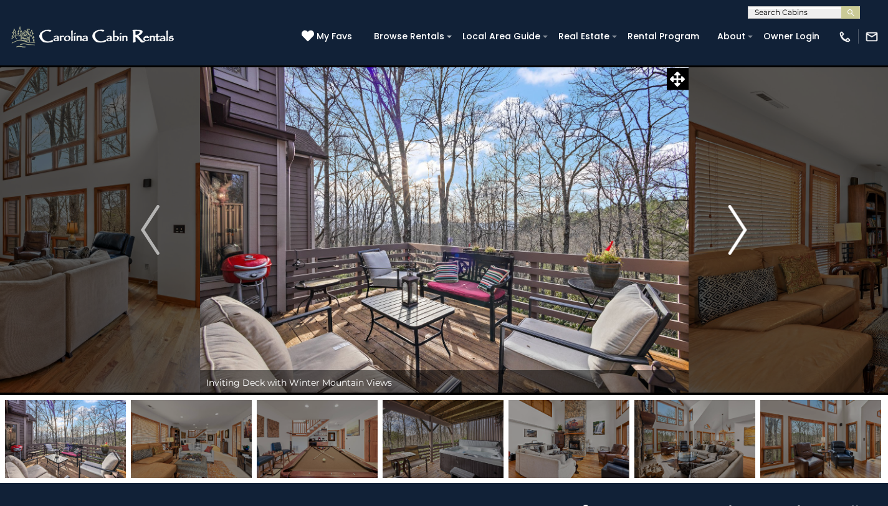
click at [741, 230] on img "Next" at bounding box center [737, 230] width 19 height 50
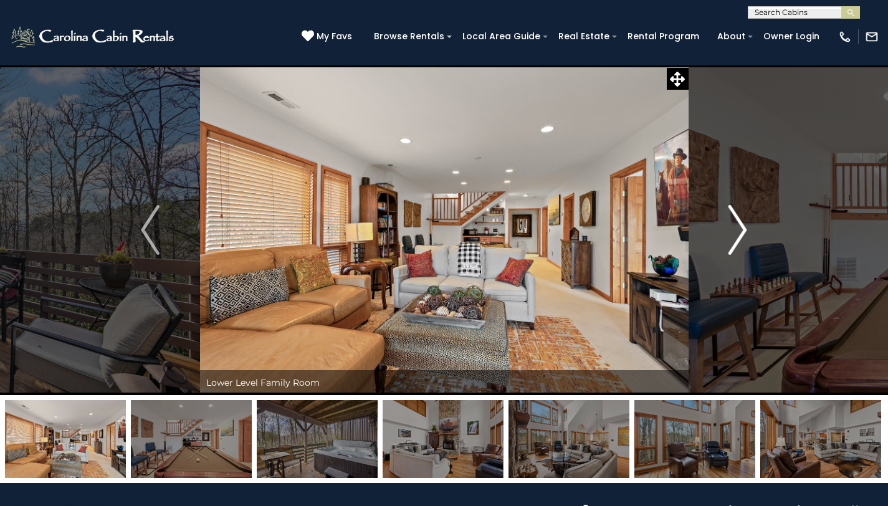
click at [741, 230] on img "Next" at bounding box center [737, 230] width 19 height 50
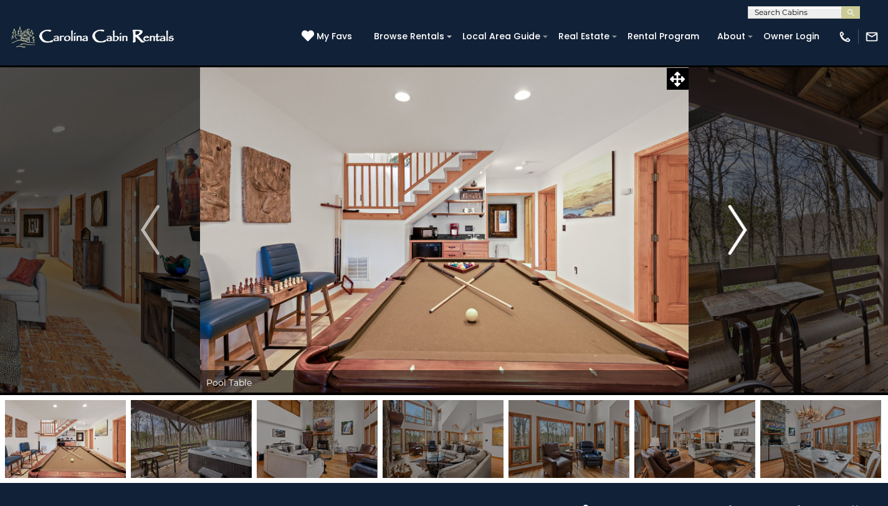
click at [741, 230] on img "Next" at bounding box center [737, 230] width 19 height 50
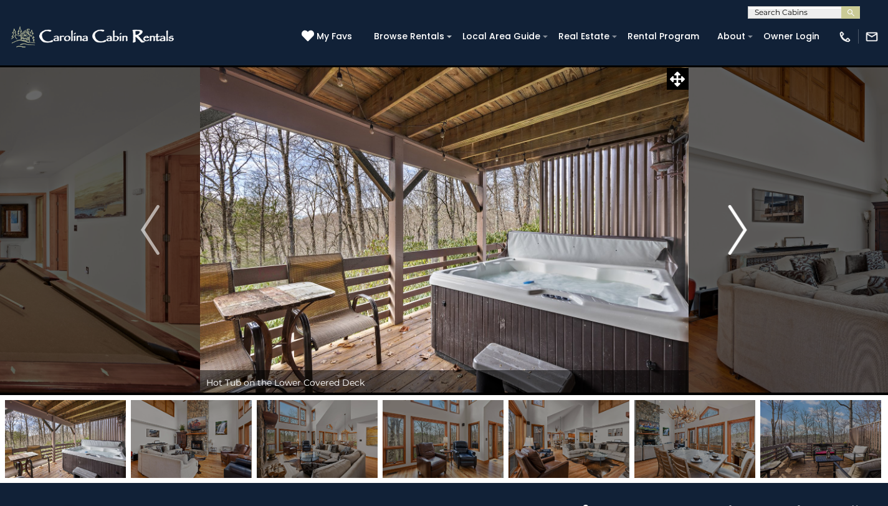
click at [741, 230] on img "Next" at bounding box center [737, 230] width 19 height 50
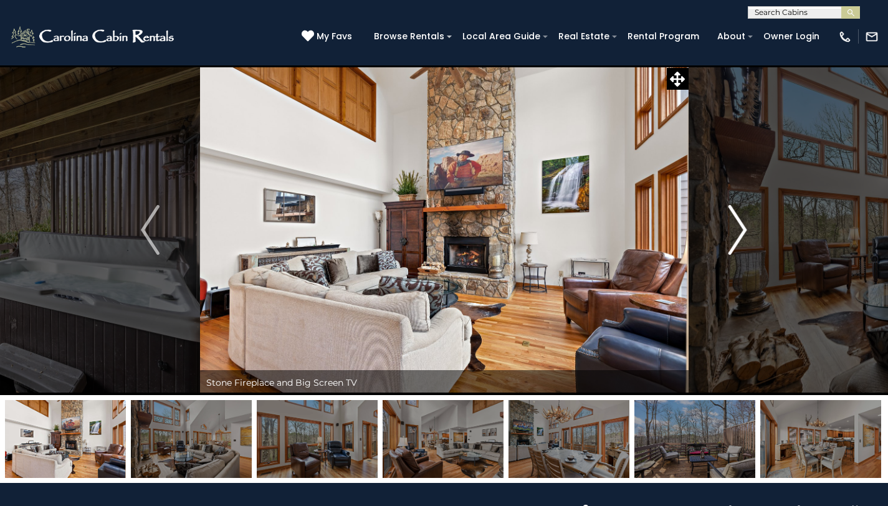
click at [741, 227] on img "Next" at bounding box center [737, 230] width 19 height 50
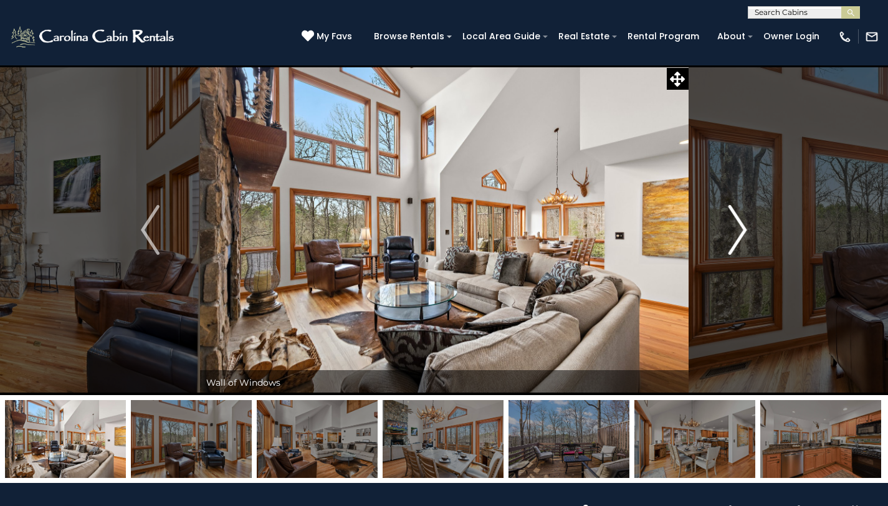
click at [740, 222] on img "Next" at bounding box center [737, 230] width 19 height 50
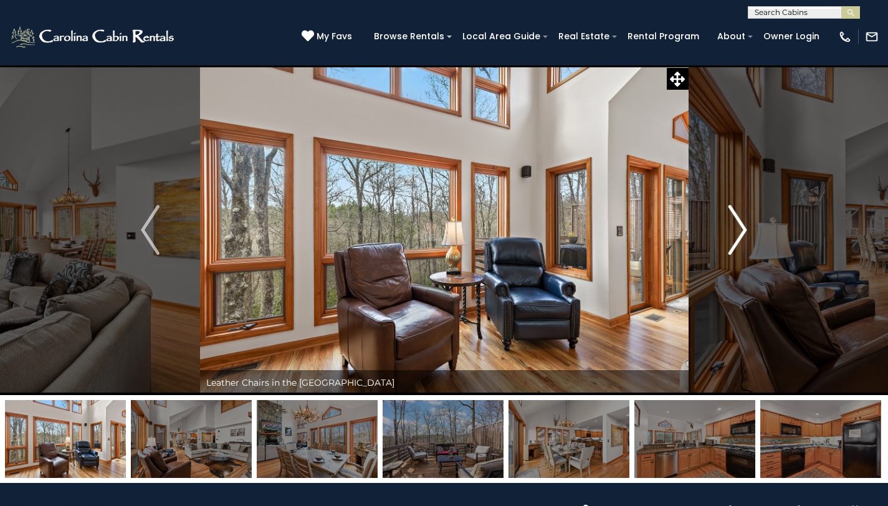
click at [740, 222] on img "Next" at bounding box center [737, 230] width 19 height 50
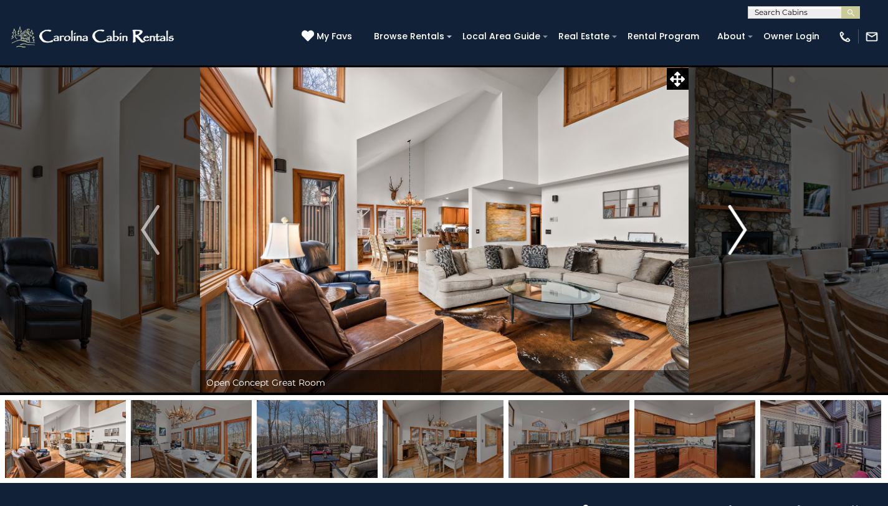
click at [740, 223] on img "Next" at bounding box center [737, 230] width 19 height 50
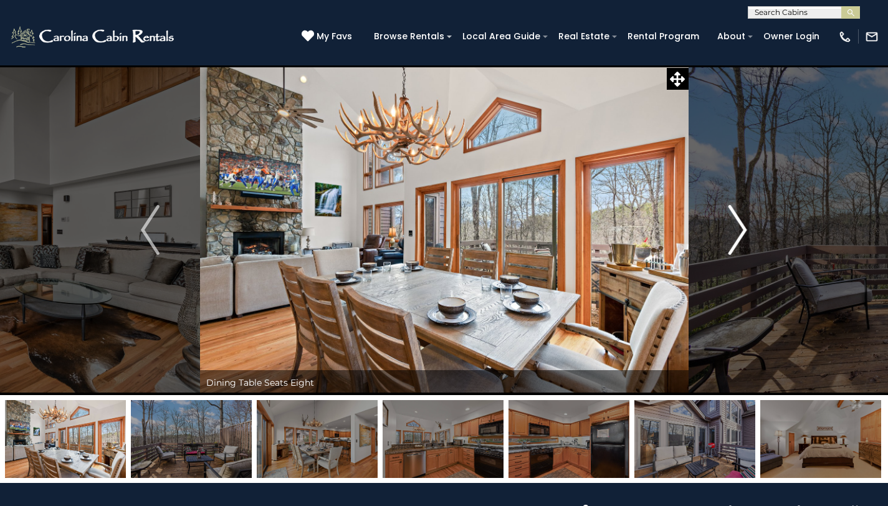
click at [740, 223] on img "Next" at bounding box center [737, 230] width 19 height 50
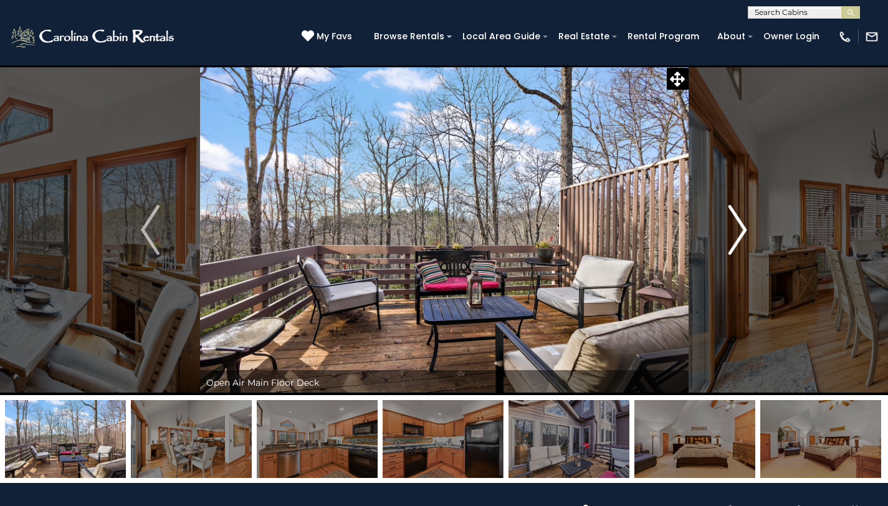
click at [740, 223] on img "Next" at bounding box center [737, 230] width 19 height 50
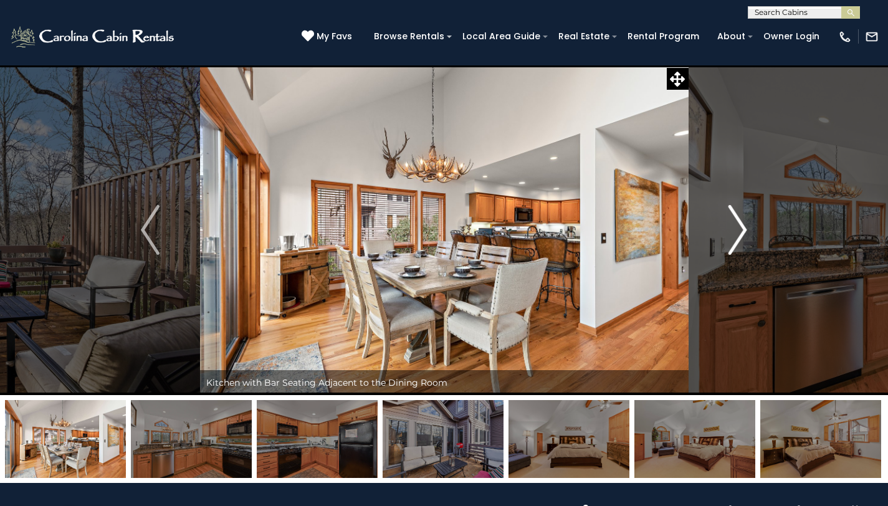
click at [740, 223] on img "Next" at bounding box center [737, 230] width 19 height 50
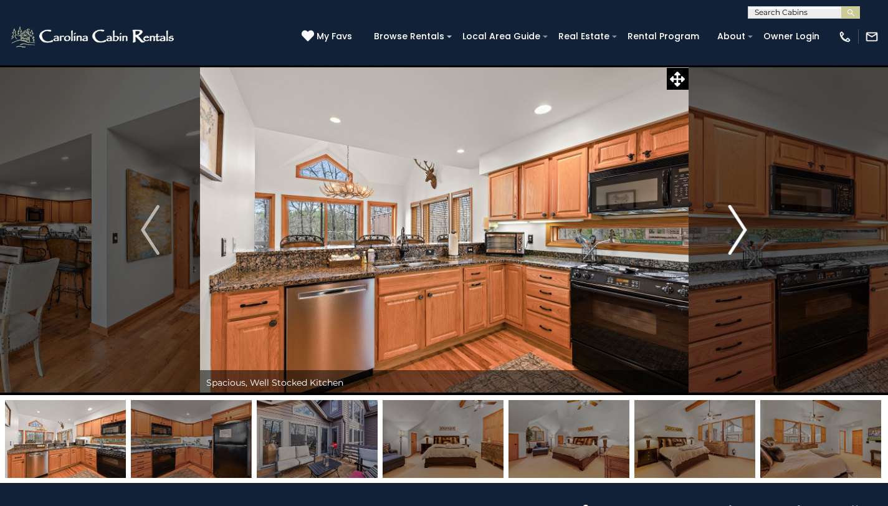
click at [740, 223] on img "Next" at bounding box center [737, 230] width 19 height 50
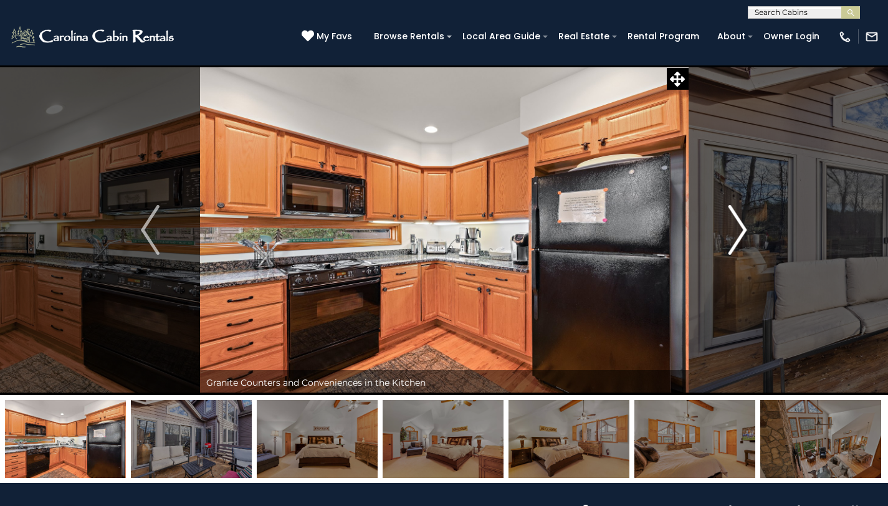
click at [740, 223] on img "Next" at bounding box center [737, 230] width 19 height 50
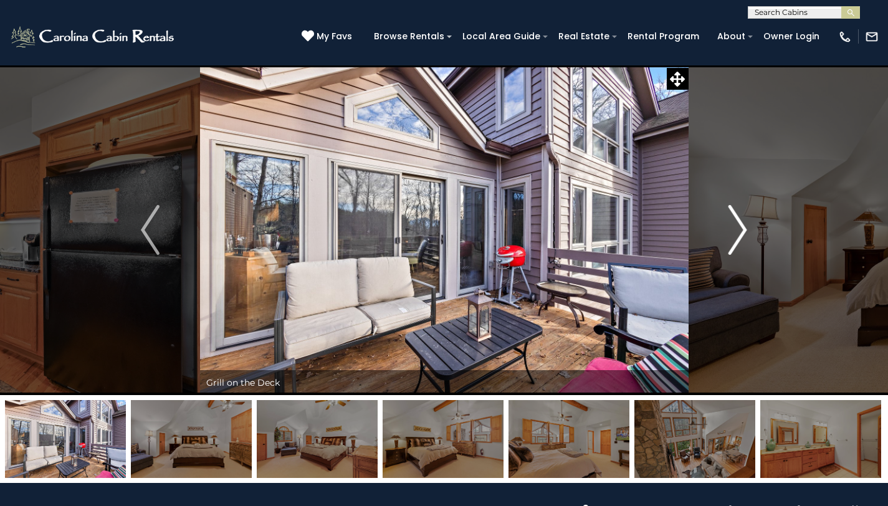
click at [740, 223] on img "Next" at bounding box center [737, 230] width 19 height 50
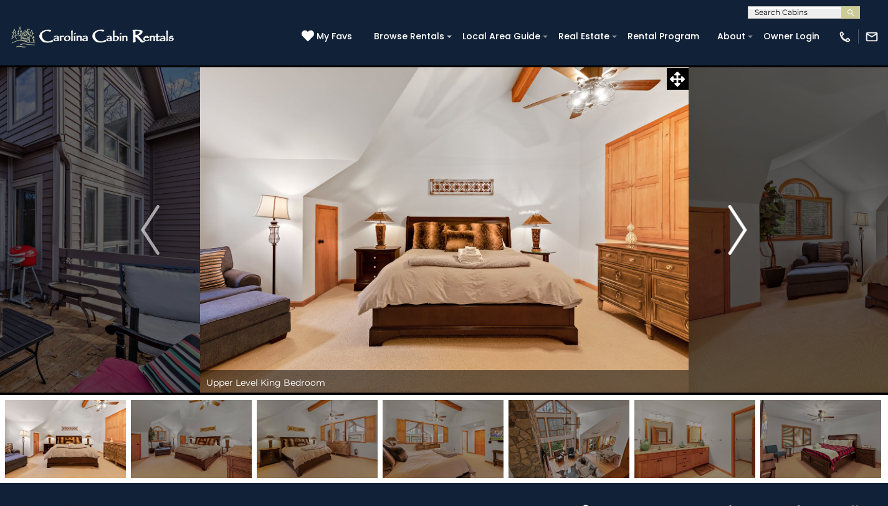
click at [739, 229] on img "Next" at bounding box center [737, 230] width 19 height 50
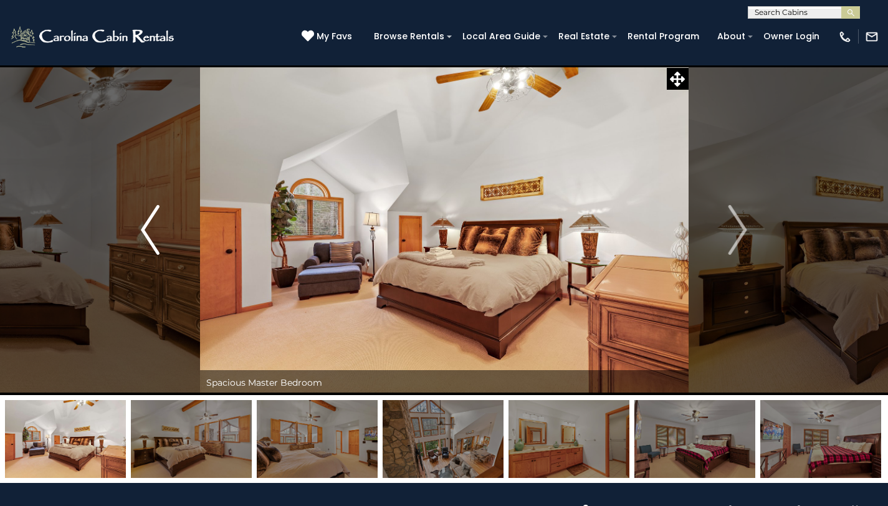
click at [141, 222] on img "Previous" at bounding box center [150, 230] width 19 height 50
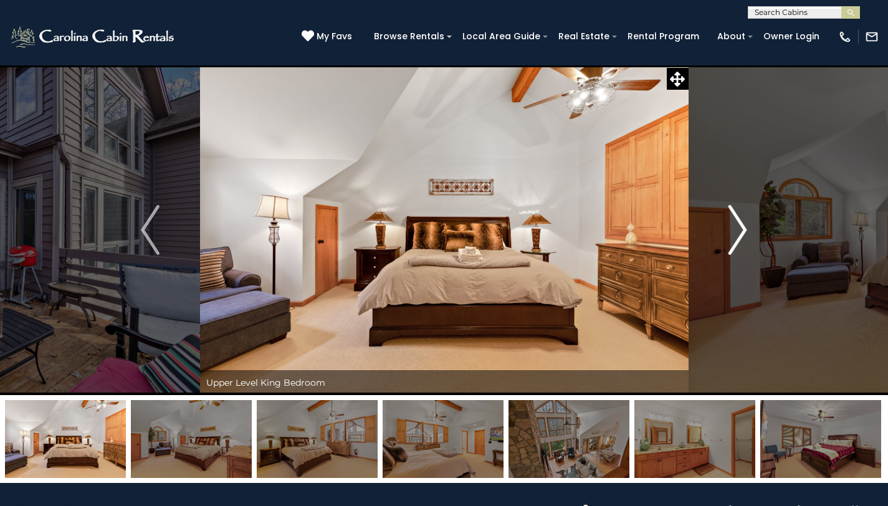
click at [736, 230] on img "Next" at bounding box center [737, 230] width 19 height 50
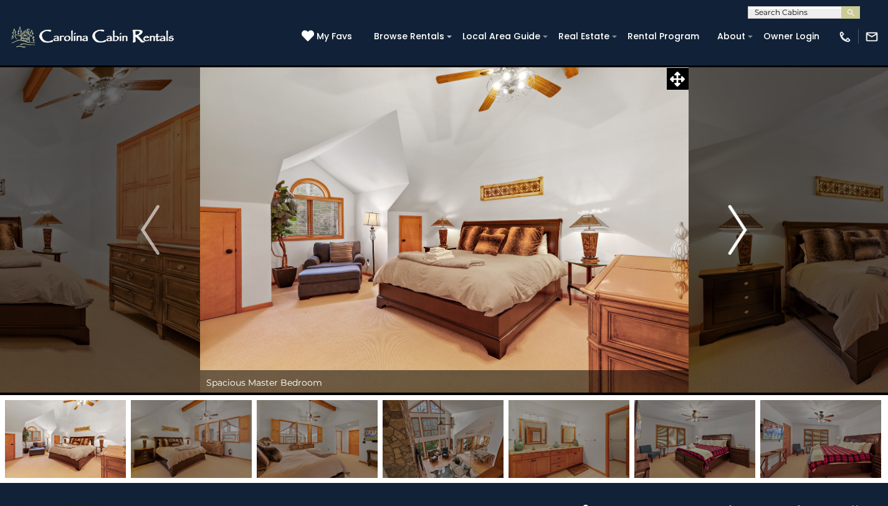
click at [736, 229] on img "Next" at bounding box center [737, 230] width 19 height 50
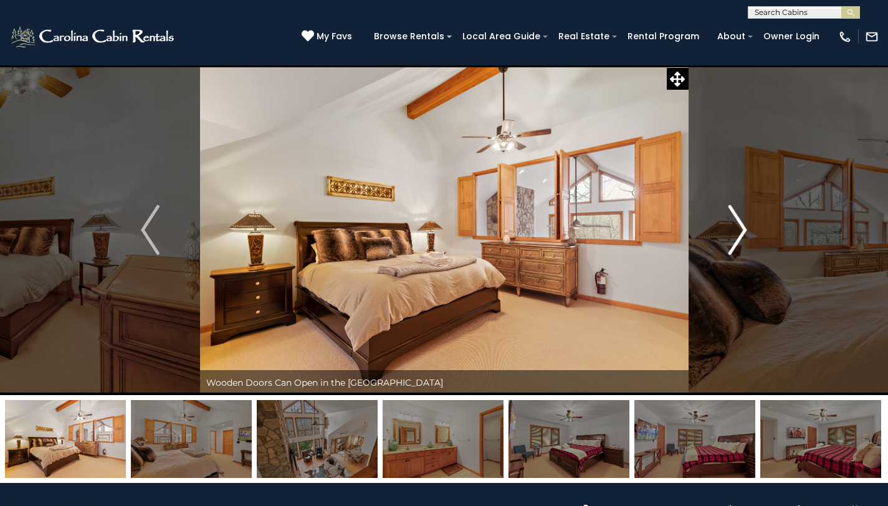
click at [736, 229] on img "Next" at bounding box center [737, 230] width 19 height 50
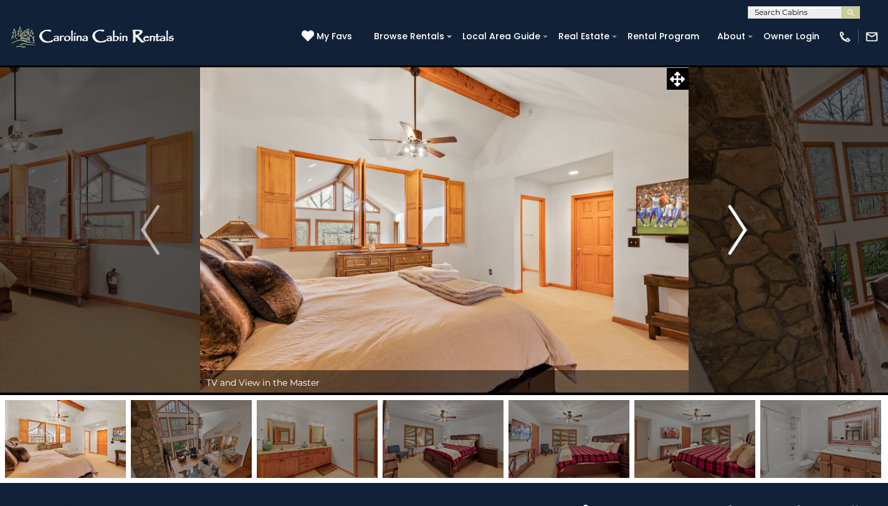
click at [736, 229] on img "Next" at bounding box center [737, 230] width 19 height 50
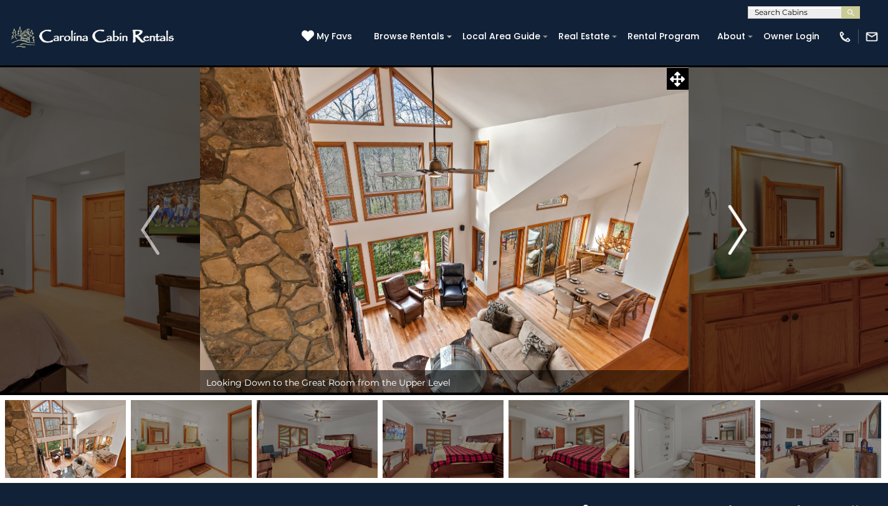
click at [736, 229] on img "Next" at bounding box center [737, 230] width 19 height 50
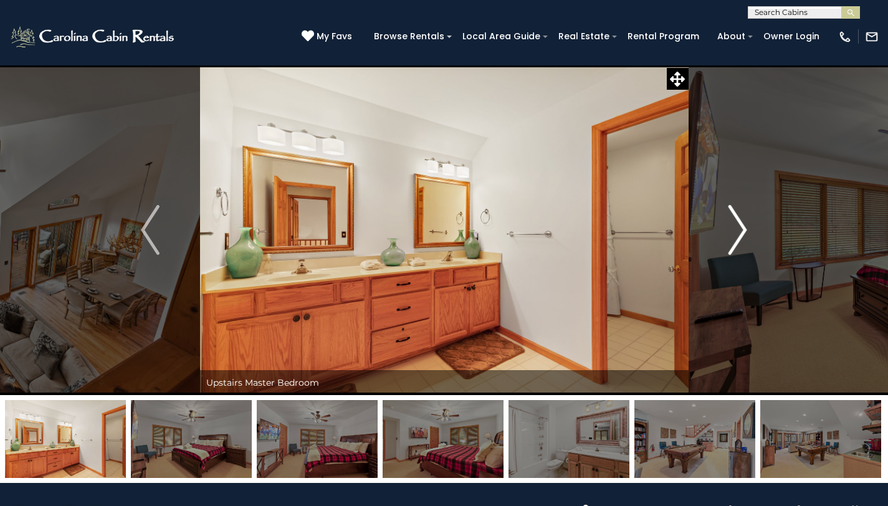
click at [736, 229] on img "Next" at bounding box center [737, 230] width 19 height 50
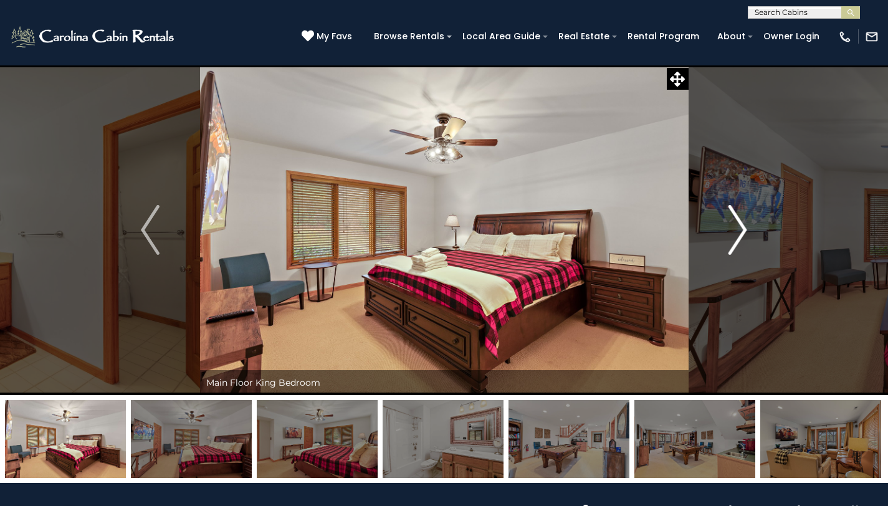
click at [736, 229] on img "Next" at bounding box center [737, 230] width 19 height 50
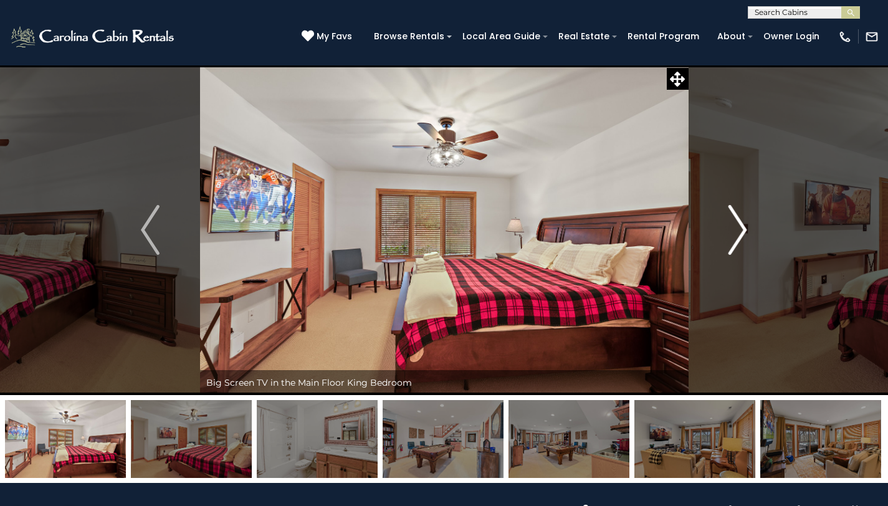
click at [737, 230] on img "Next" at bounding box center [737, 230] width 19 height 50
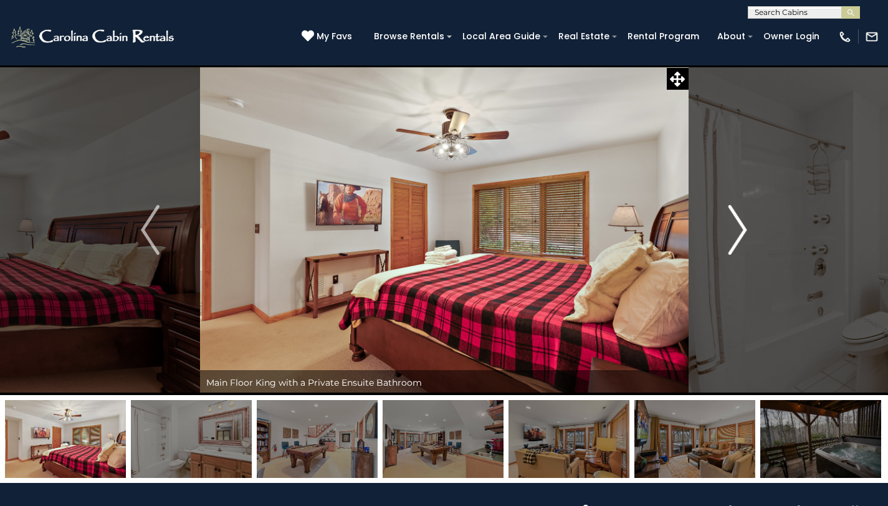
click at [737, 230] on img "Next" at bounding box center [737, 230] width 19 height 50
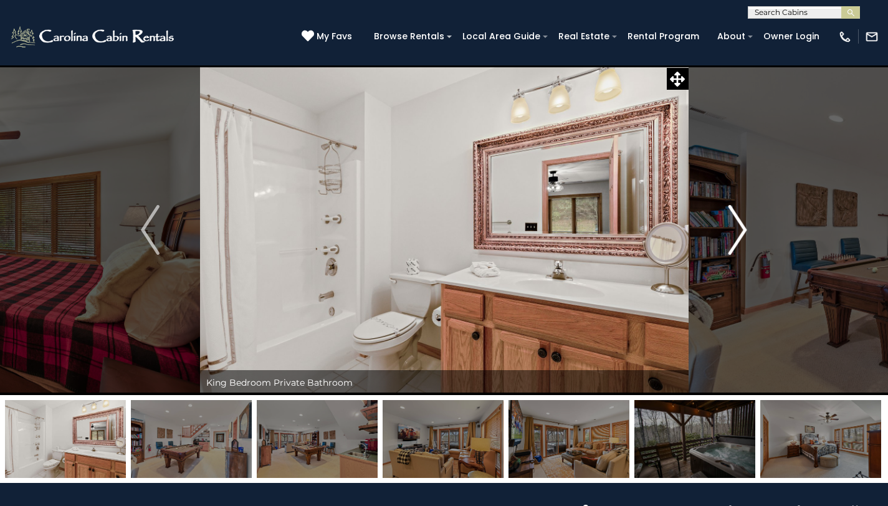
click at [737, 230] on img "Next" at bounding box center [737, 230] width 19 height 50
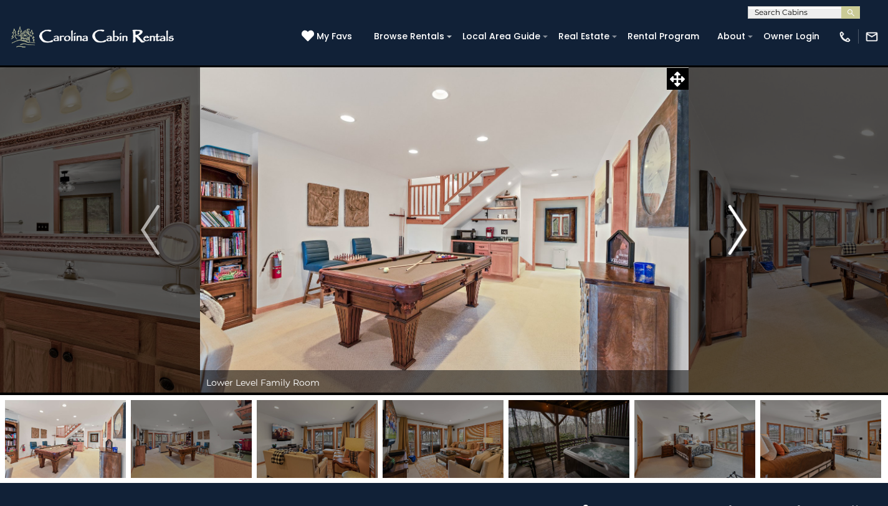
click at [737, 230] on img "Next" at bounding box center [737, 230] width 19 height 50
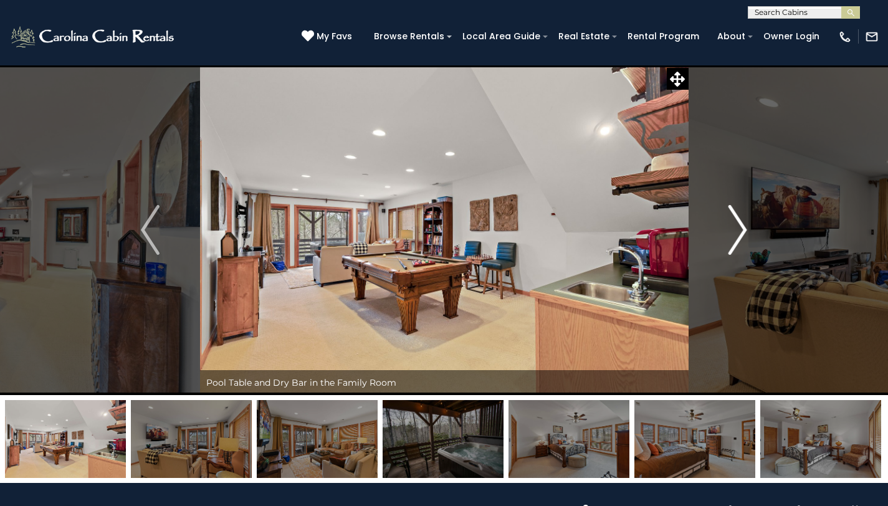
click at [737, 230] on img "Next" at bounding box center [737, 230] width 19 height 50
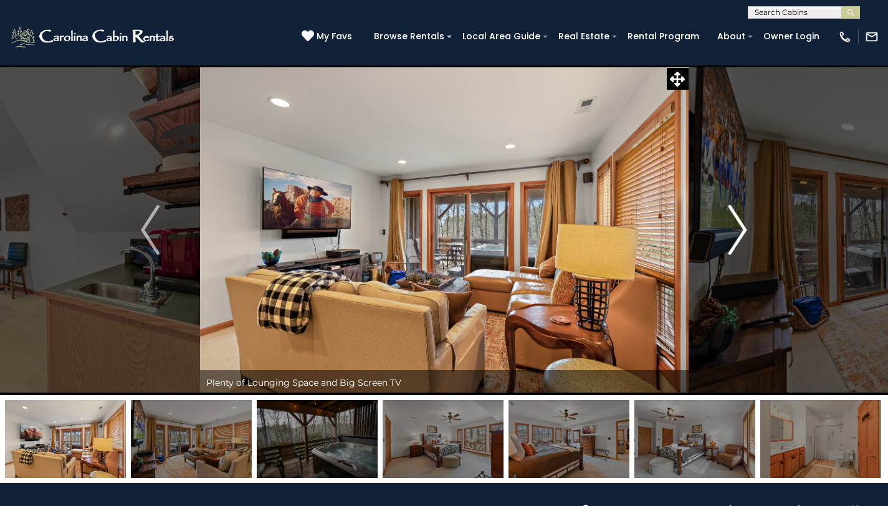
click at [737, 230] on img "Next" at bounding box center [737, 230] width 19 height 50
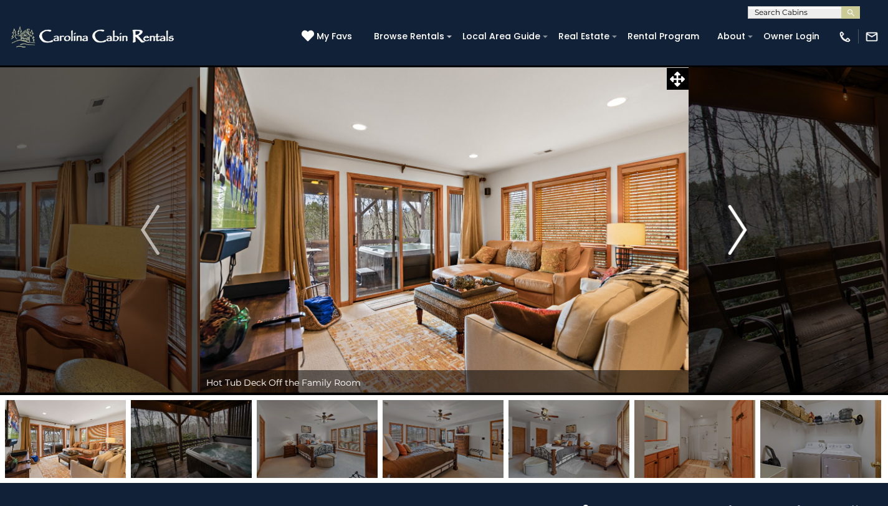
click at [737, 230] on img "Next" at bounding box center [737, 230] width 19 height 50
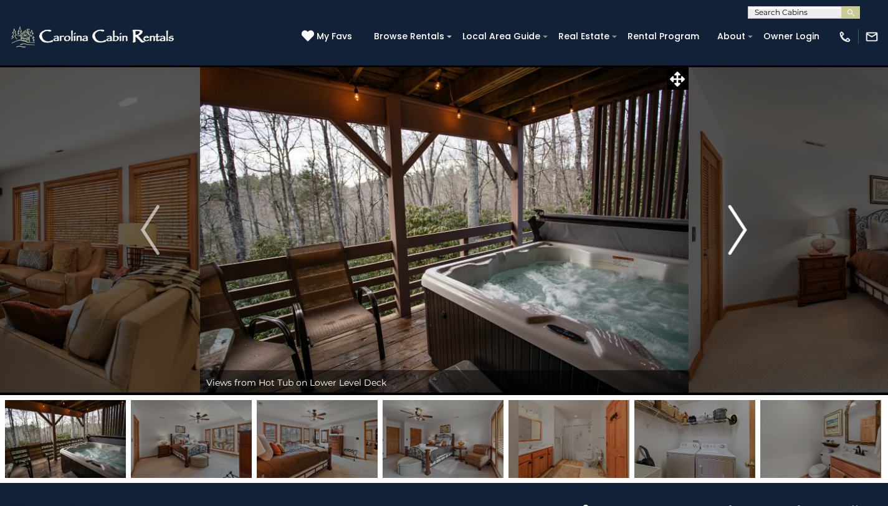
click at [737, 230] on img "Next" at bounding box center [737, 230] width 19 height 50
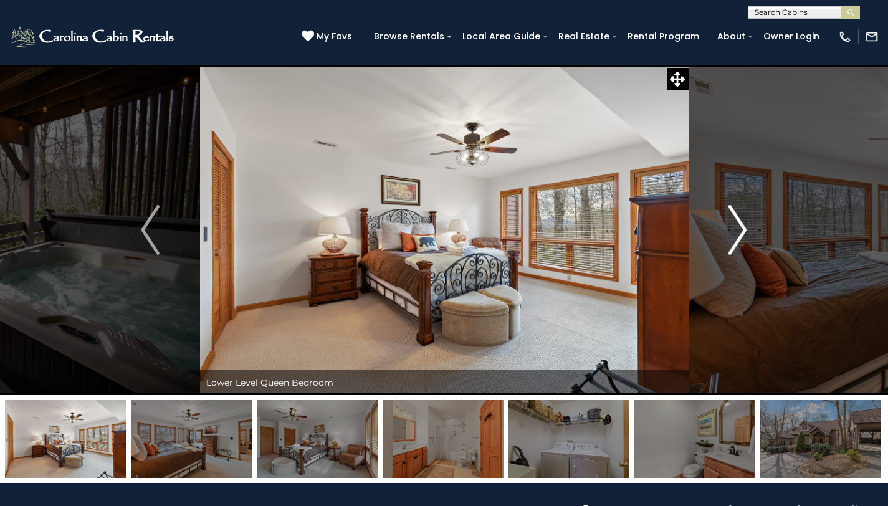
click at [737, 230] on img "Next" at bounding box center [737, 230] width 19 height 50
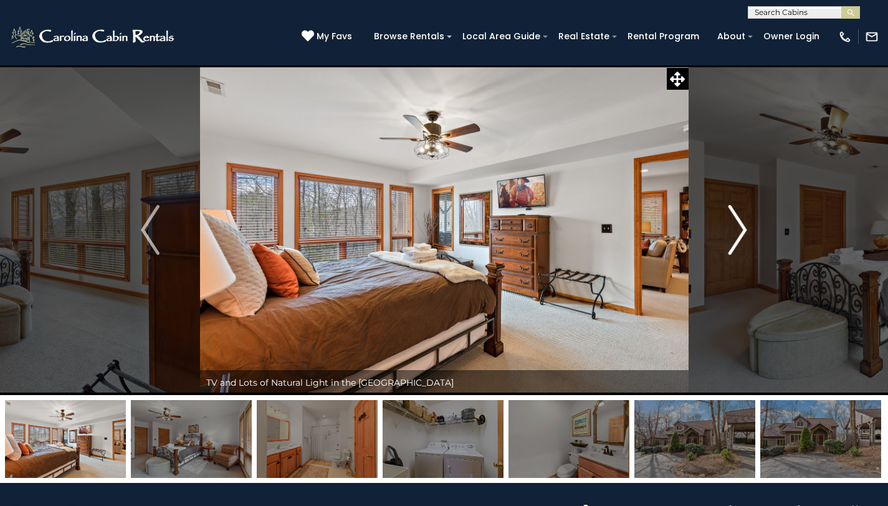
click at [737, 230] on img "Next" at bounding box center [737, 230] width 19 height 50
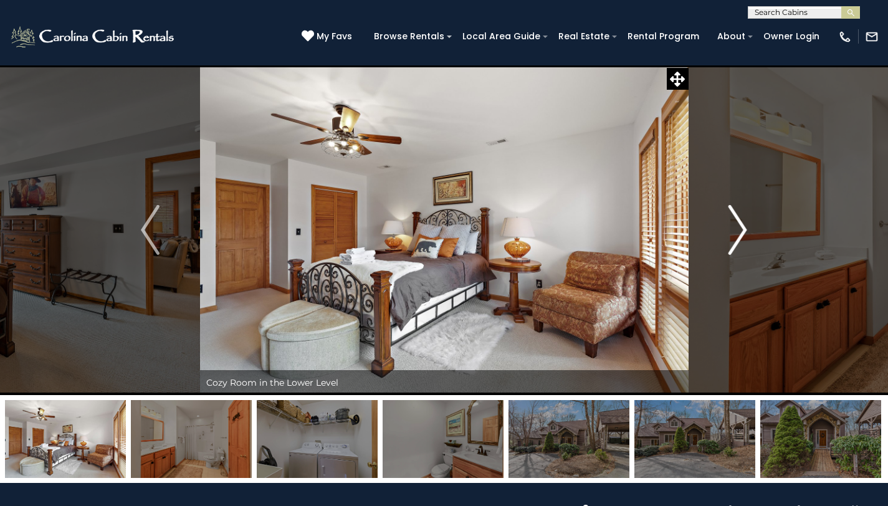
click at [737, 229] on img "Next" at bounding box center [737, 230] width 19 height 50
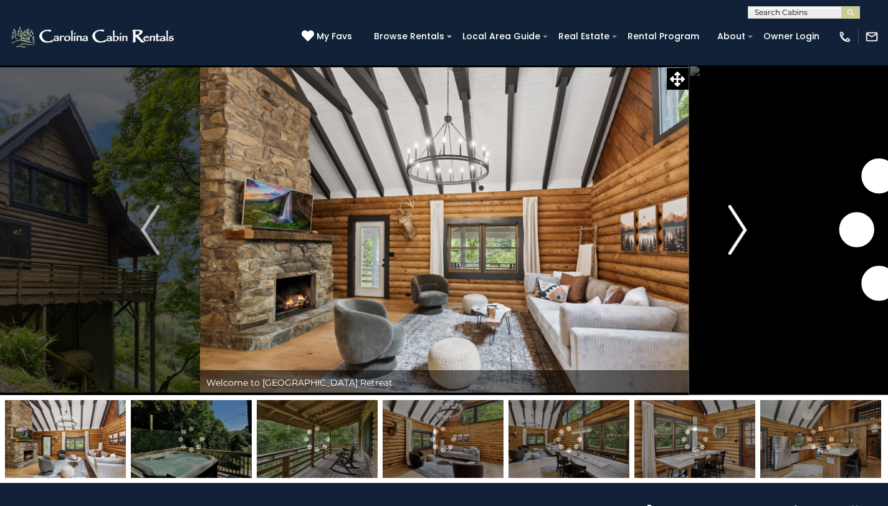
click at [745, 228] on img "Next" at bounding box center [737, 230] width 19 height 50
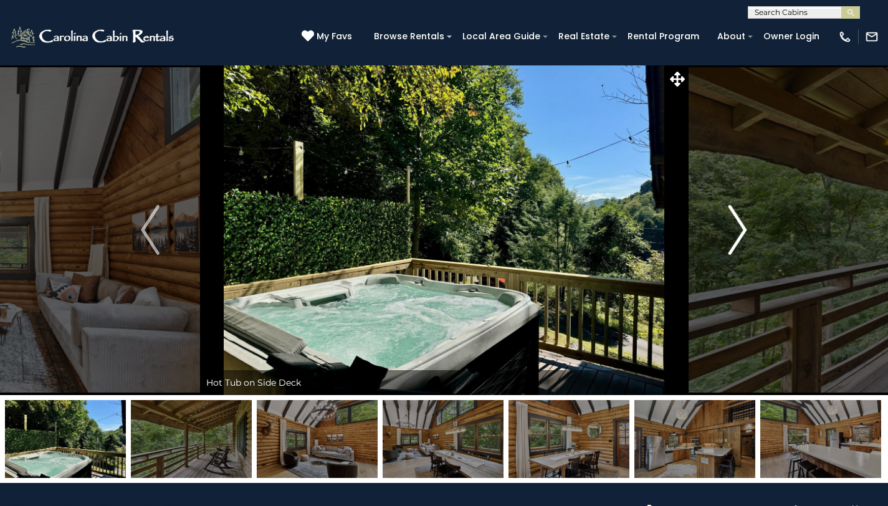
click at [745, 228] on img "Next" at bounding box center [737, 230] width 19 height 50
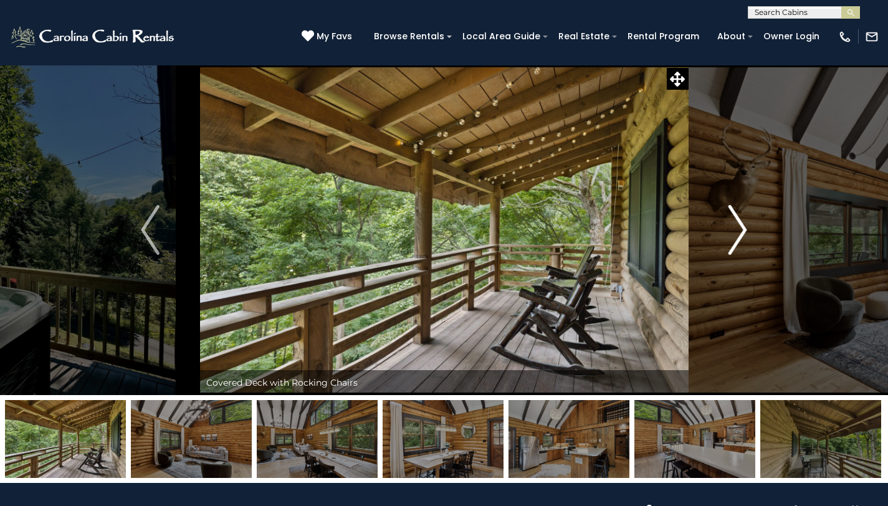
click at [745, 228] on img "Next" at bounding box center [737, 230] width 19 height 50
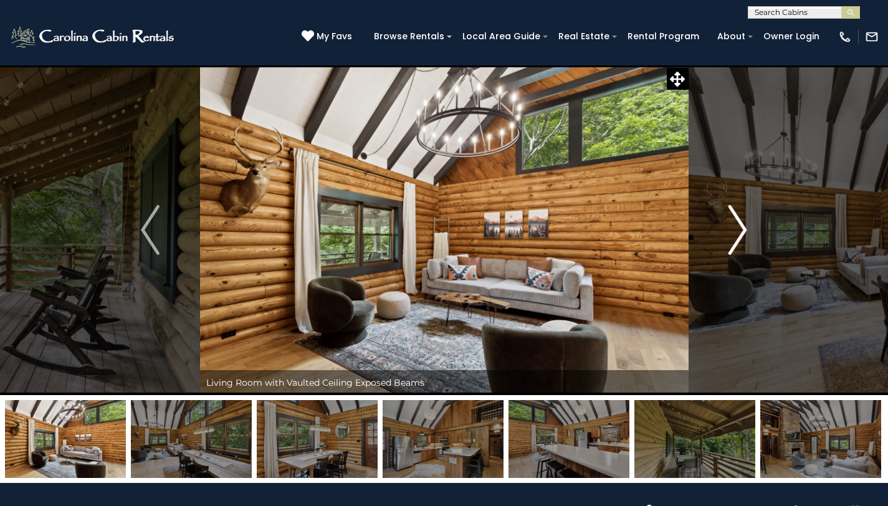
click at [745, 228] on img "Next" at bounding box center [737, 230] width 19 height 50
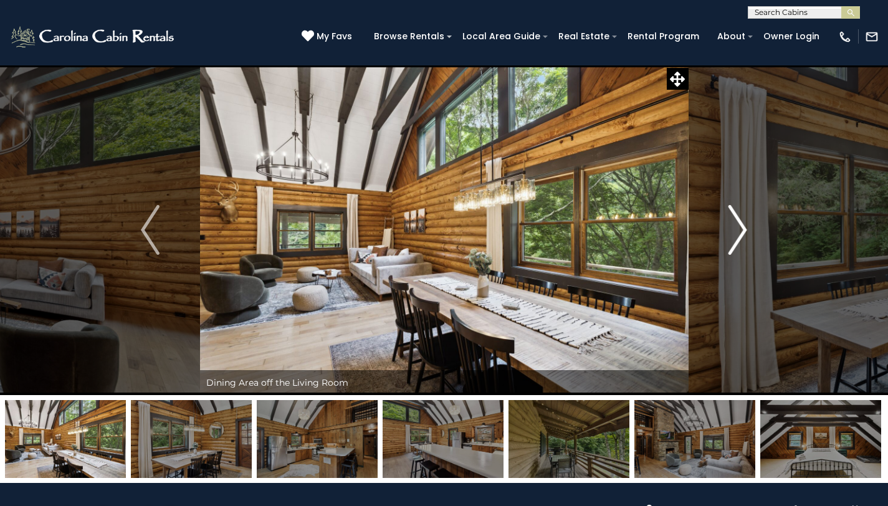
click at [745, 228] on img "Next" at bounding box center [737, 230] width 19 height 50
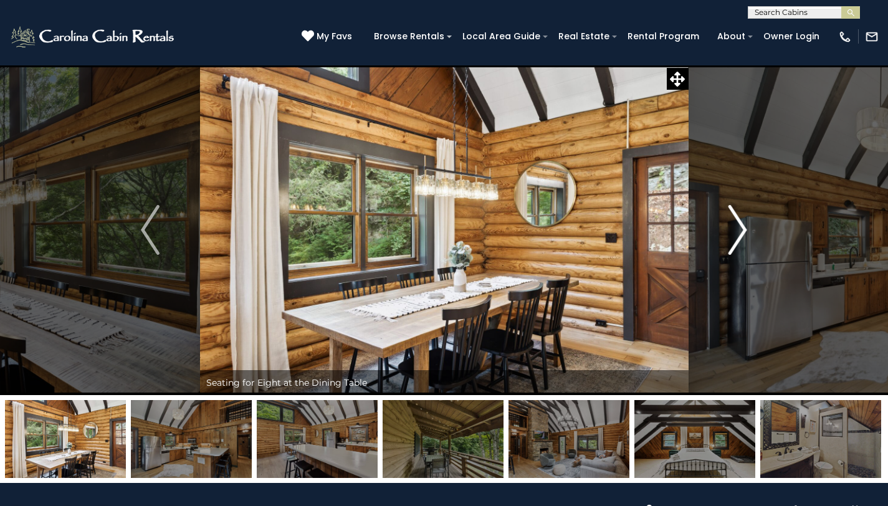
click at [745, 228] on img "Next" at bounding box center [737, 230] width 19 height 50
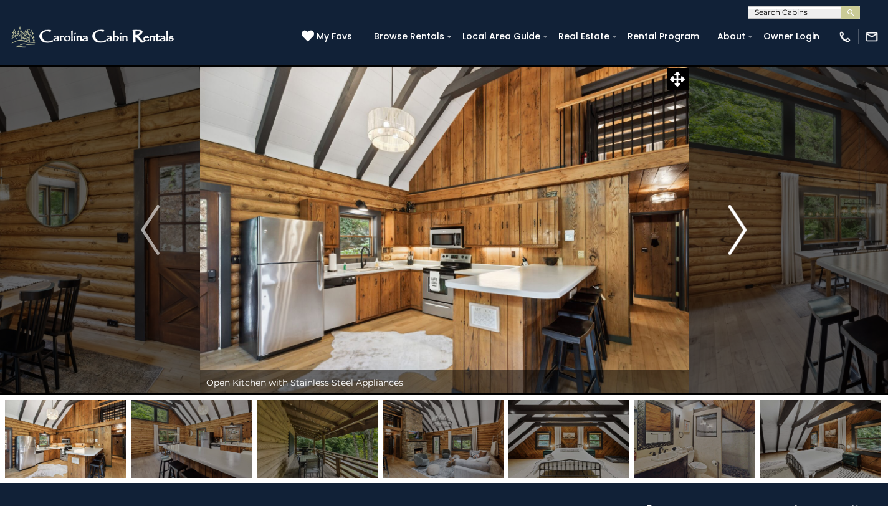
click at [738, 229] on img "Next" at bounding box center [737, 230] width 19 height 50
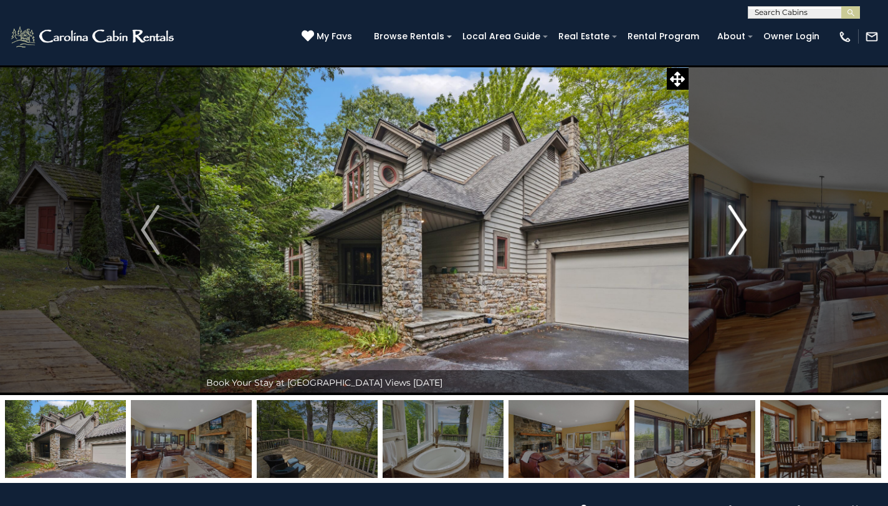
click at [739, 232] on img "Next" at bounding box center [737, 230] width 19 height 50
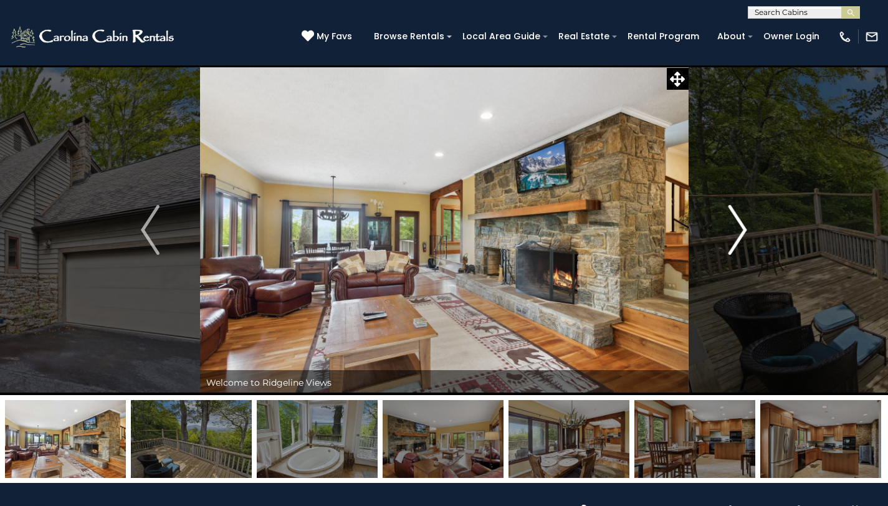
click at [739, 232] on img "Next" at bounding box center [737, 230] width 19 height 50
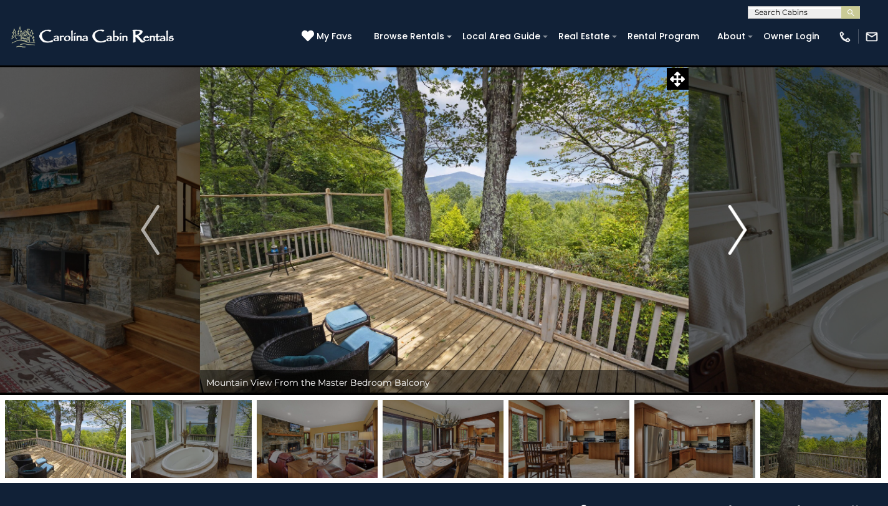
click at [739, 232] on img "Next" at bounding box center [737, 230] width 19 height 50
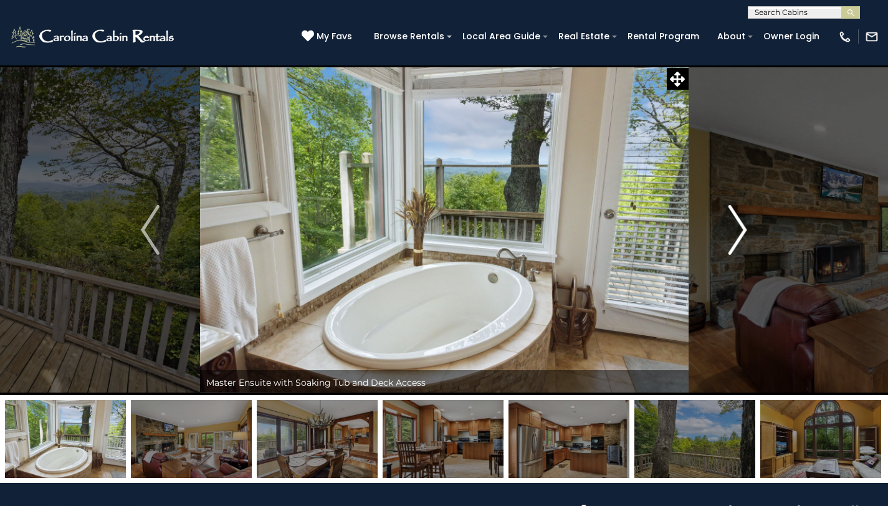
click at [739, 232] on img "Next" at bounding box center [737, 230] width 19 height 50
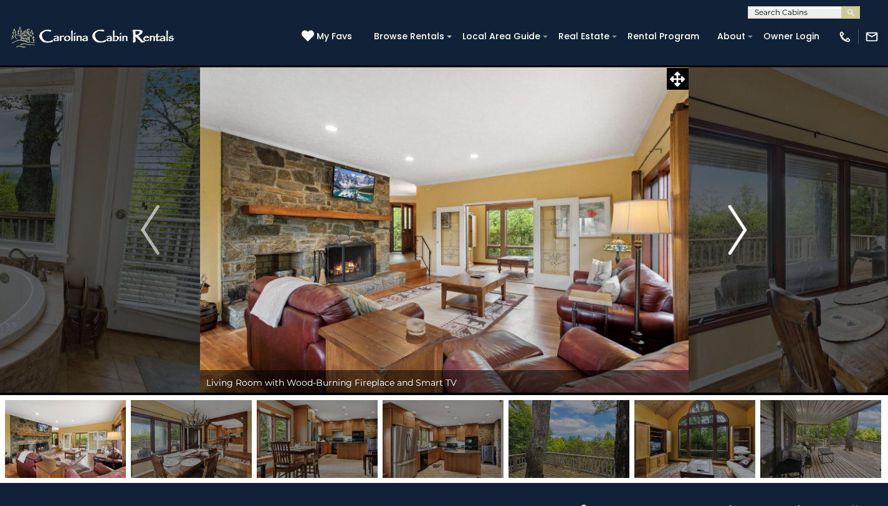
click at [739, 232] on img "Next" at bounding box center [737, 230] width 19 height 50
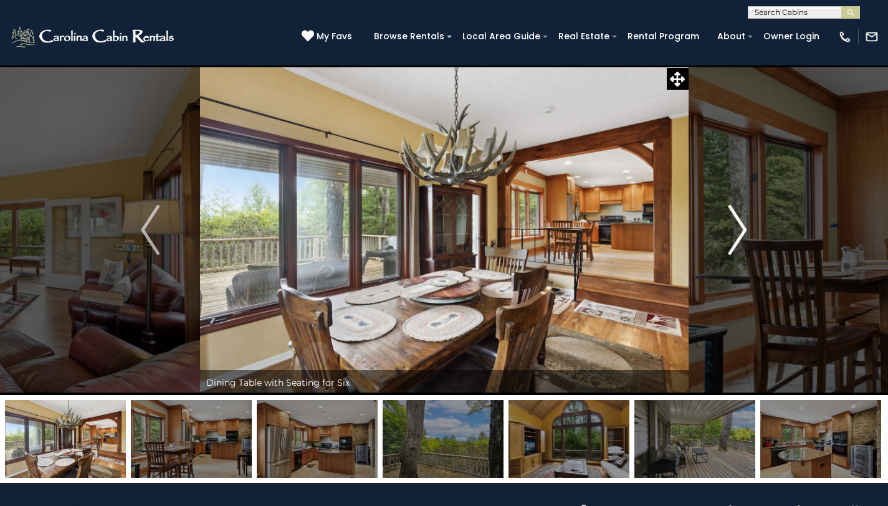
click at [739, 232] on img "Next" at bounding box center [737, 230] width 19 height 50
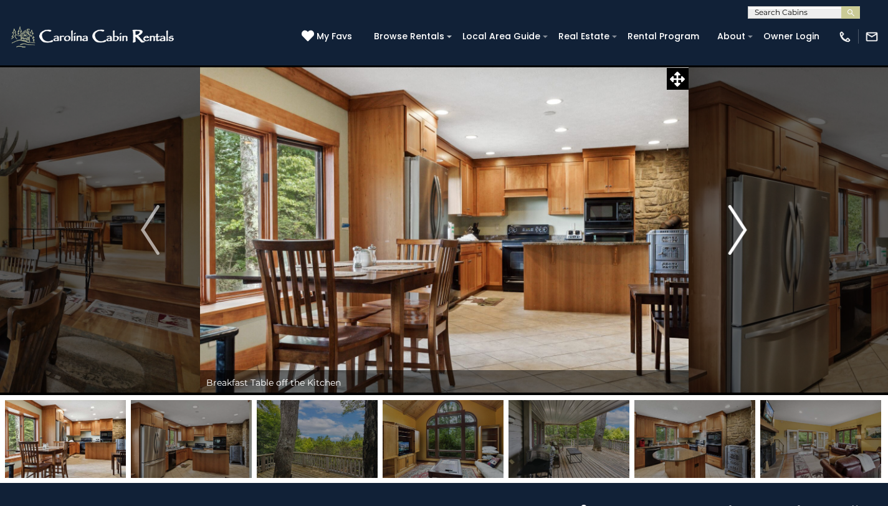
click at [739, 232] on img "Next" at bounding box center [737, 230] width 19 height 50
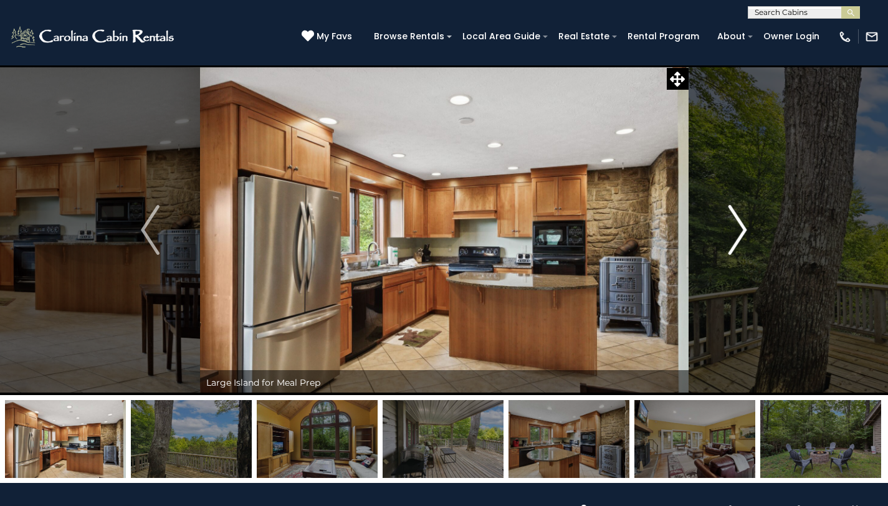
click at [739, 232] on img "Next" at bounding box center [737, 230] width 19 height 50
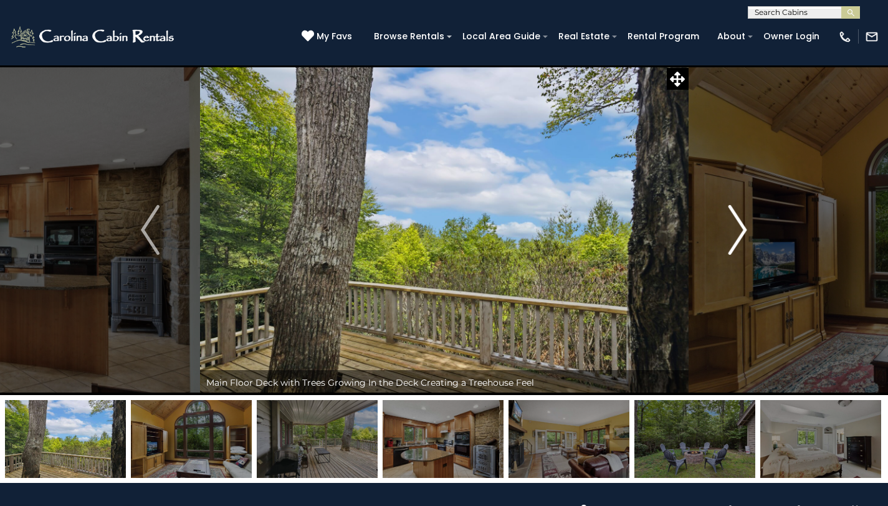
click at [739, 232] on img "Next" at bounding box center [737, 230] width 19 height 50
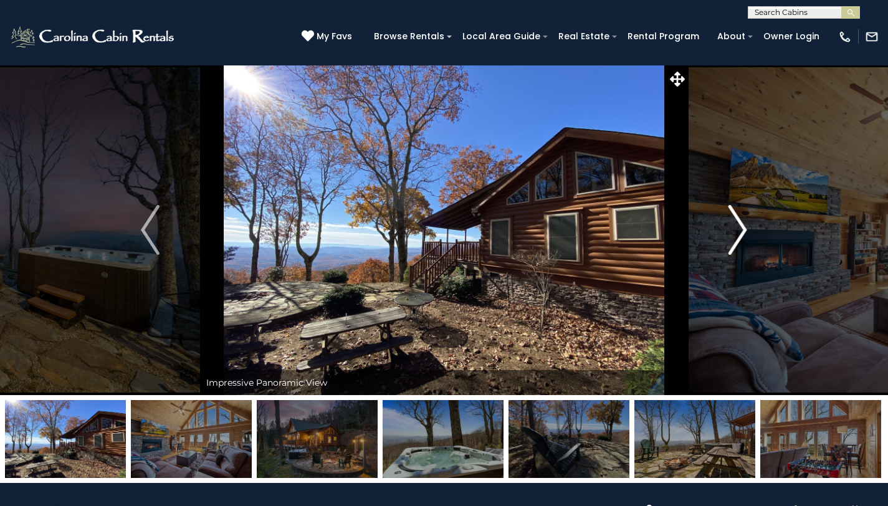
click at [738, 233] on img "Next" at bounding box center [737, 230] width 19 height 50
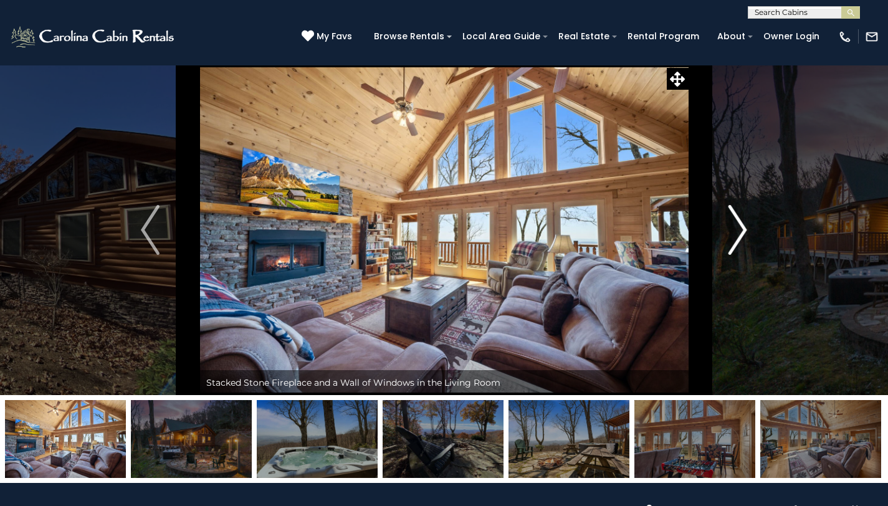
click at [737, 234] on img "Next" at bounding box center [737, 230] width 19 height 50
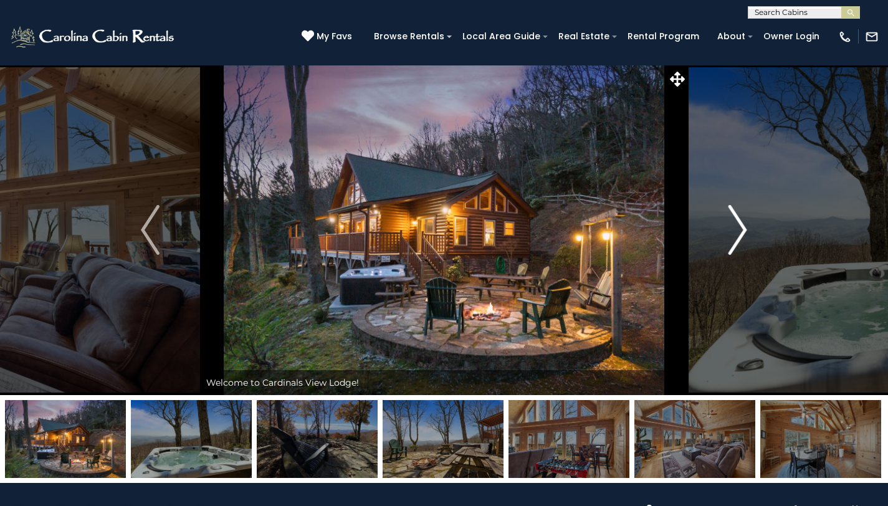
click at [737, 234] on img "Next" at bounding box center [737, 230] width 19 height 50
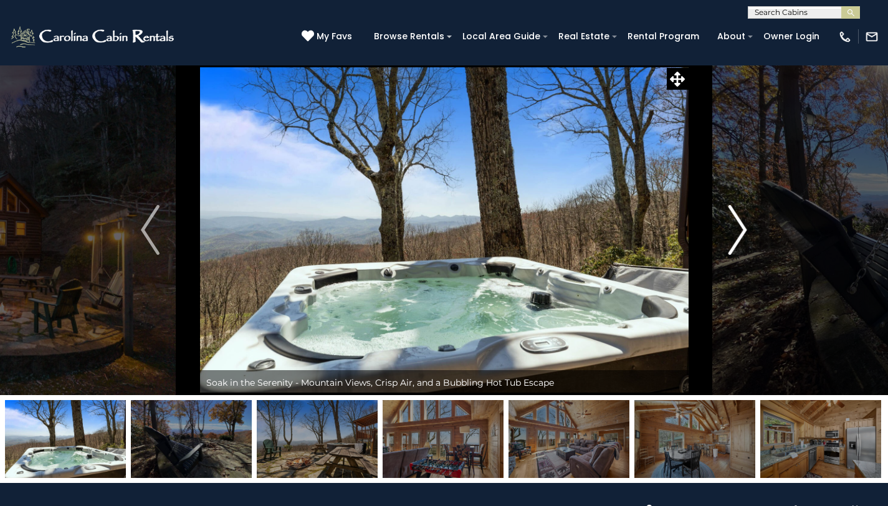
click at [737, 234] on img "Next" at bounding box center [737, 230] width 19 height 50
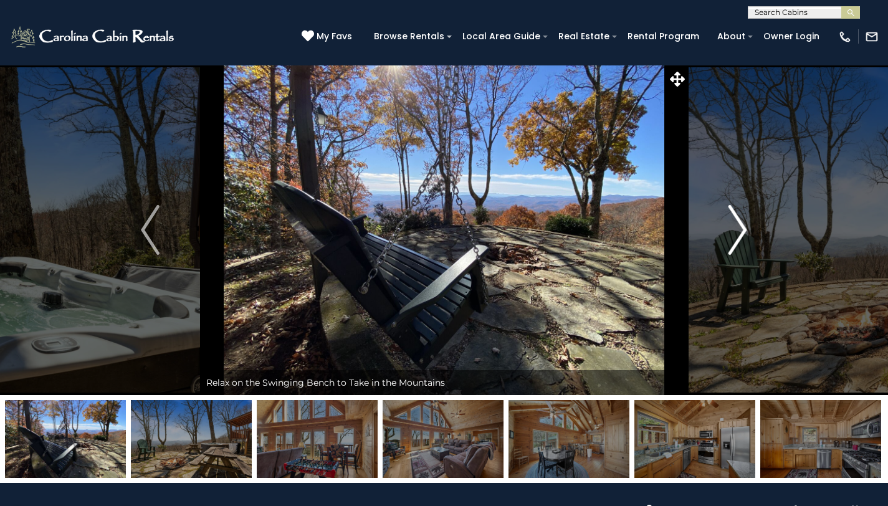
click at [737, 234] on img "Next" at bounding box center [737, 230] width 19 height 50
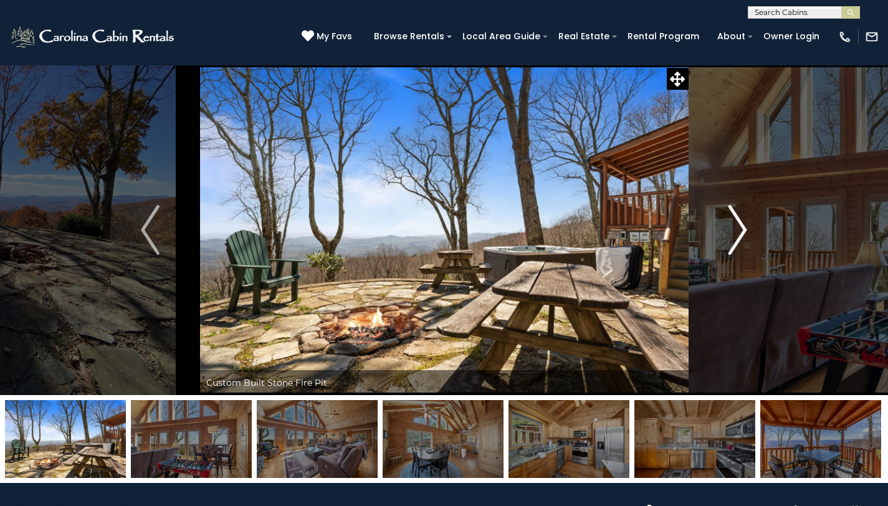
click at [736, 232] on img "Next" at bounding box center [737, 230] width 19 height 50
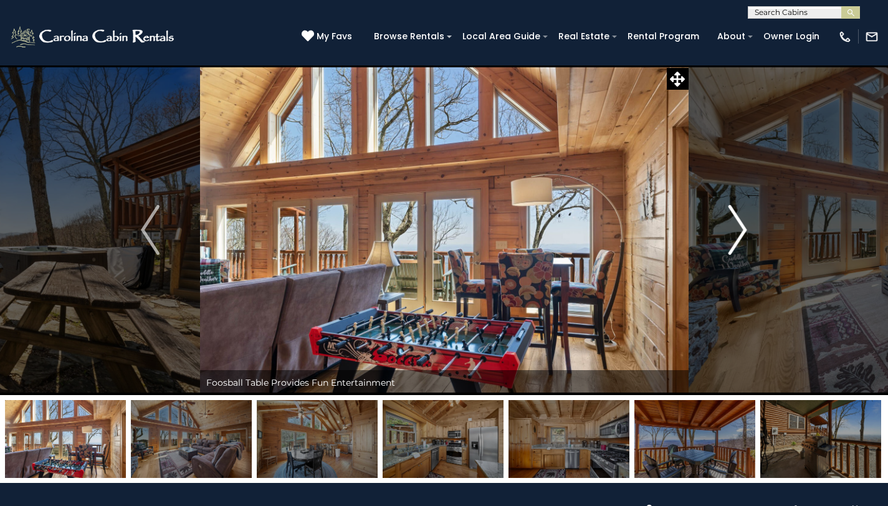
click at [736, 232] on img "Next" at bounding box center [737, 230] width 19 height 50
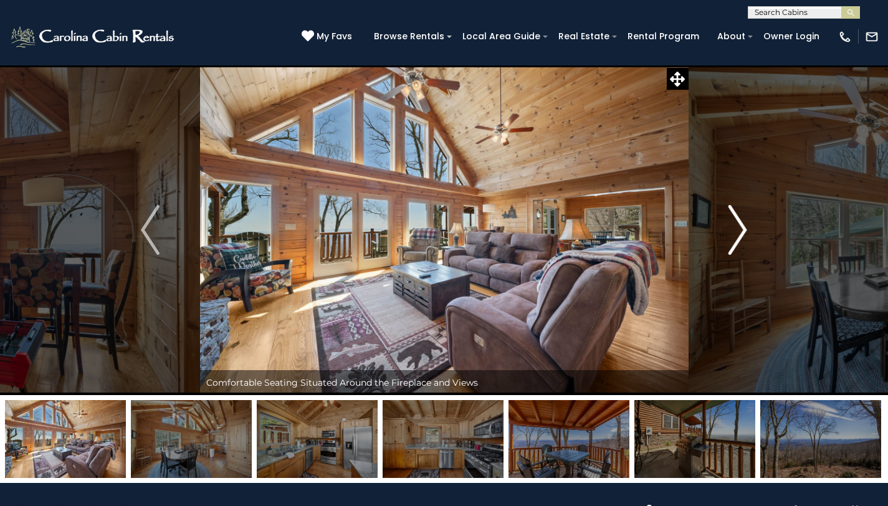
click at [736, 232] on img "Next" at bounding box center [737, 230] width 19 height 50
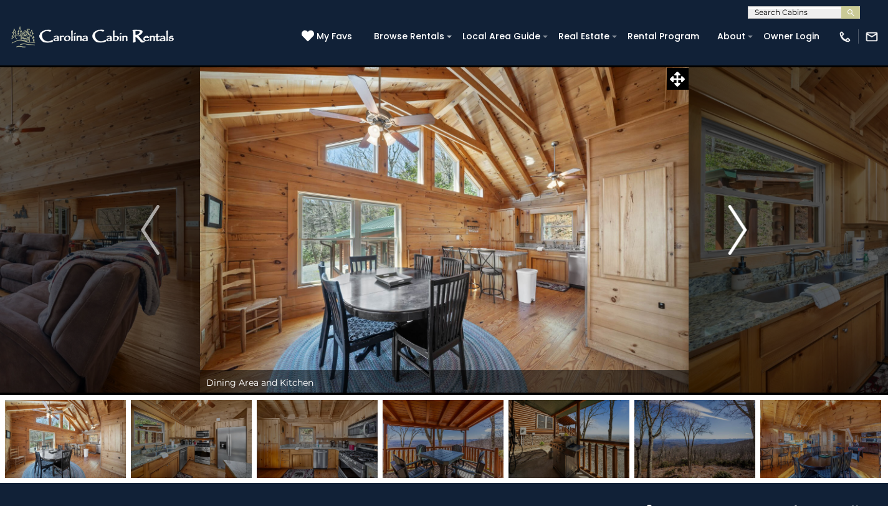
click at [737, 232] on img "Next" at bounding box center [737, 230] width 19 height 50
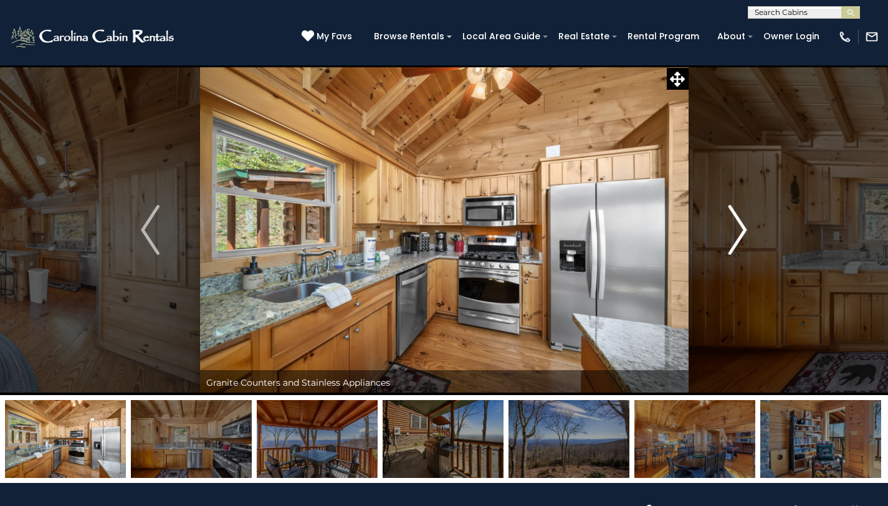
click at [737, 232] on img "Next" at bounding box center [737, 230] width 19 height 50
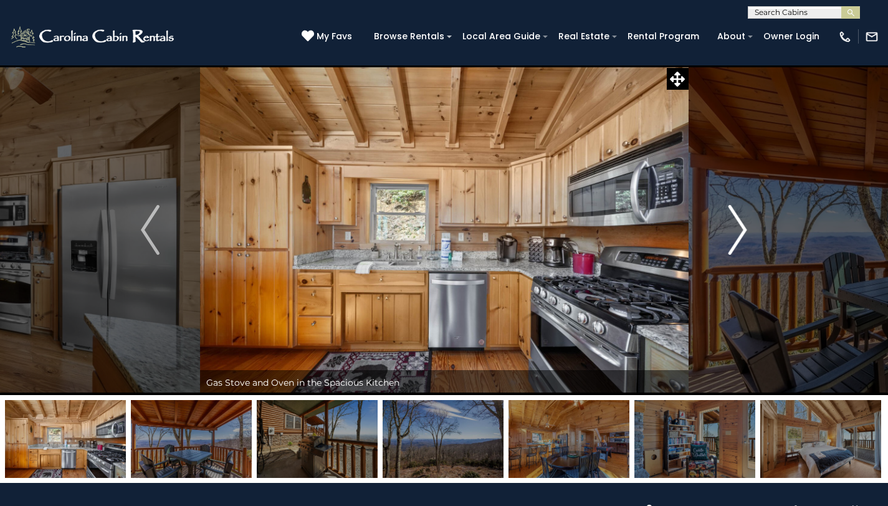
click at [737, 232] on img "Next" at bounding box center [737, 230] width 19 height 50
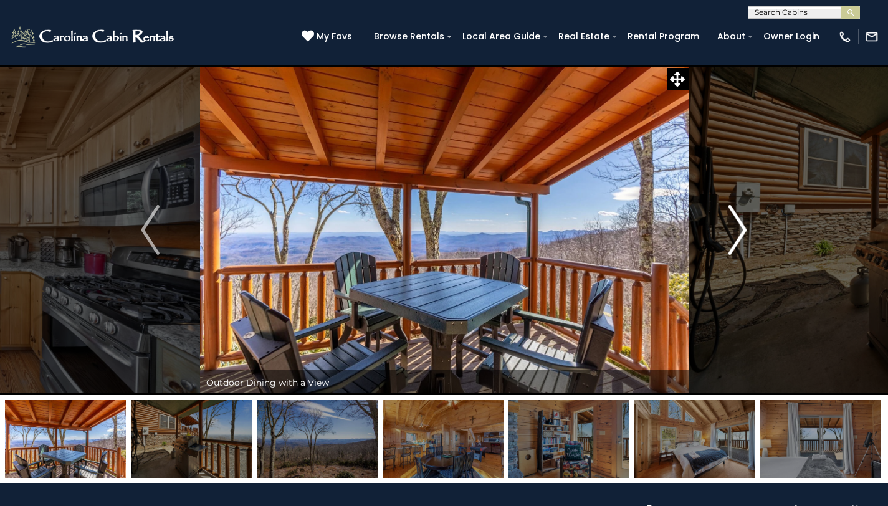
click at [737, 232] on img "Next" at bounding box center [737, 230] width 19 height 50
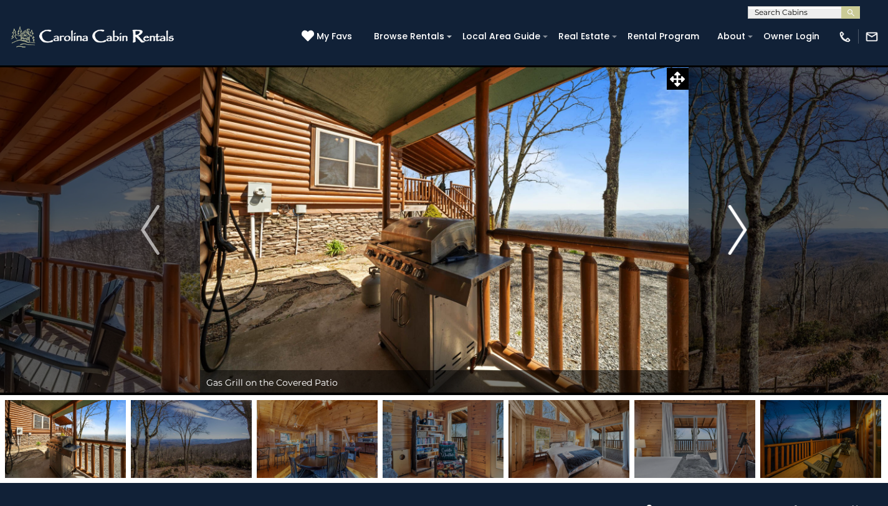
click at [737, 232] on img "Next" at bounding box center [737, 230] width 19 height 50
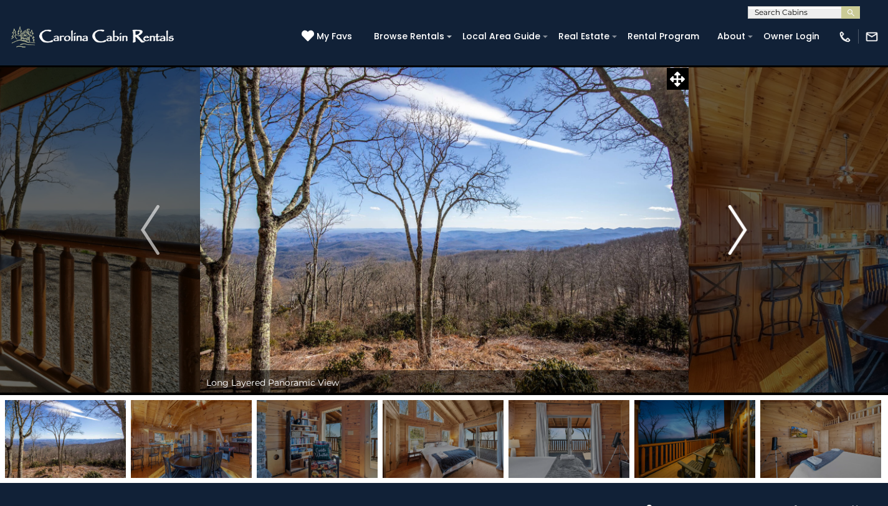
click at [737, 232] on img "Next" at bounding box center [737, 230] width 19 height 50
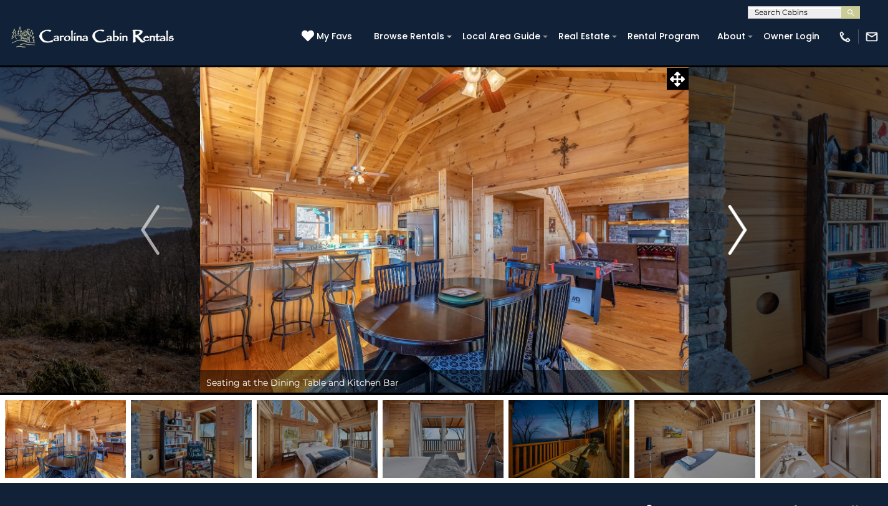
click at [737, 232] on img "Next" at bounding box center [737, 230] width 19 height 50
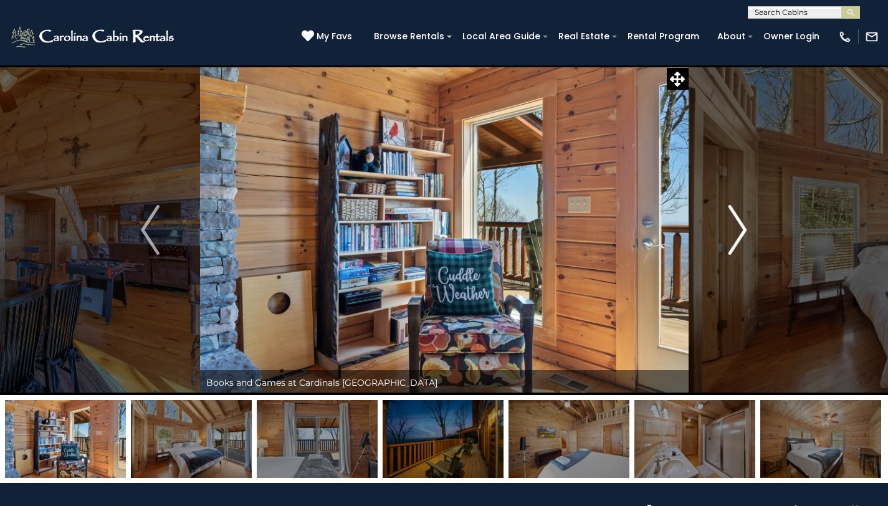
click at [737, 232] on img "Next" at bounding box center [737, 230] width 19 height 50
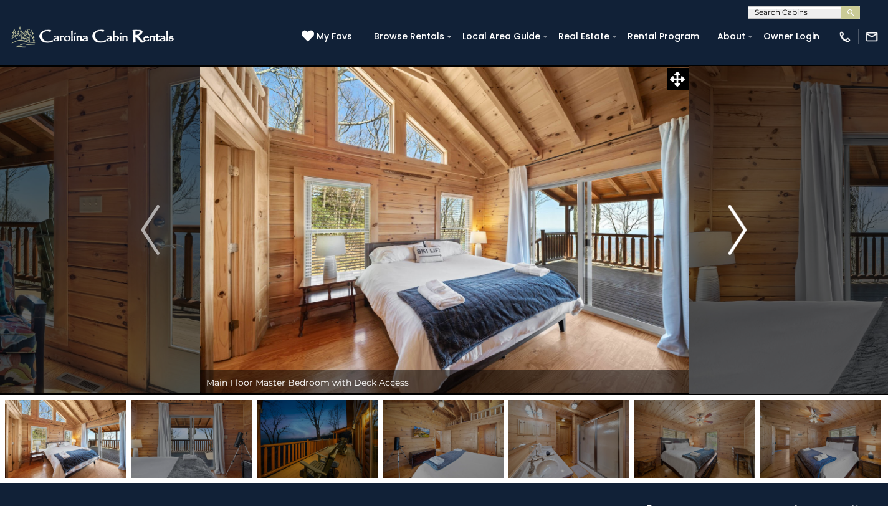
click at [737, 232] on img "Next" at bounding box center [737, 230] width 19 height 50
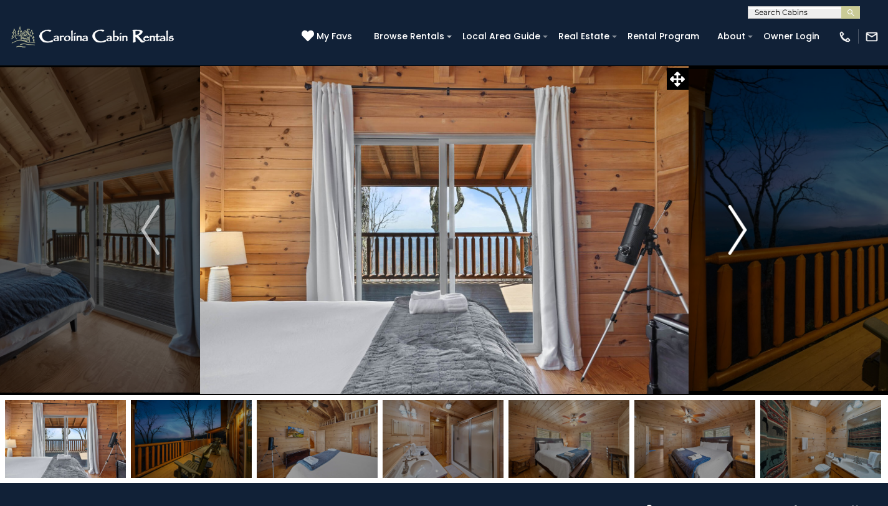
click at [737, 232] on img "Next" at bounding box center [737, 230] width 19 height 50
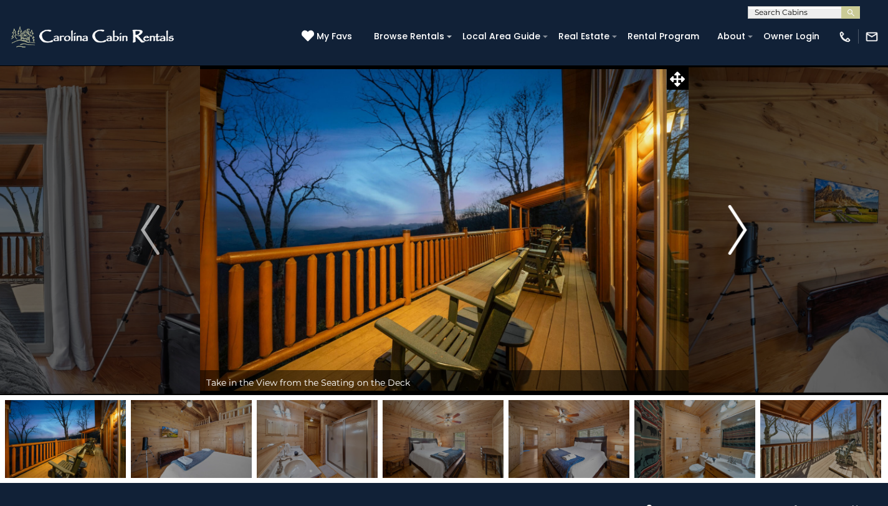
click at [737, 232] on img "Next" at bounding box center [737, 230] width 19 height 50
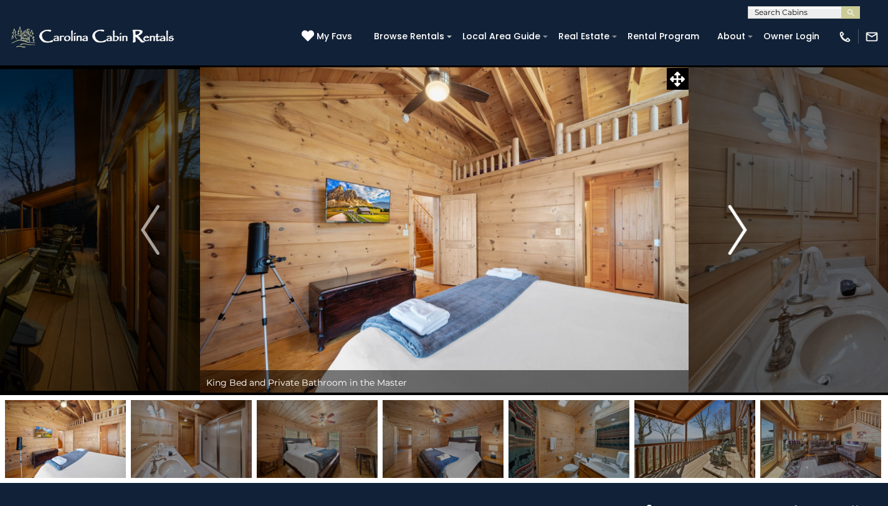
click at [737, 232] on img "Next" at bounding box center [737, 230] width 19 height 50
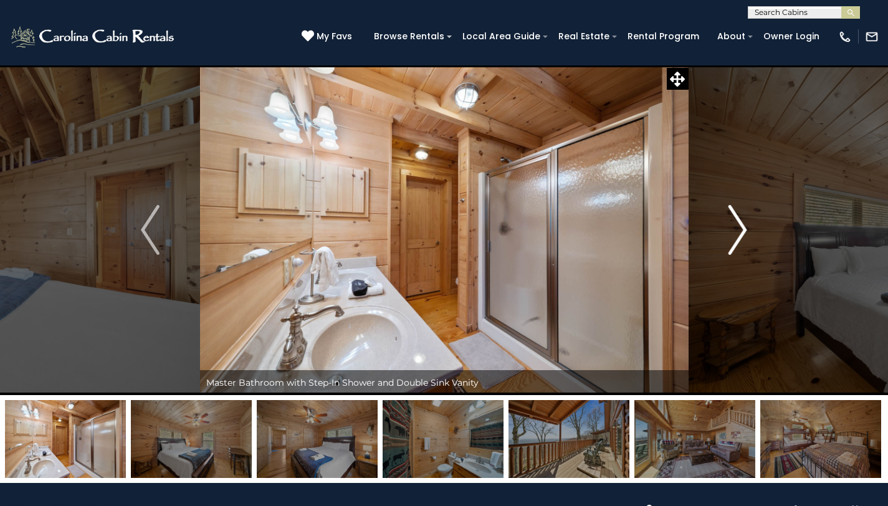
click at [737, 232] on img "Next" at bounding box center [737, 230] width 19 height 50
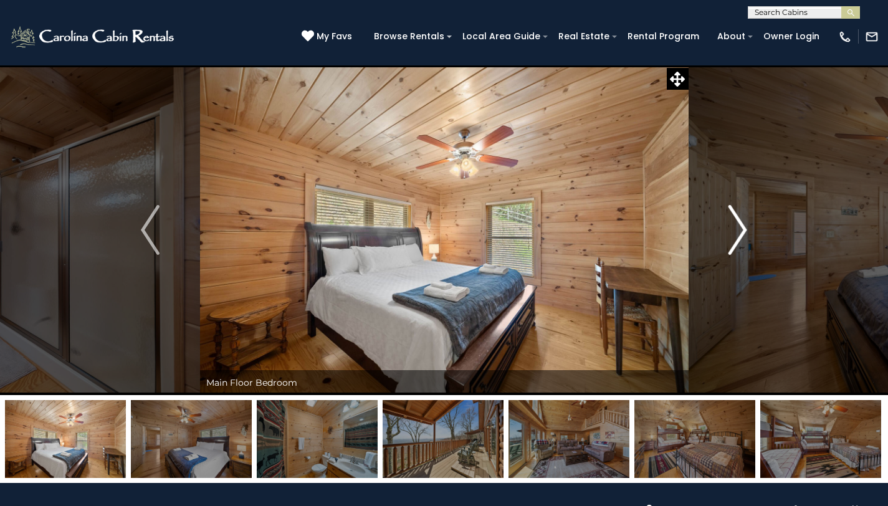
click at [737, 232] on img "Next" at bounding box center [737, 230] width 19 height 50
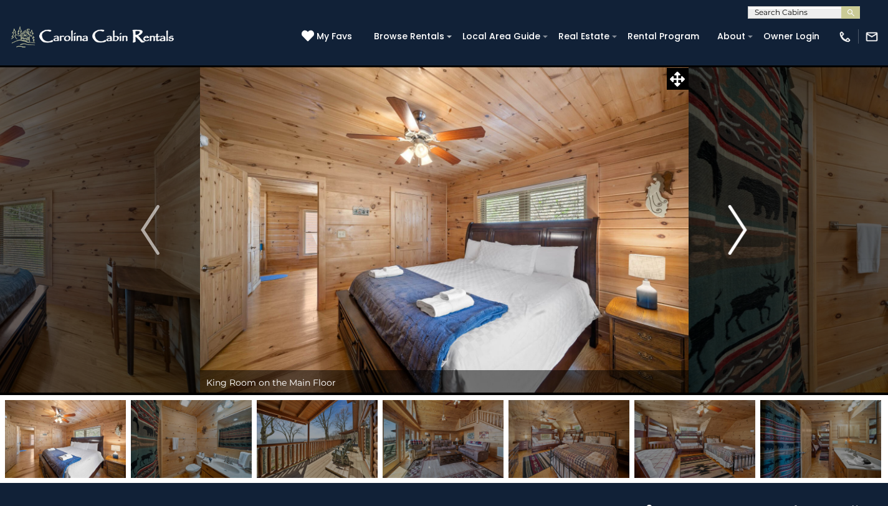
click at [744, 223] on img "Next" at bounding box center [737, 230] width 19 height 50
